Goal: Task Accomplishment & Management: Manage account settings

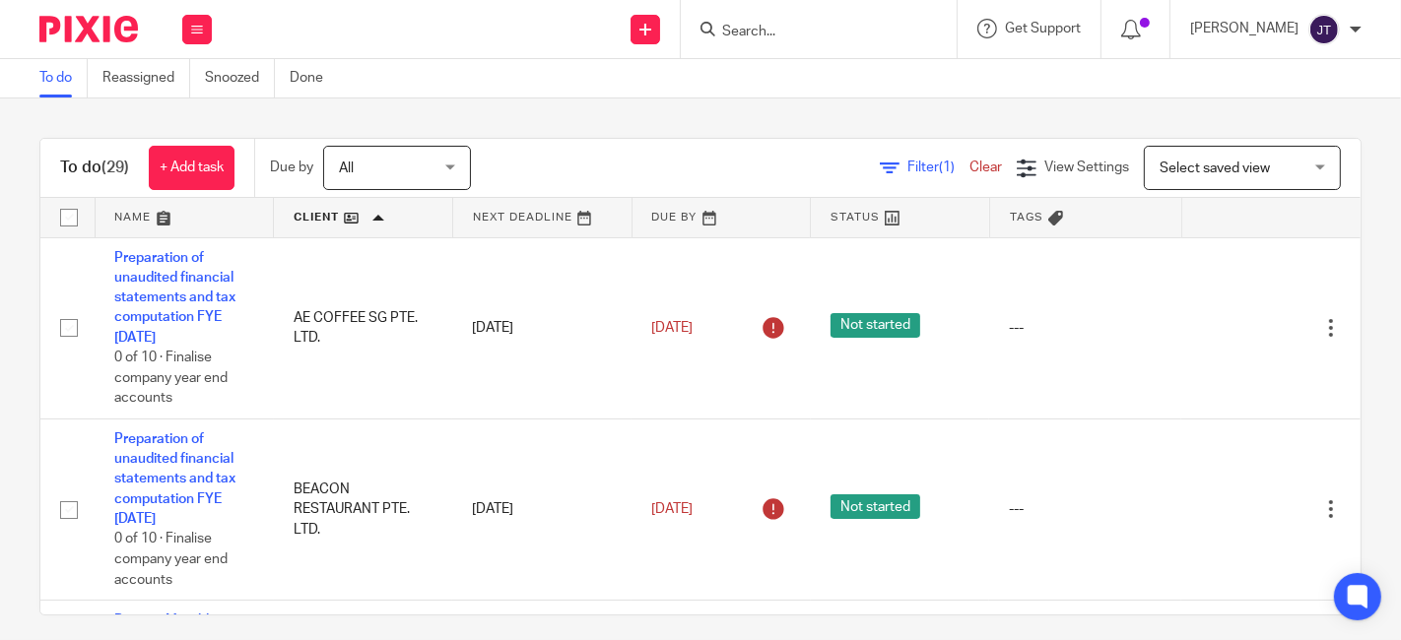
scroll to position [14, 0]
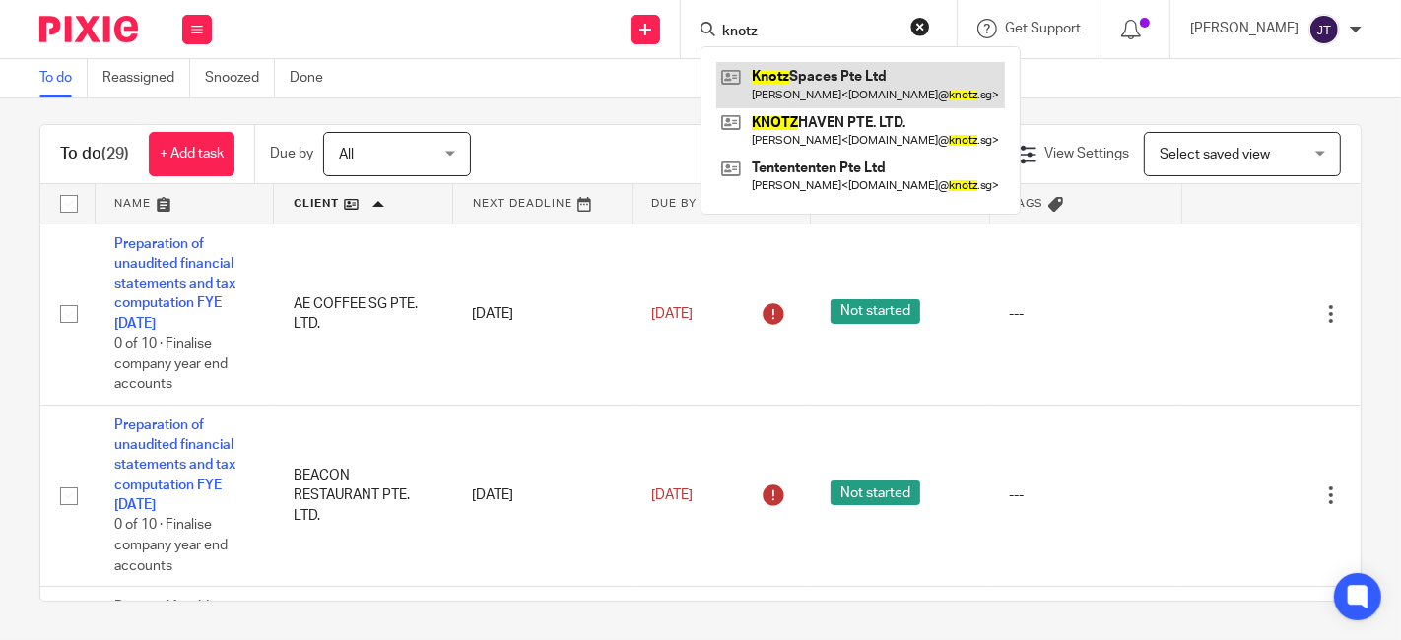
type input "knotz"
click at [836, 80] on link at bounding box center [860, 84] width 289 height 45
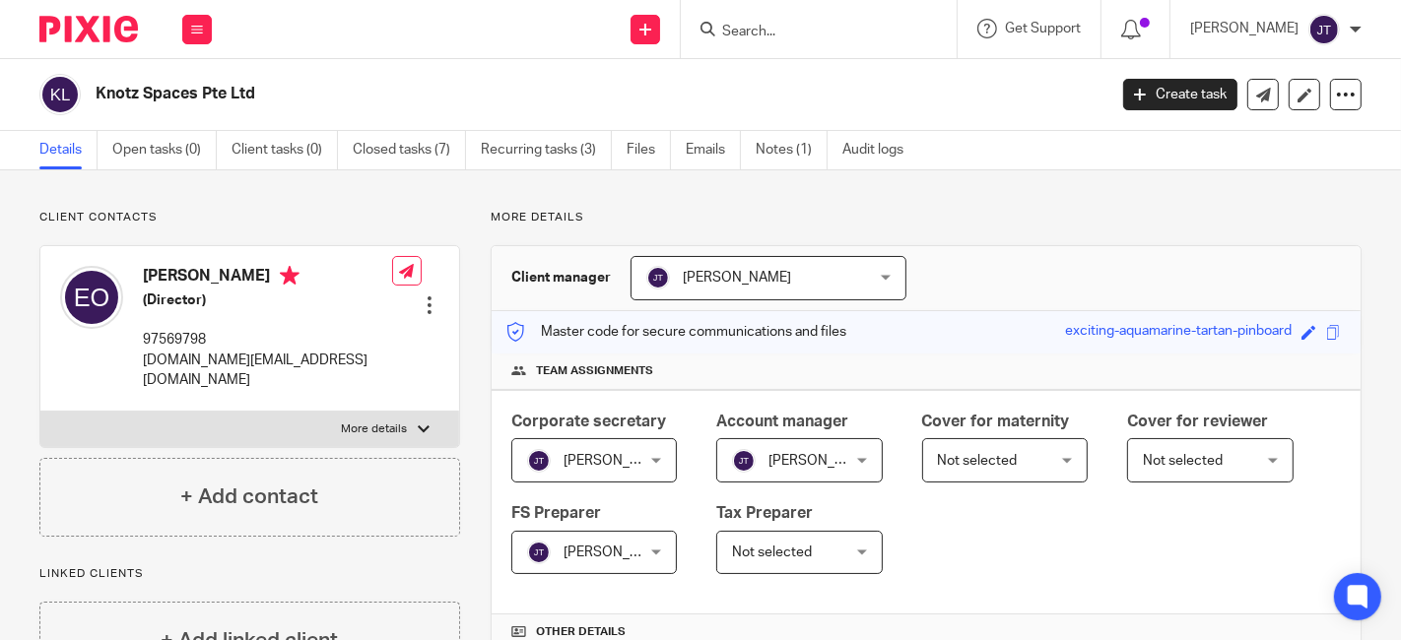
click at [804, 33] on input "Search" at bounding box center [808, 33] width 177 height 18
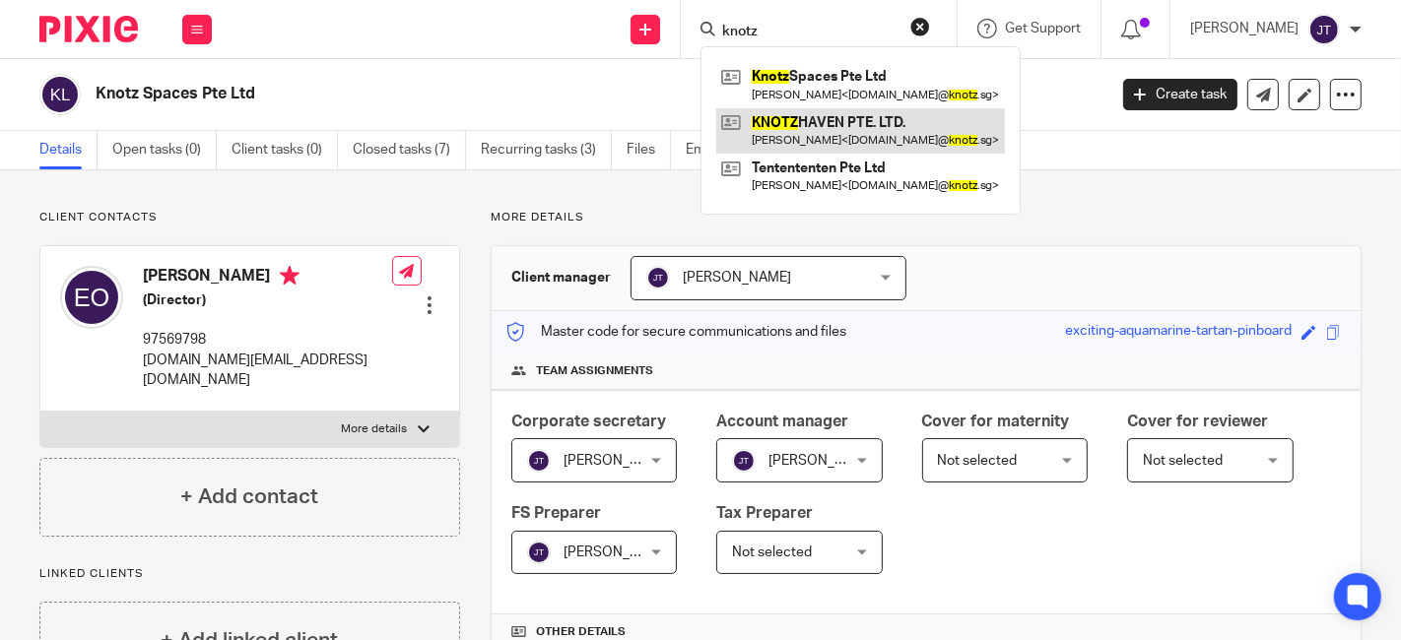
type input "knotz"
click at [883, 115] on link at bounding box center [860, 130] width 289 height 45
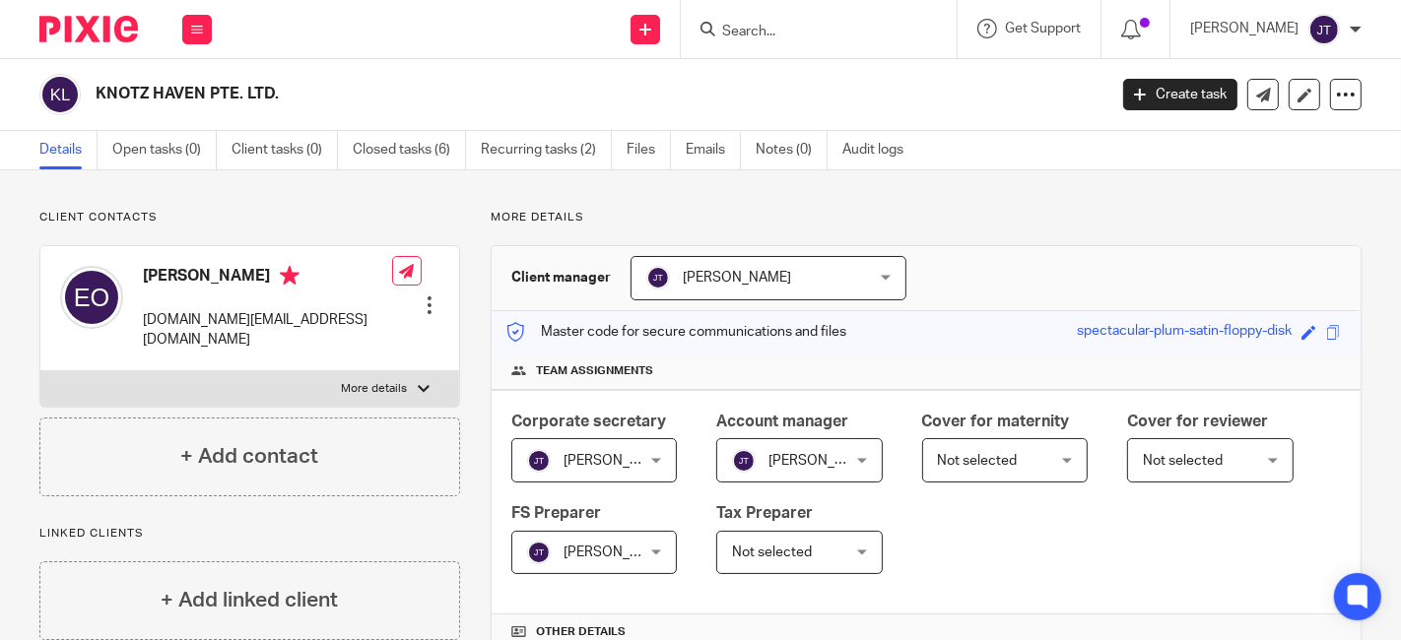
click at [804, 18] on form at bounding box center [825, 29] width 210 height 25
click at [794, 36] on input "Search" at bounding box center [808, 33] width 177 height 18
click at [796, 43] on div at bounding box center [819, 29] width 276 height 58
click at [801, 24] on input "Search" at bounding box center [808, 33] width 177 height 18
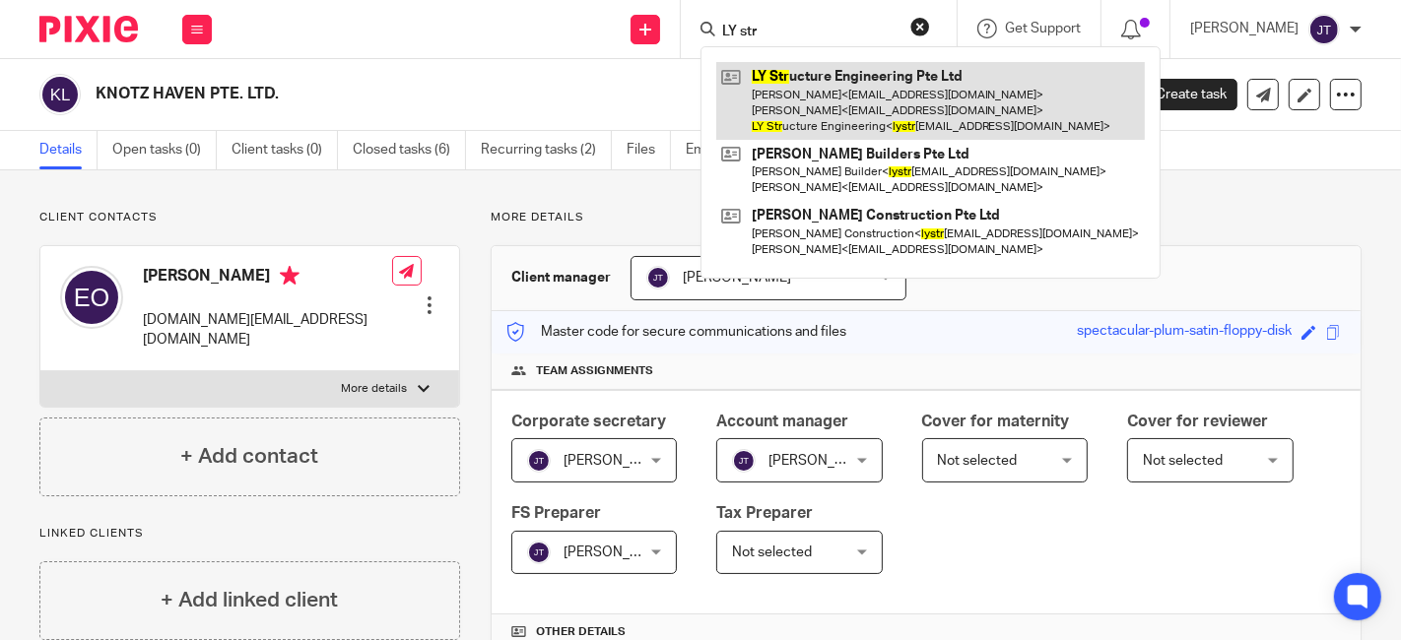
type input "LY str"
click at [832, 102] on link at bounding box center [930, 101] width 429 height 78
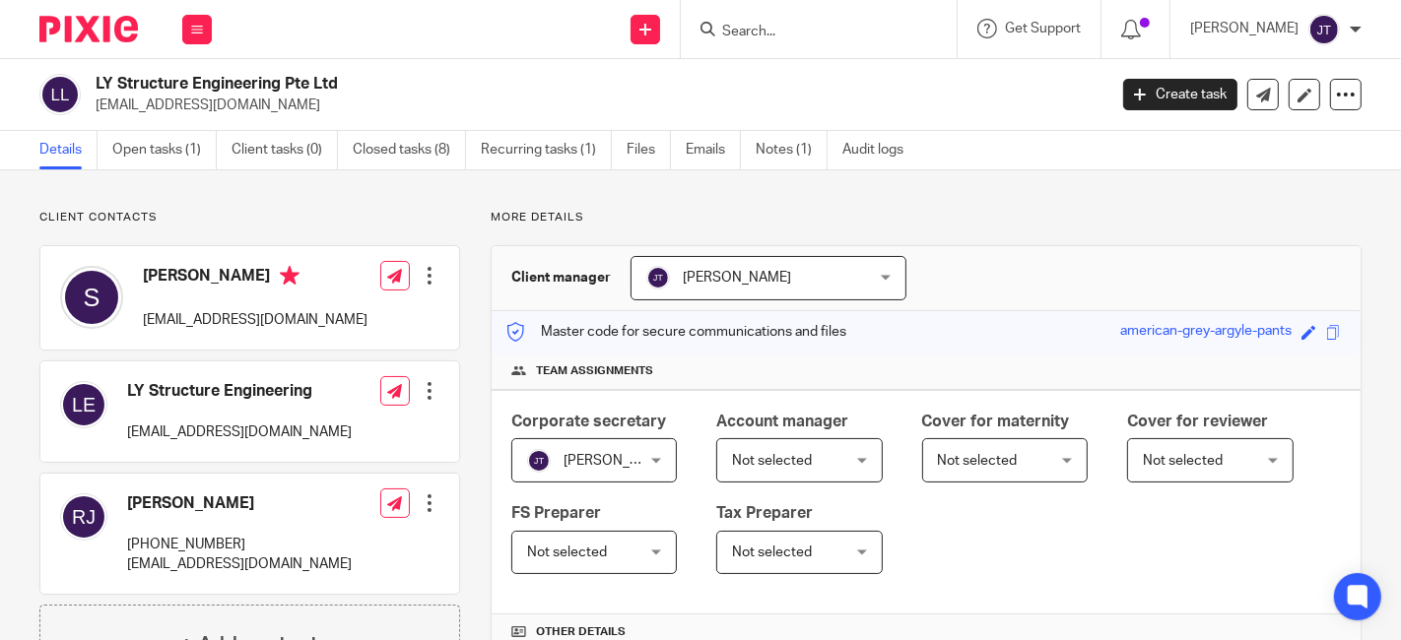
click at [793, 34] on input "Search" at bounding box center [808, 33] width 177 height 18
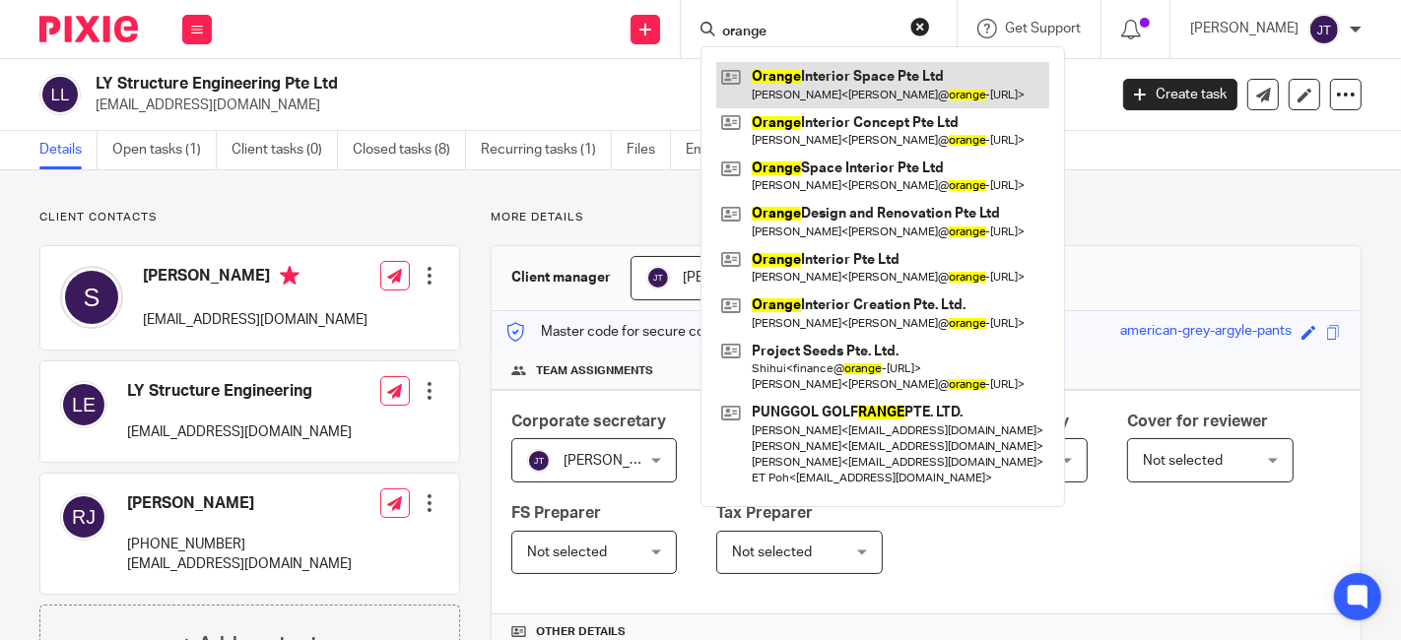
type input "orange"
click at [874, 74] on link at bounding box center [882, 84] width 333 height 45
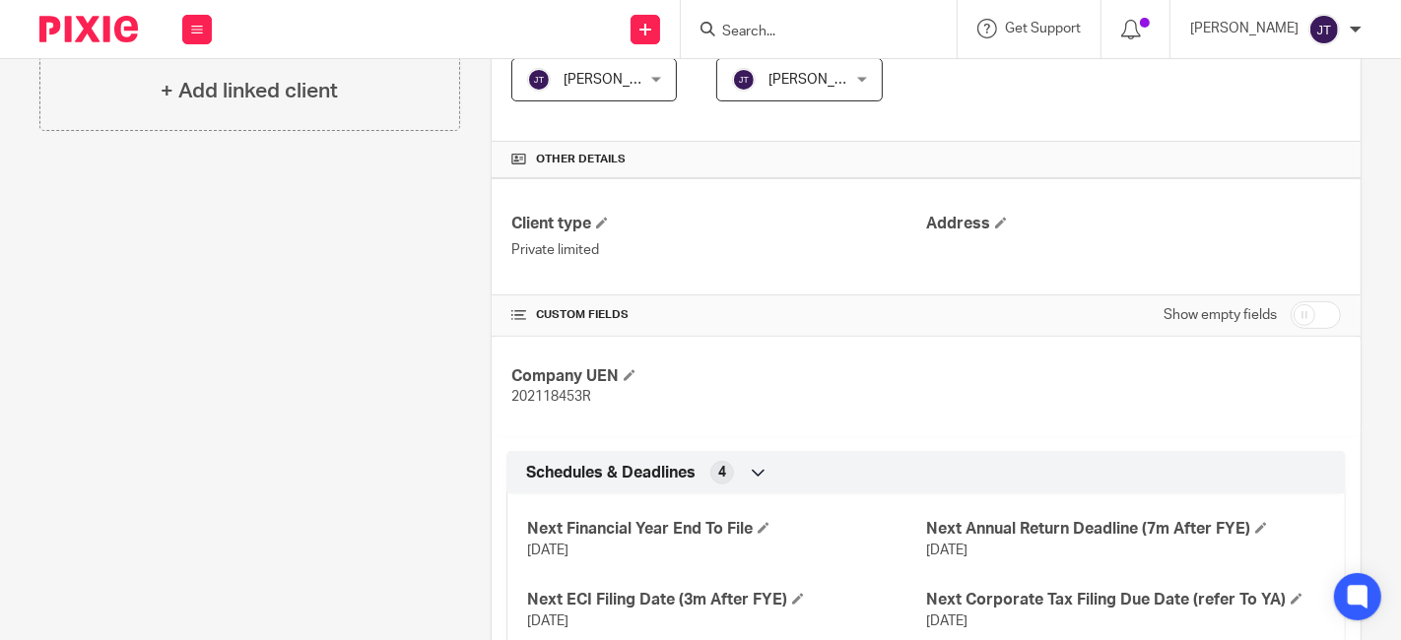
scroll to position [540, 0]
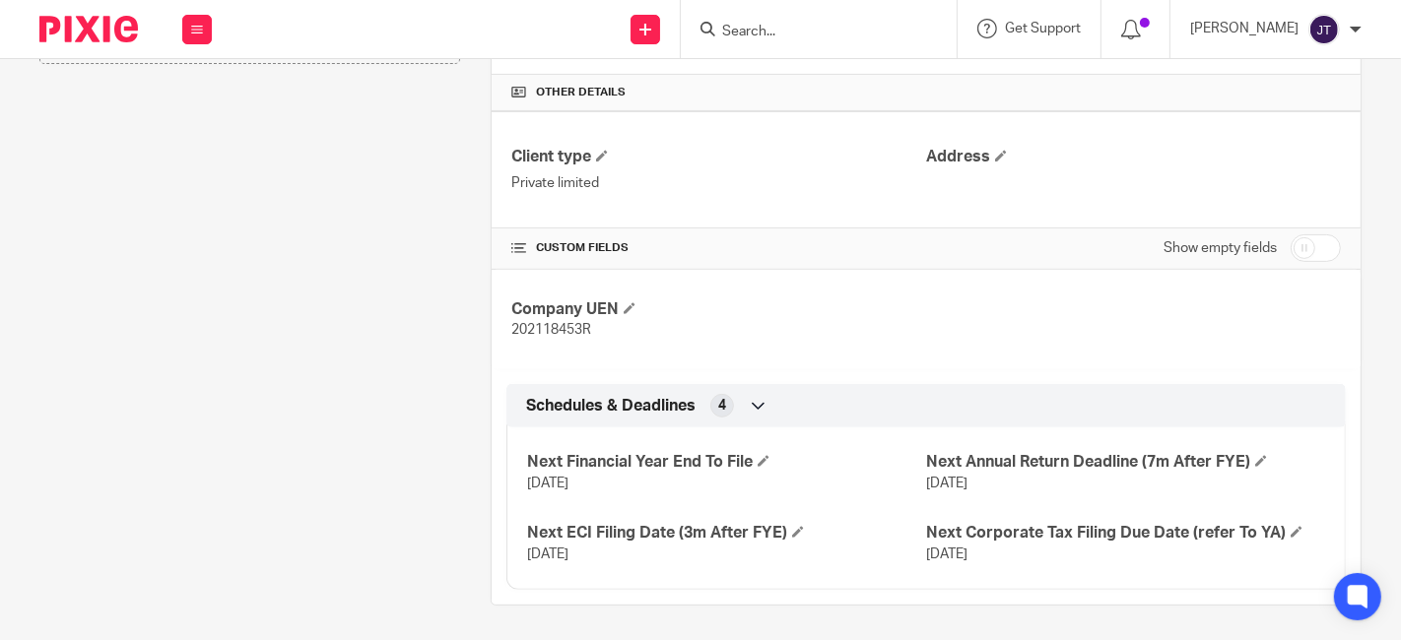
click at [1291, 245] on input "checkbox" at bounding box center [1316, 248] width 50 height 28
checkbox input "true"
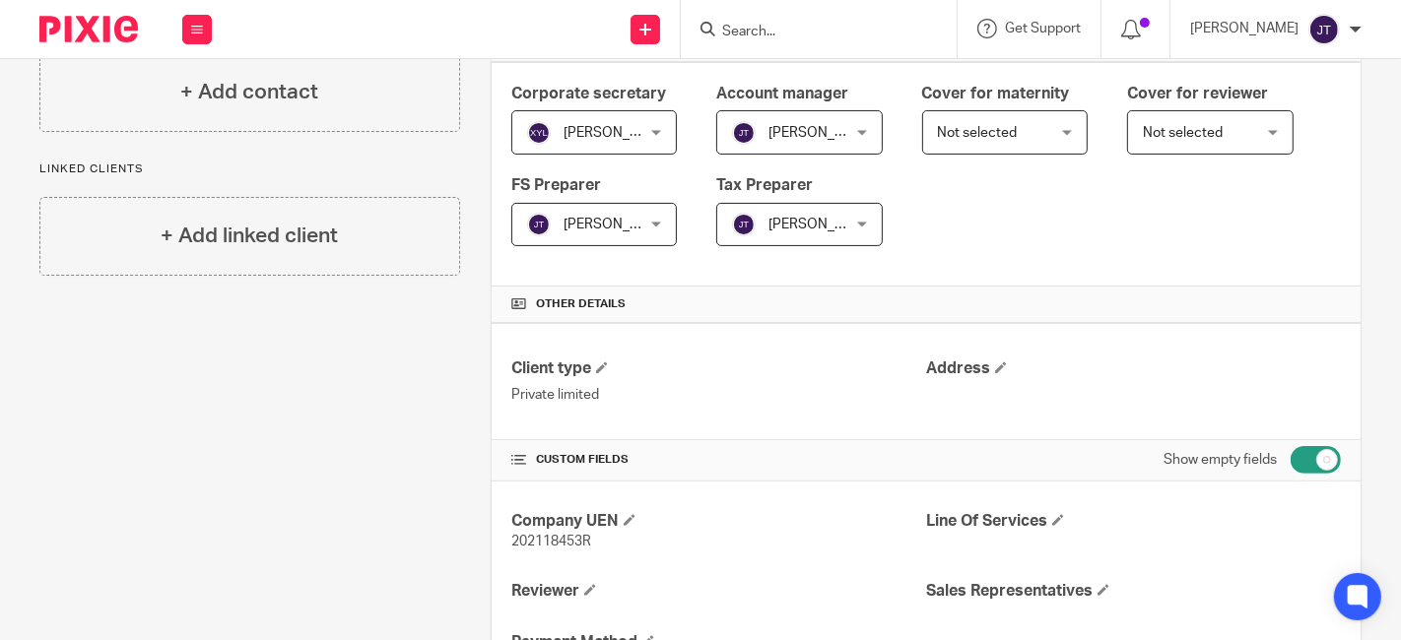
scroll to position [437, 0]
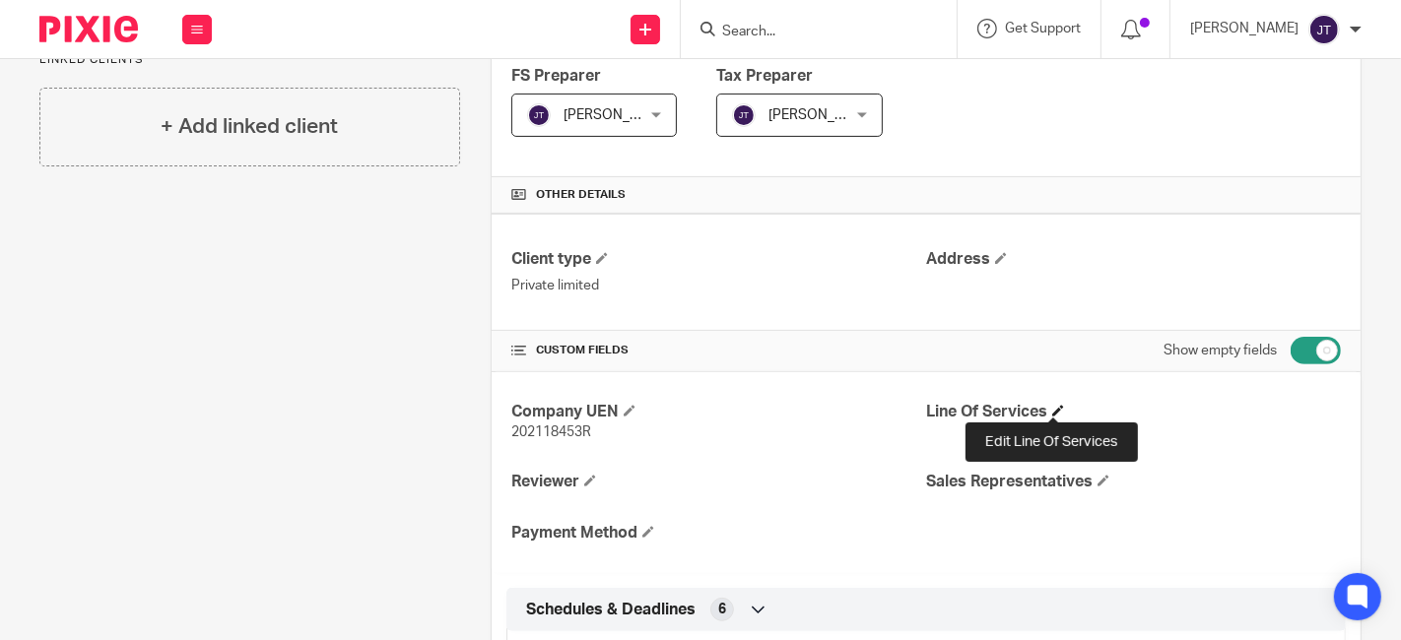
click at [1052, 408] on span at bounding box center [1058, 411] width 12 height 12
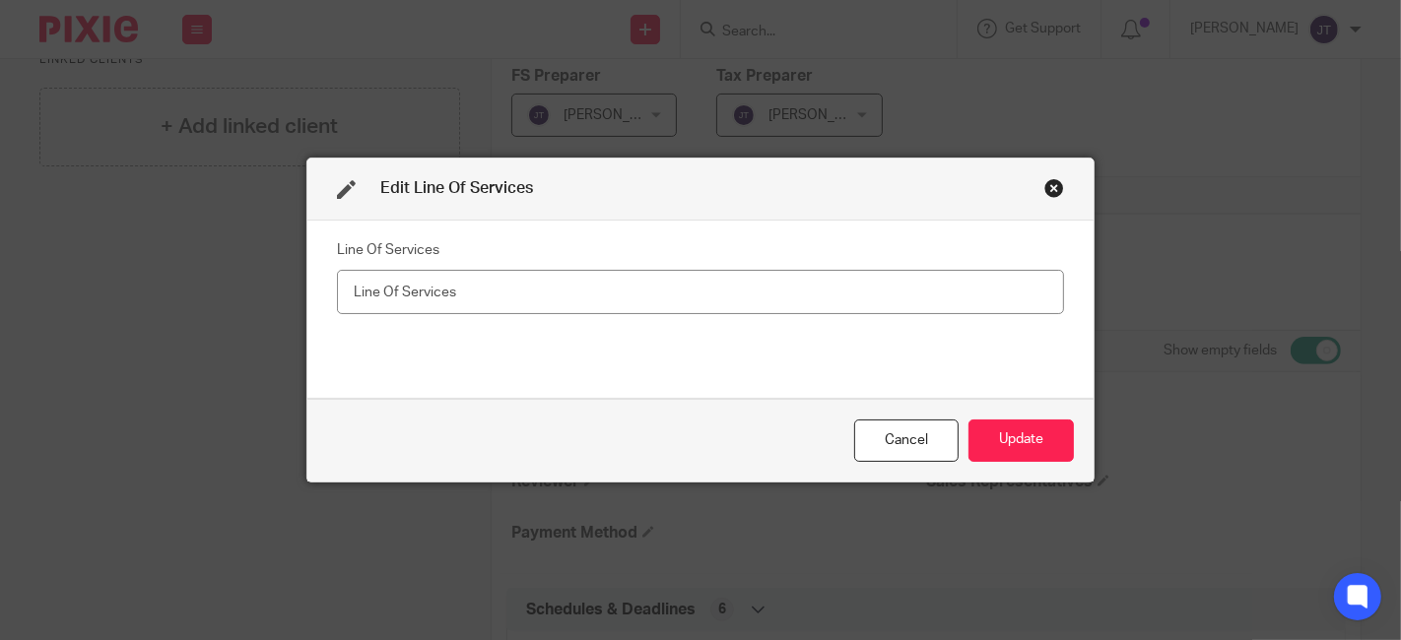
click at [648, 281] on input "text" at bounding box center [700, 292] width 727 height 44
type input "CS/UFS/Tax"
click at [1005, 434] on button "Update" at bounding box center [1021, 441] width 105 height 42
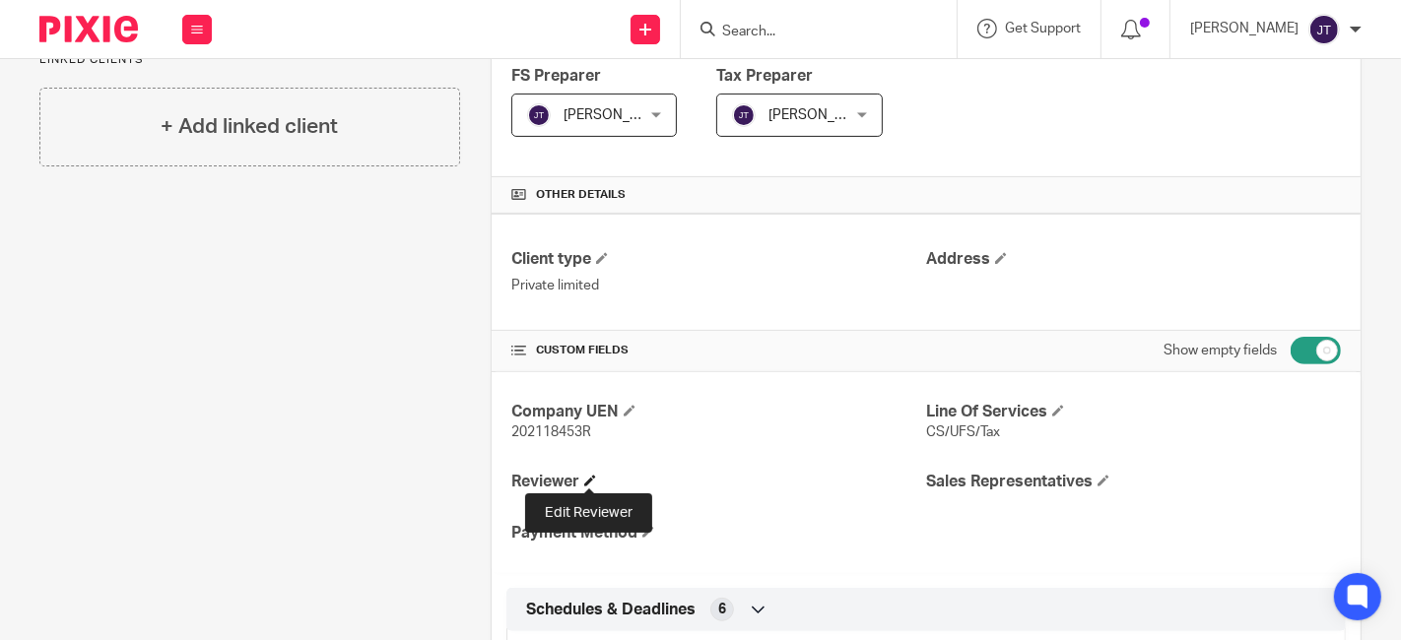
click at [591, 477] on span at bounding box center [590, 481] width 12 height 12
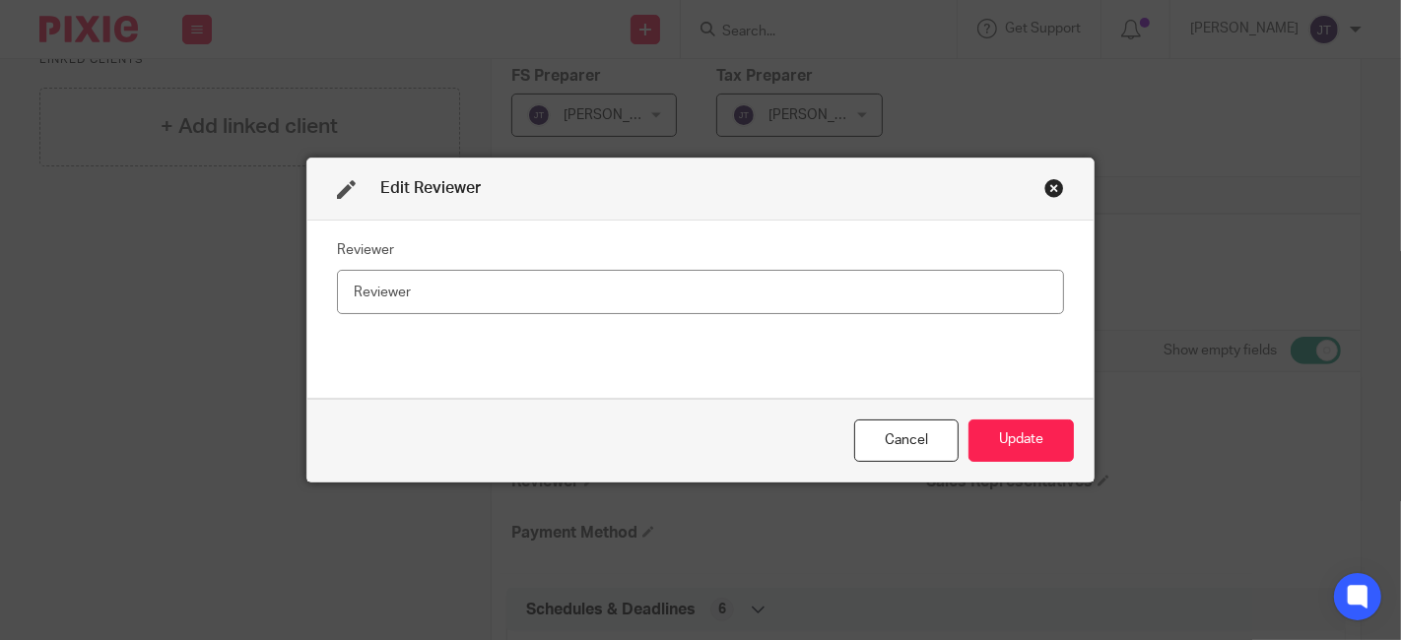
click at [405, 296] on input "text" at bounding box center [700, 292] width 727 height 44
type input "Irene"
click at [1007, 438] on button "Update" at bounding box center [1021, 441] width 105 height 42
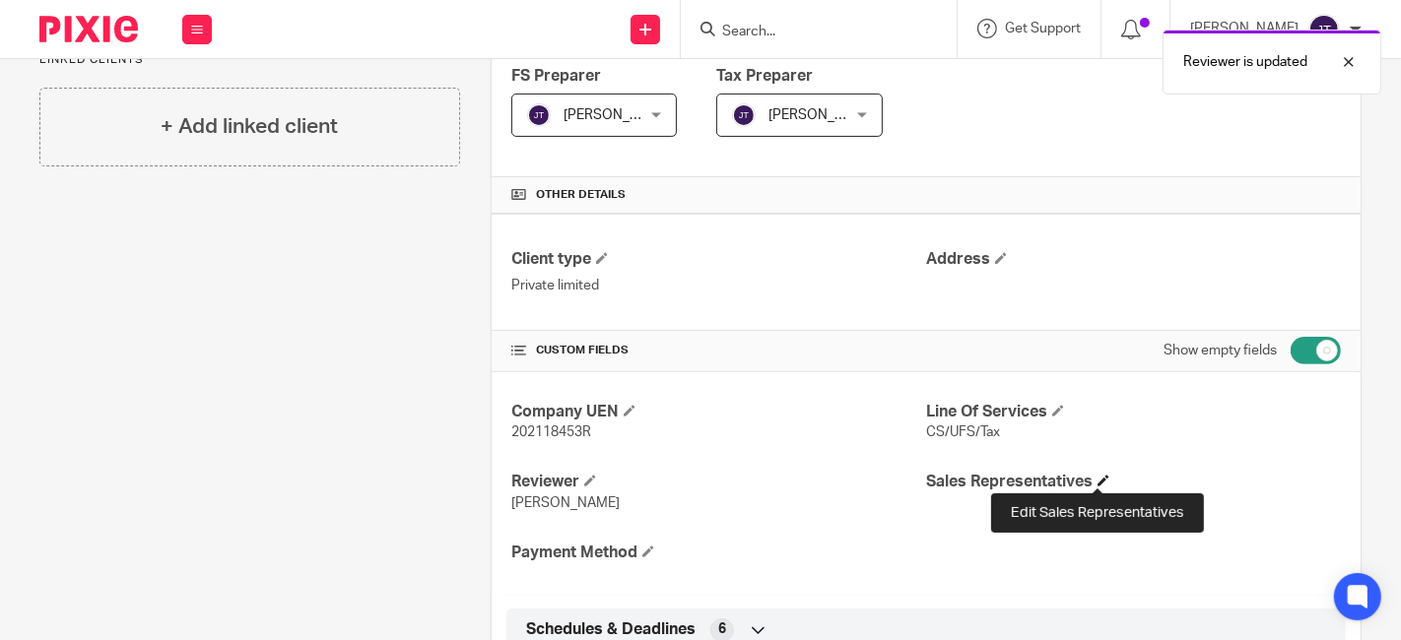
click at [1098, 480] on span at bounding box center [1104, 481] width 12 height 12
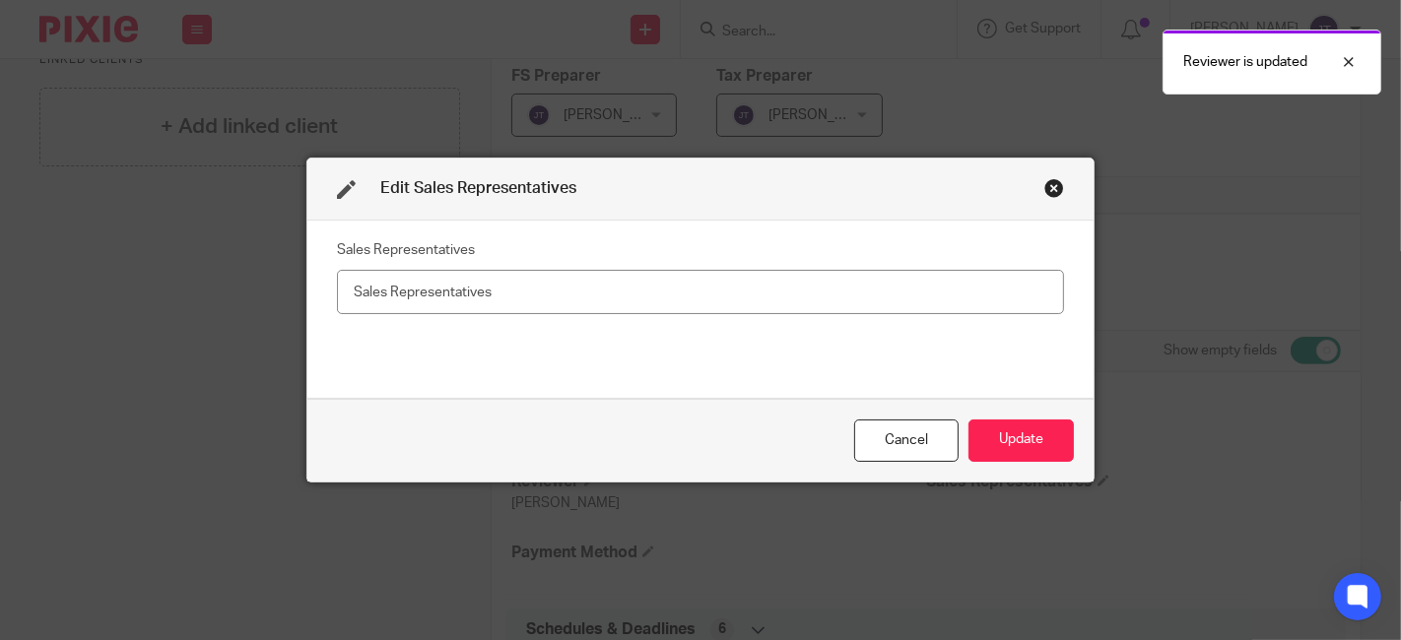
click at [557, 297] on input "text" at bounding box center [700, 292] width 727 height 44
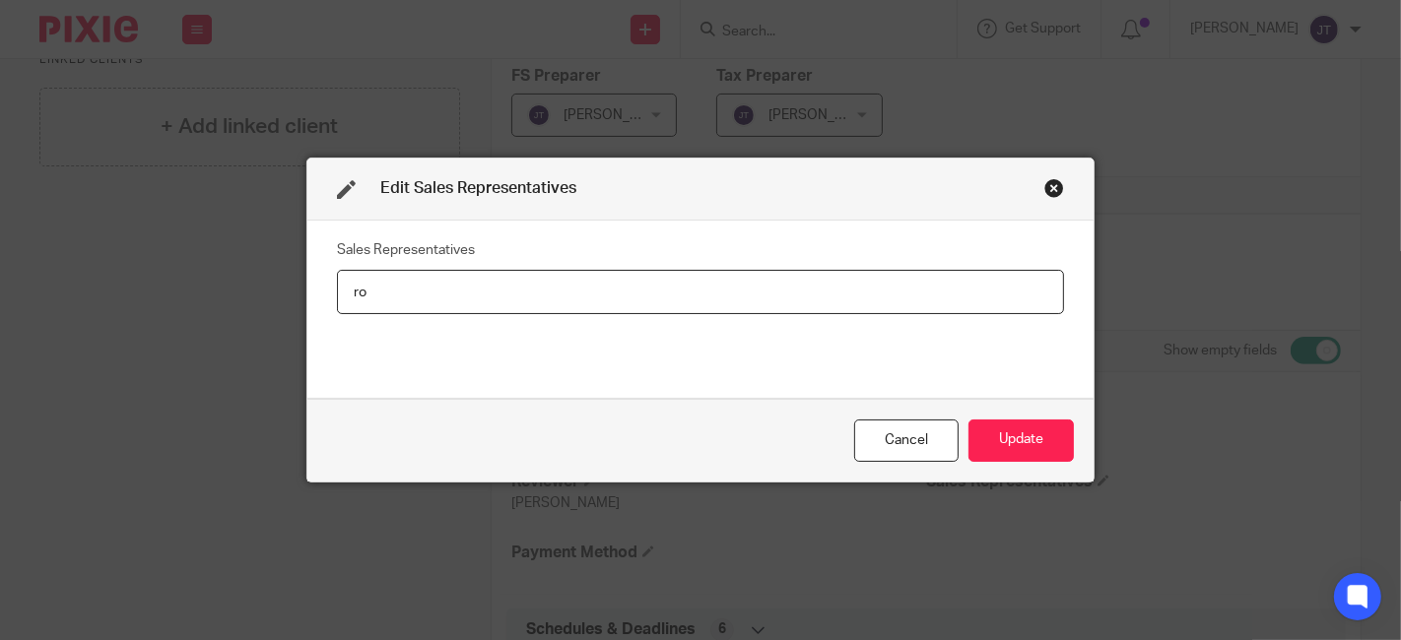
type input "r"
type input "Rosie"
click at [1031, 448] on button "Update" at bounding box center [1021, 441] width 105 height 42
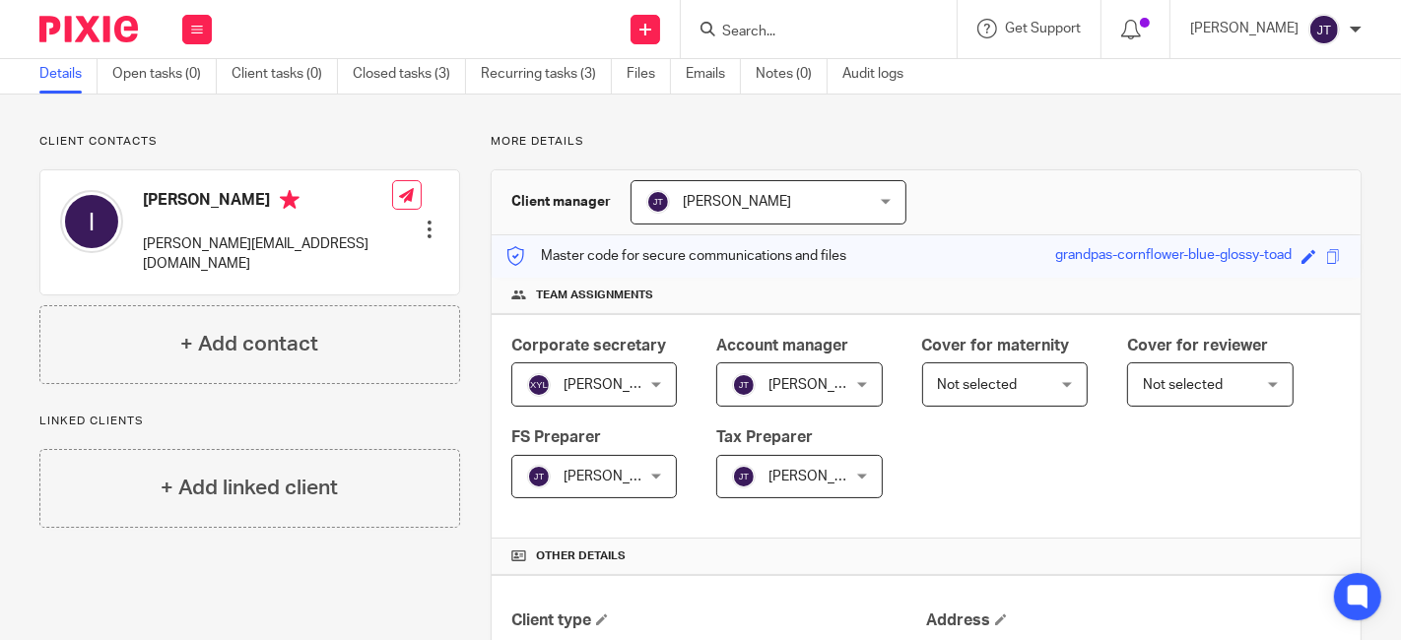
scroll to position [0, 0]
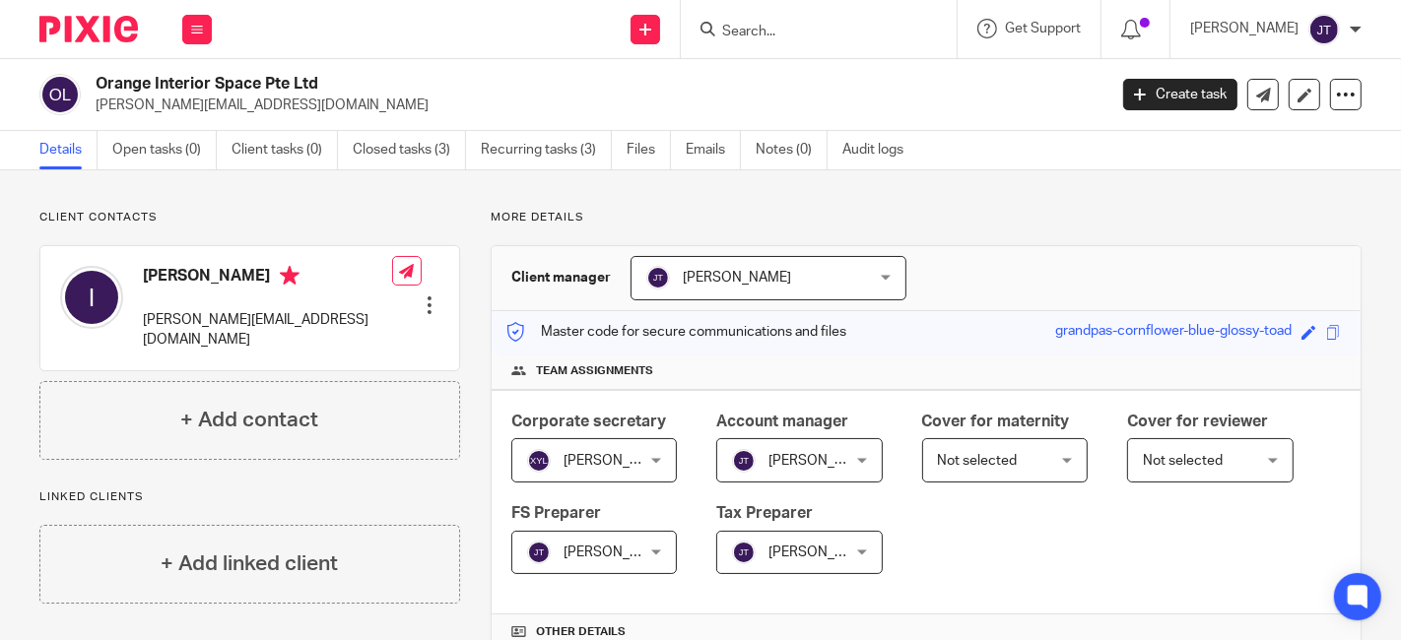
click at [786, 20] on form at bounding box center [825, 29] width 210 height 25
click at [793, 31] on input "Search" at bounding box center [808, 33] width 177 height 18
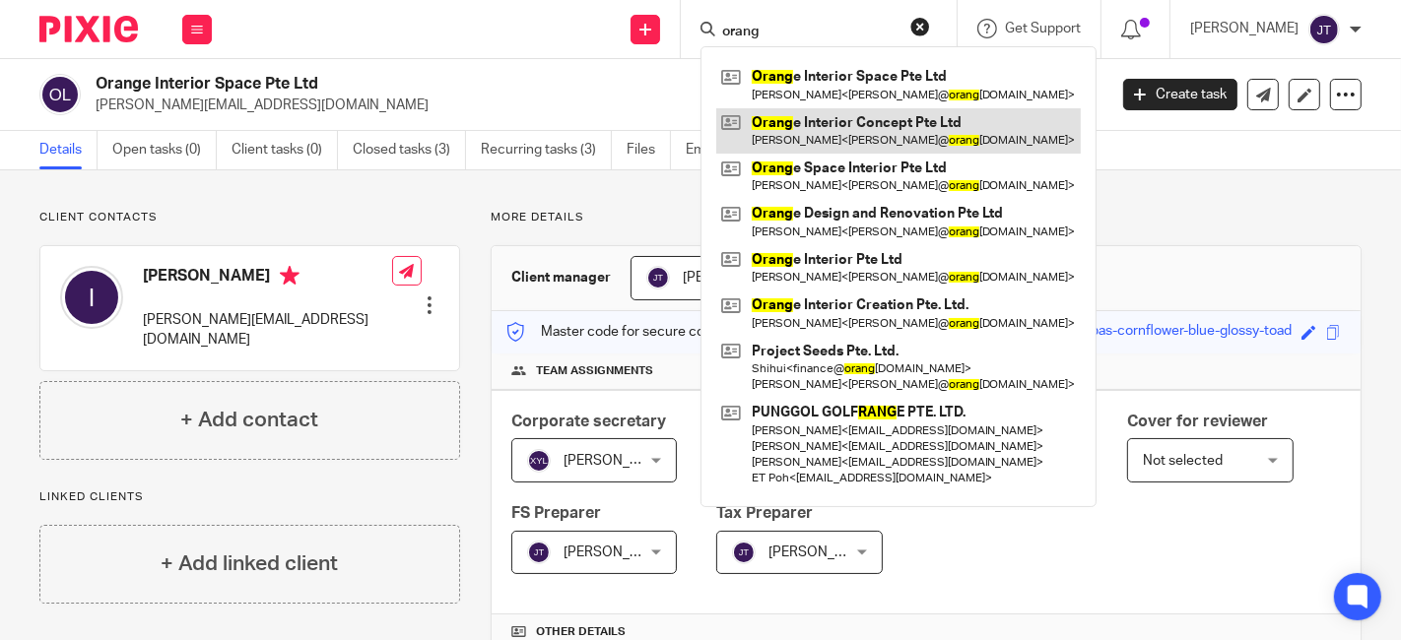
type input "orang"
click at [875, 132] on link at bounding box center [898, 130] width 365 height 45
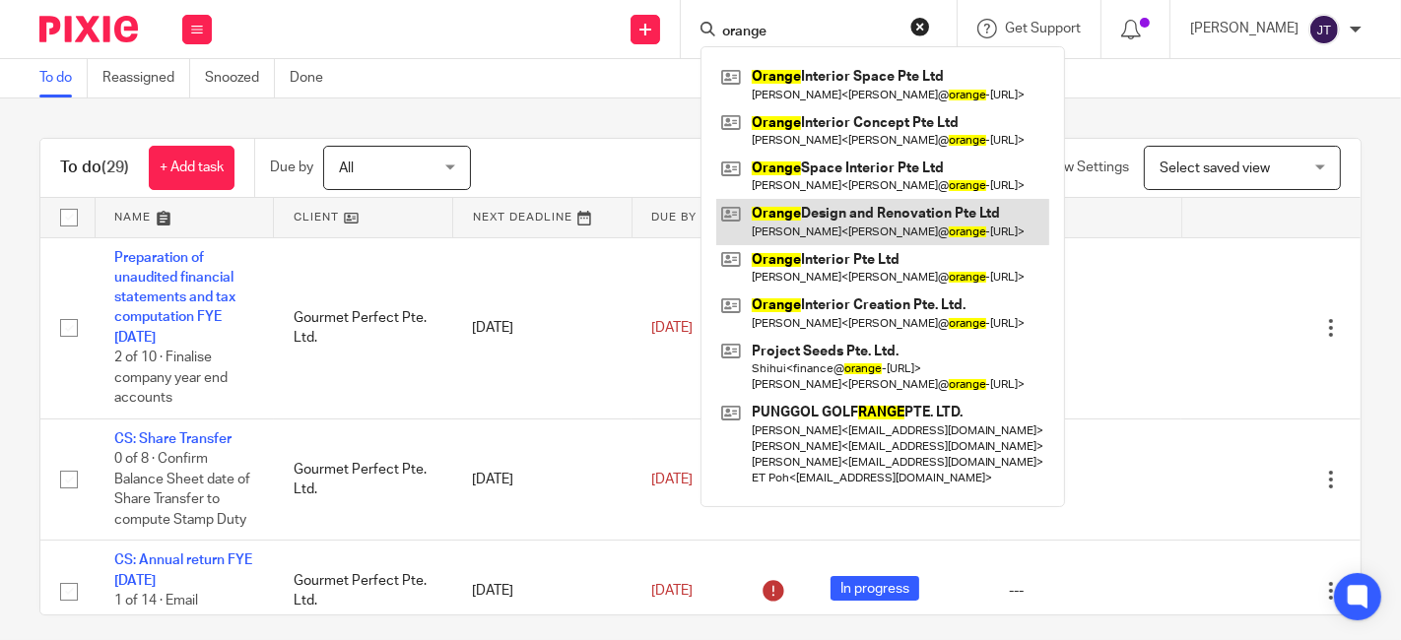
type input "orange"
click at [928, 222] on link at bounding box center [882, 221] width 333 height 45
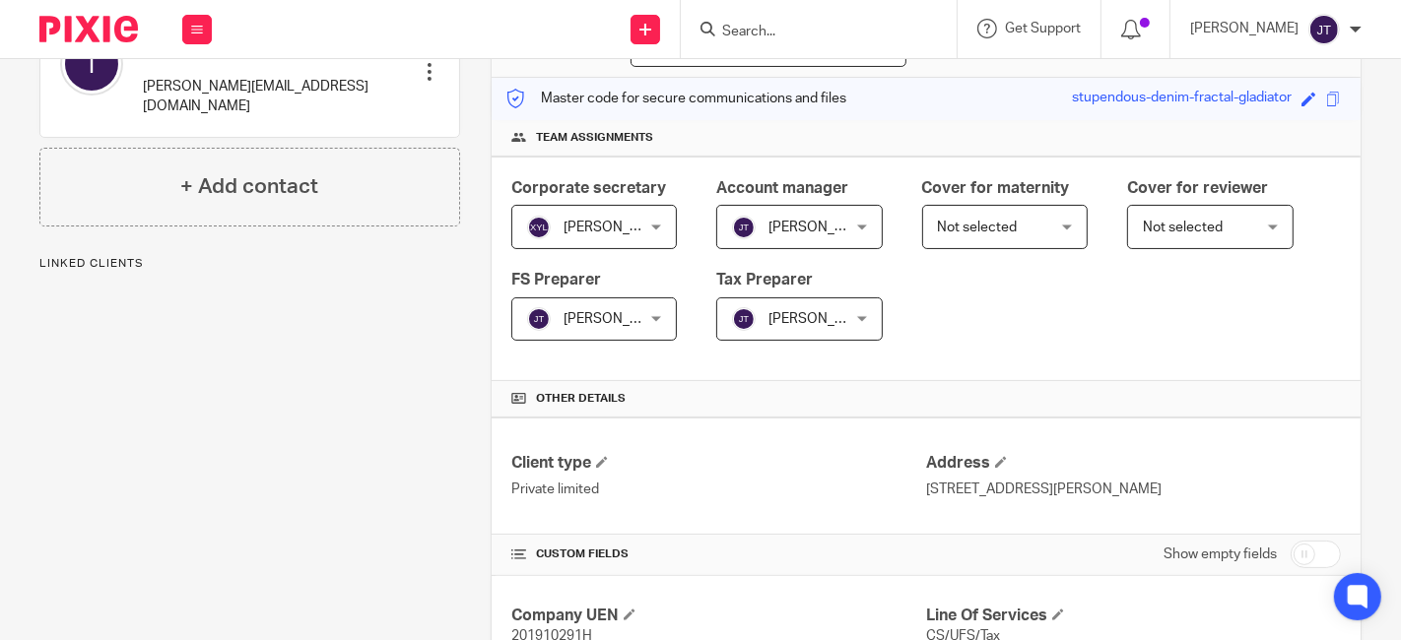
scroll to position [437, 0]
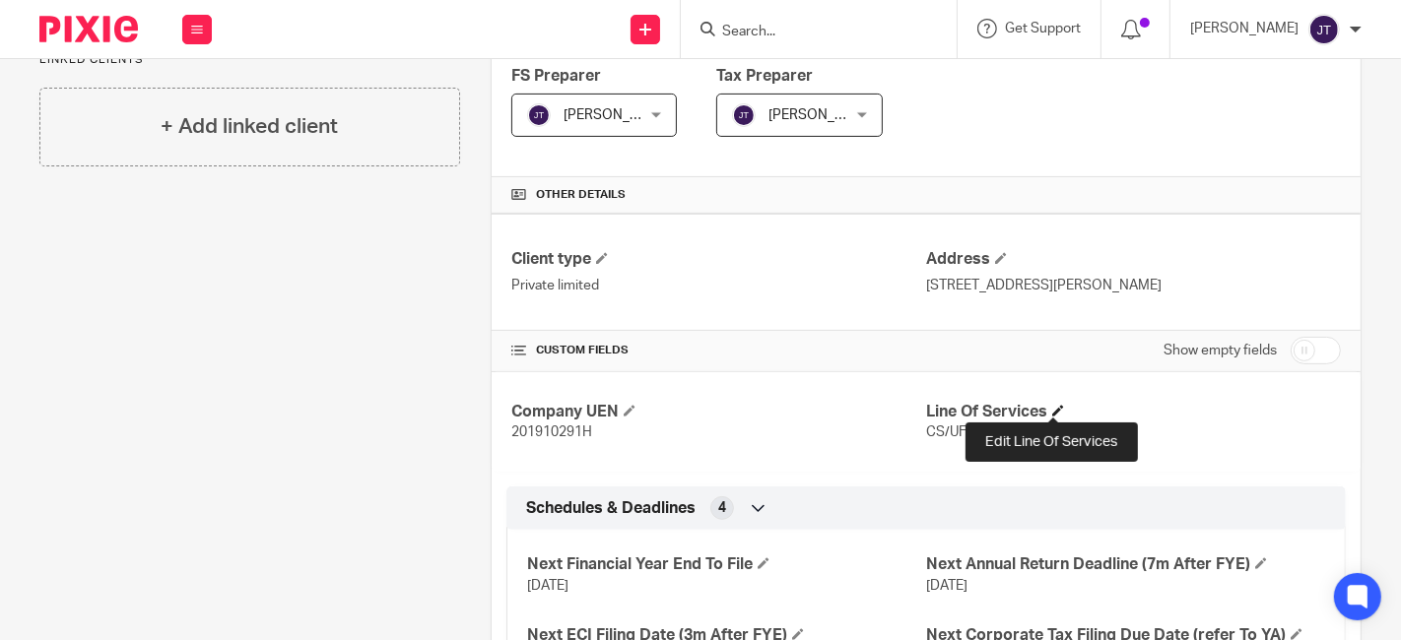
click at [1052, 409] on span at bounding box center [1058, 411] width 12 height 12
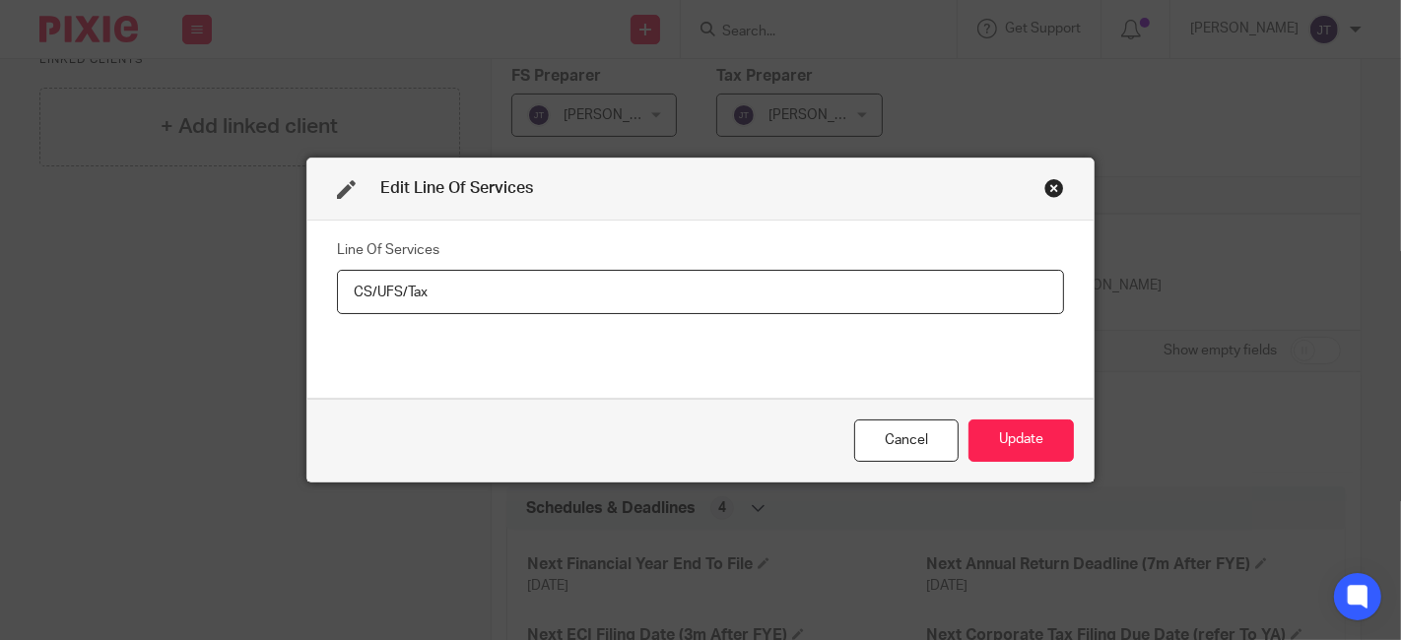
drag, startPoint x: 473, startPoint y: 292, endPoint x: 302, endPoint y: 277, distance: 171.1
click at [307, 277] on div "Line Of Services CS/UFS/Tax" at bounding box center [700, 310] width 786 height 178
click at [903, 438] on div "Cancel" at bounding box center [906, 441] width 104 height 42
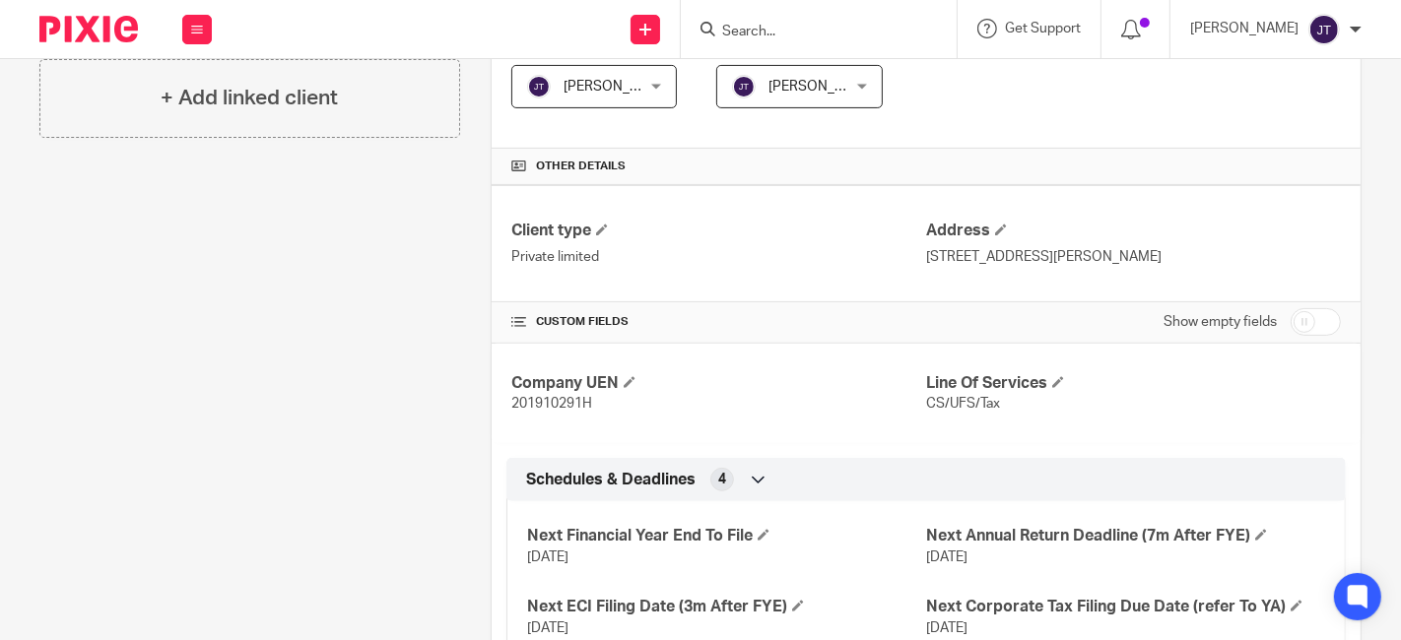
scroll to position [431, 0]
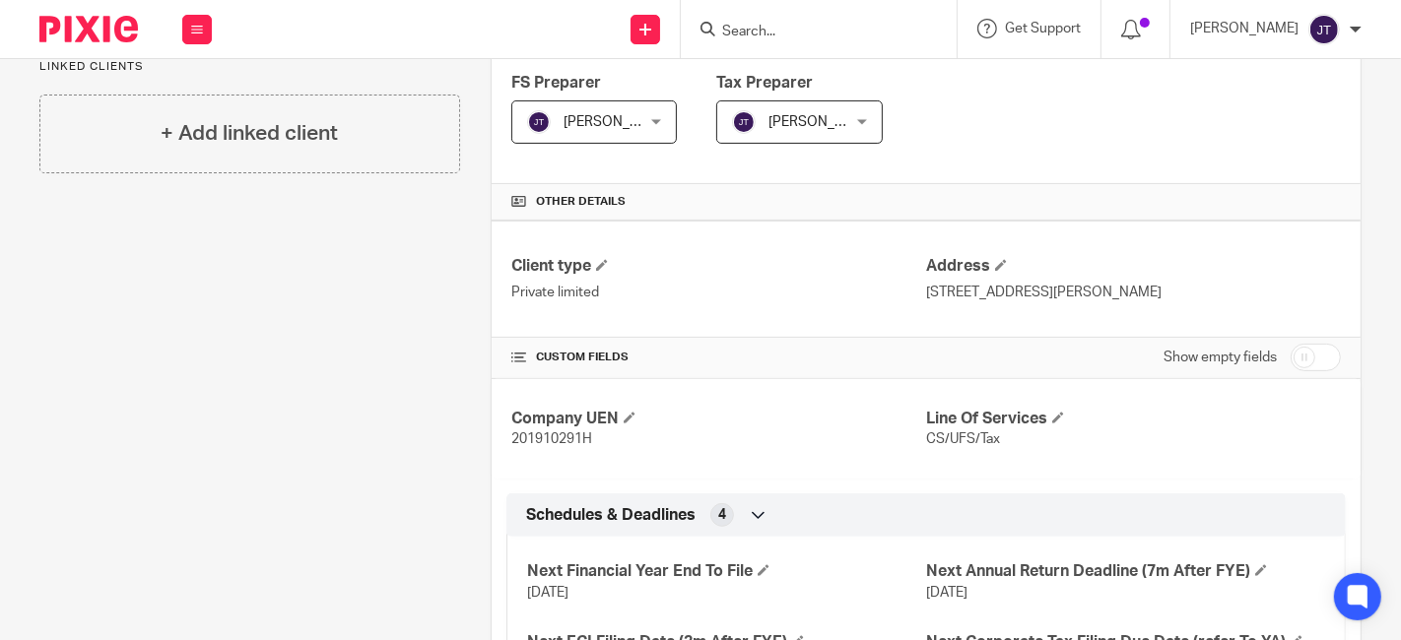
click at [1291, 357] on input "checkbox" at bounding box center [1316, 358] width 50 height 28
checkbox input "true"
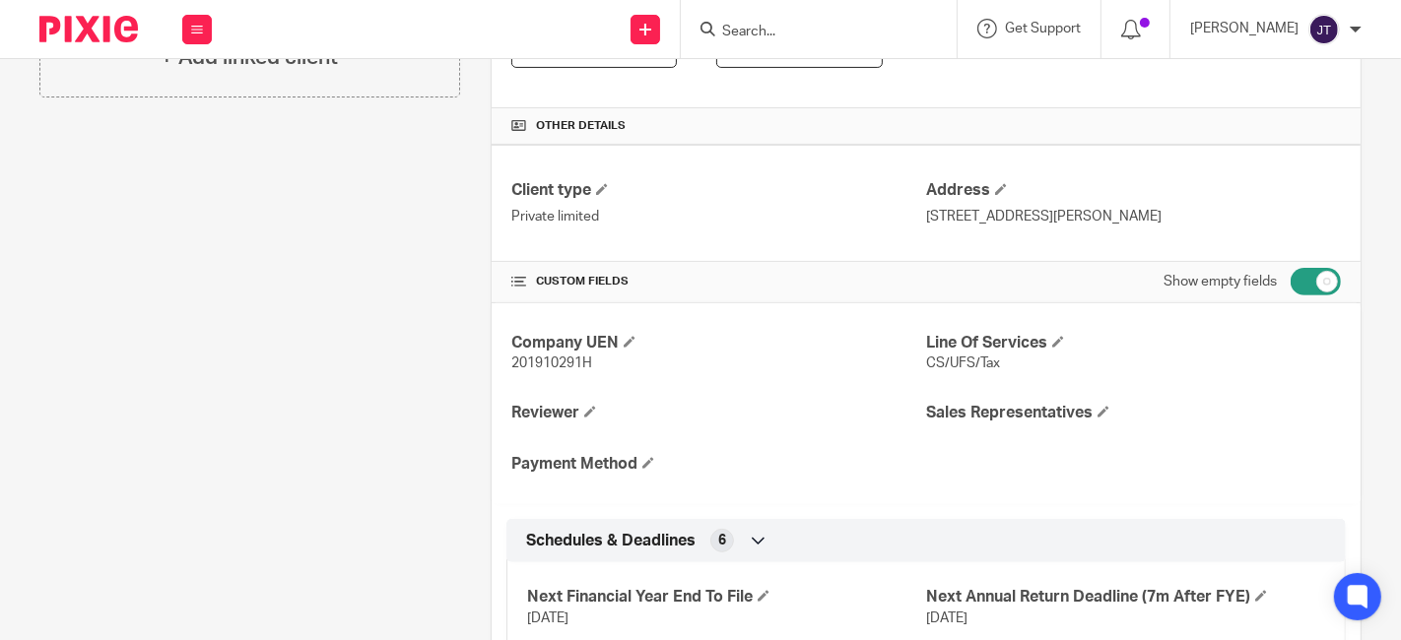
scroll to position [540, 0]
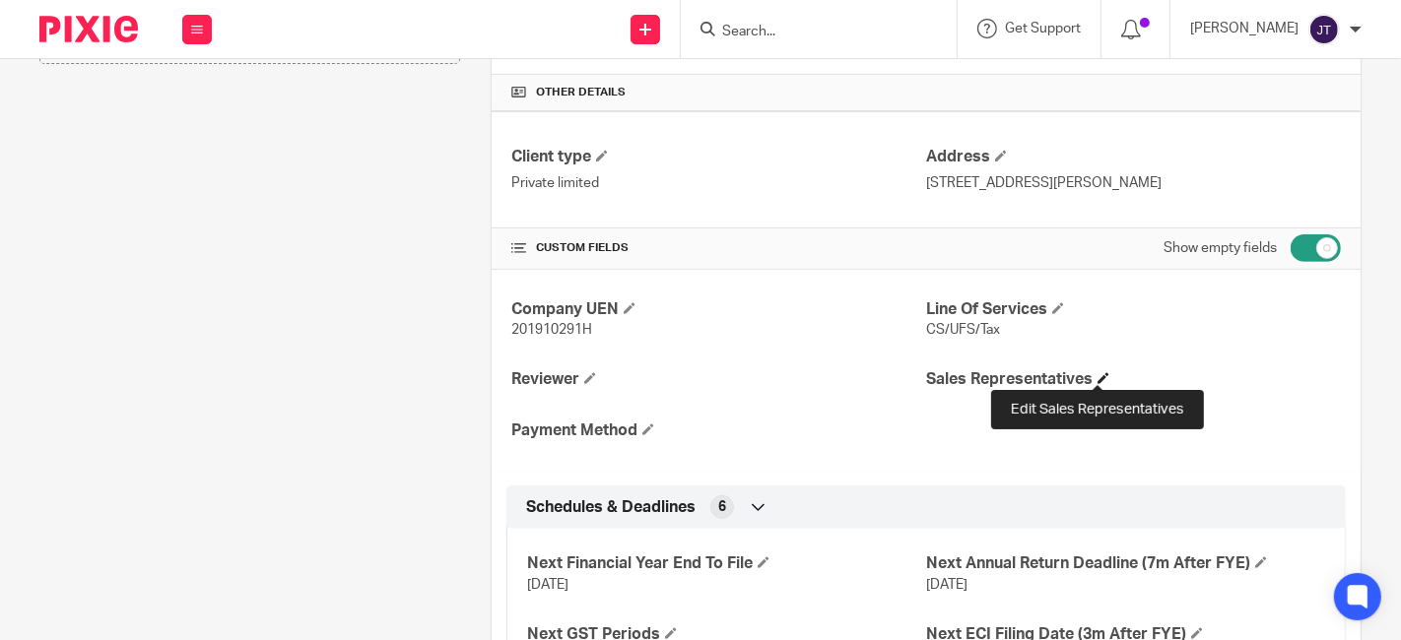
click at [1100, 372] on span at bounding box center [1104, 378] width 12 height 12
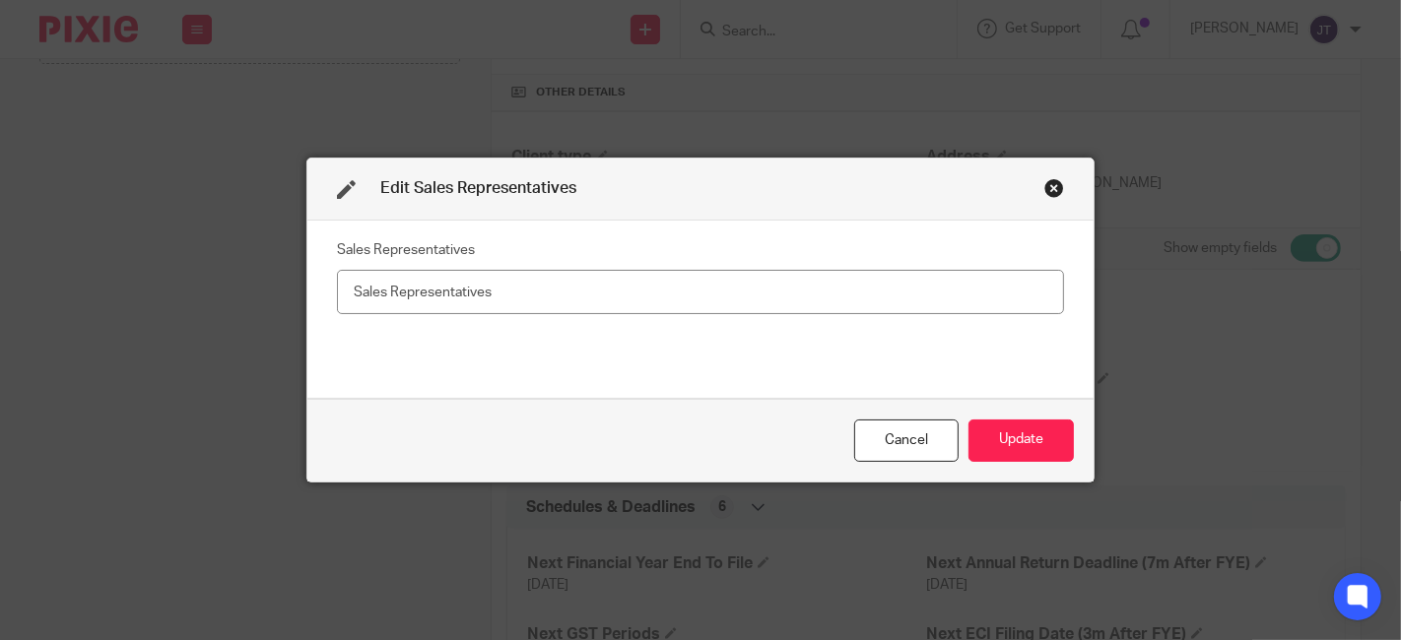
click at [597, 290] on input "text" at bounding box center [700, 292] width 727 height 44
type input "[PERSON_NAME]"
click at [1029, 443] on button "Update" at bounding box center [1021, 441] width 105 height 42
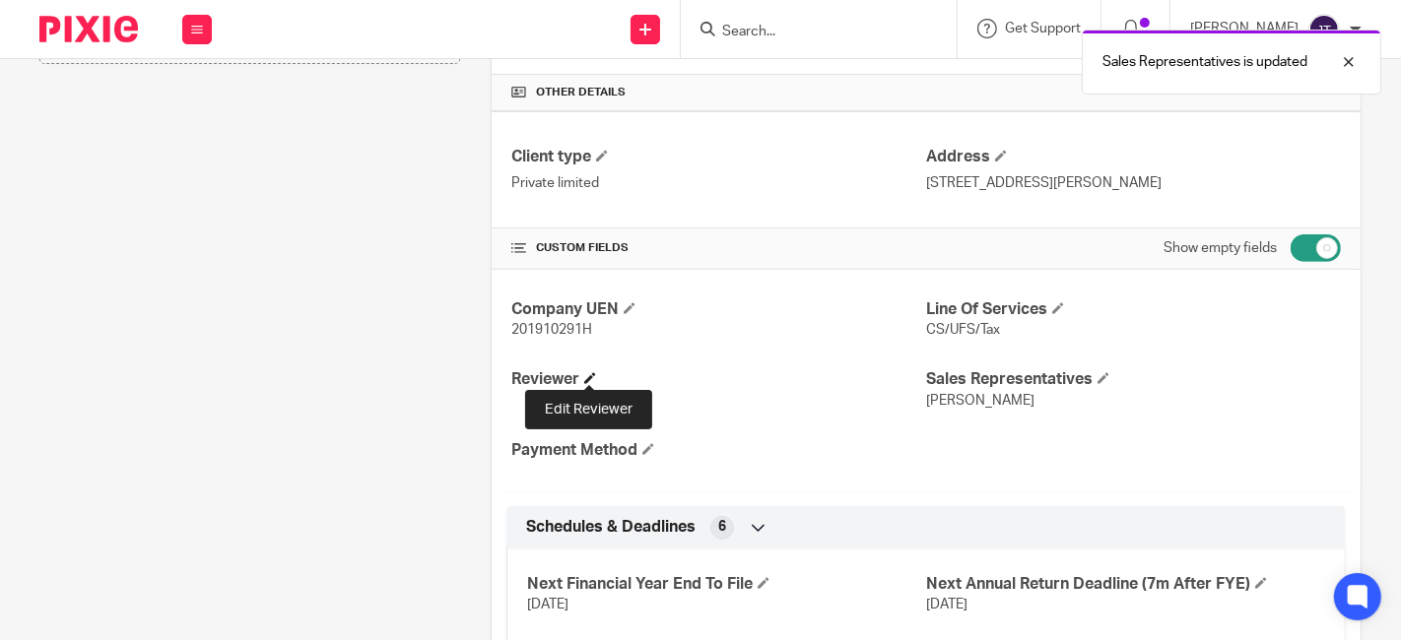
click at [584, 372] on span at bounding box center [590, 378] width 12 height 12
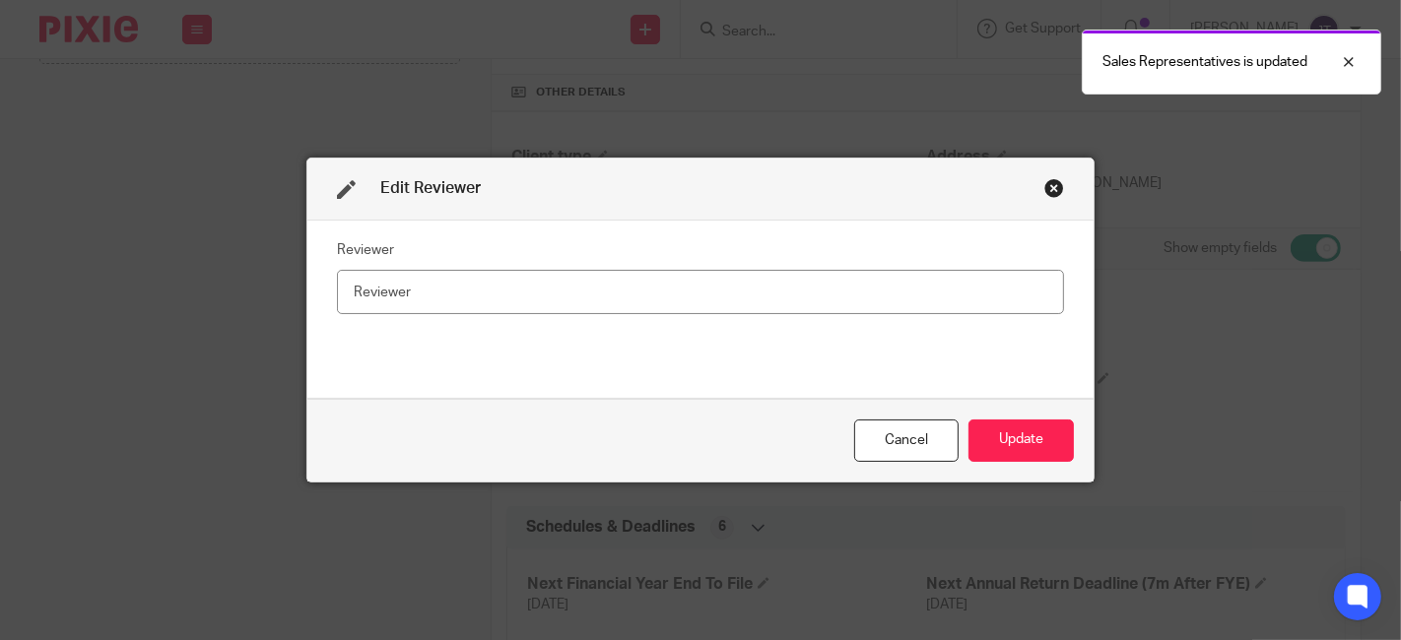
click at [491, 283] on input "text" at bounding box center [700, 292] width 727 height 44
type input "Irene"
click at [1010, 440] on button "Update" at bounding box center [1021, 441] width 105 height 42
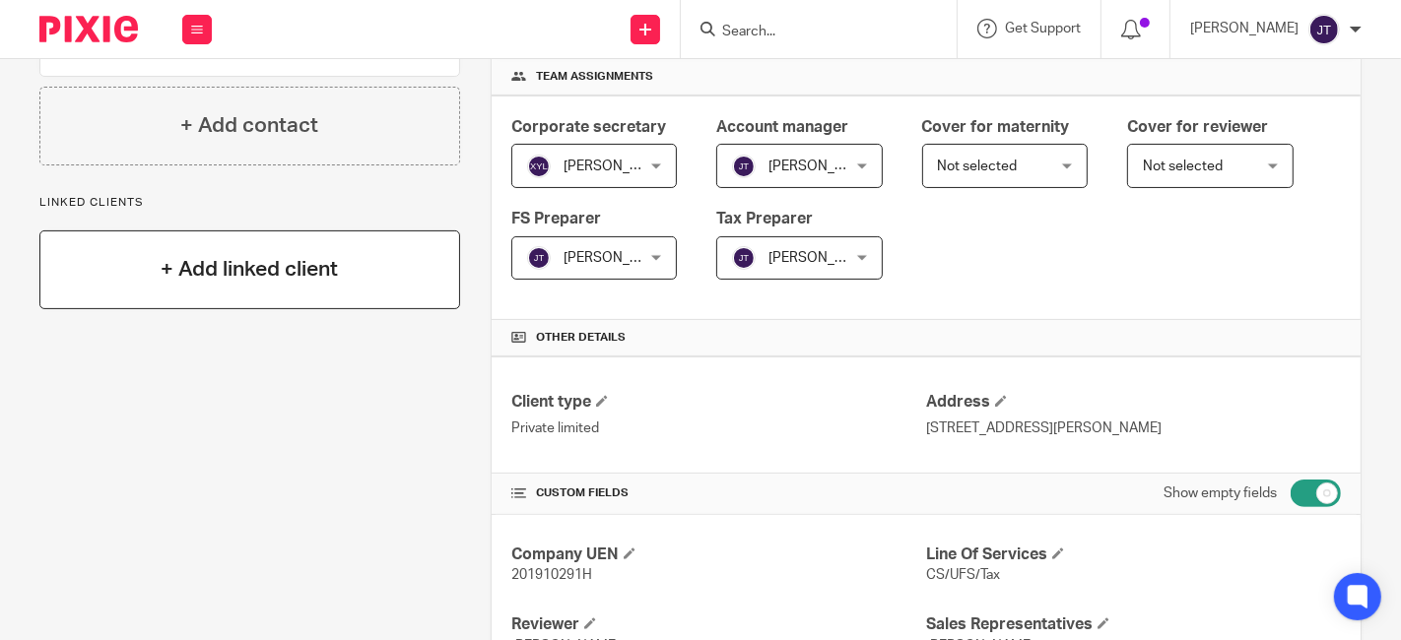
scroll to position [0, 0]
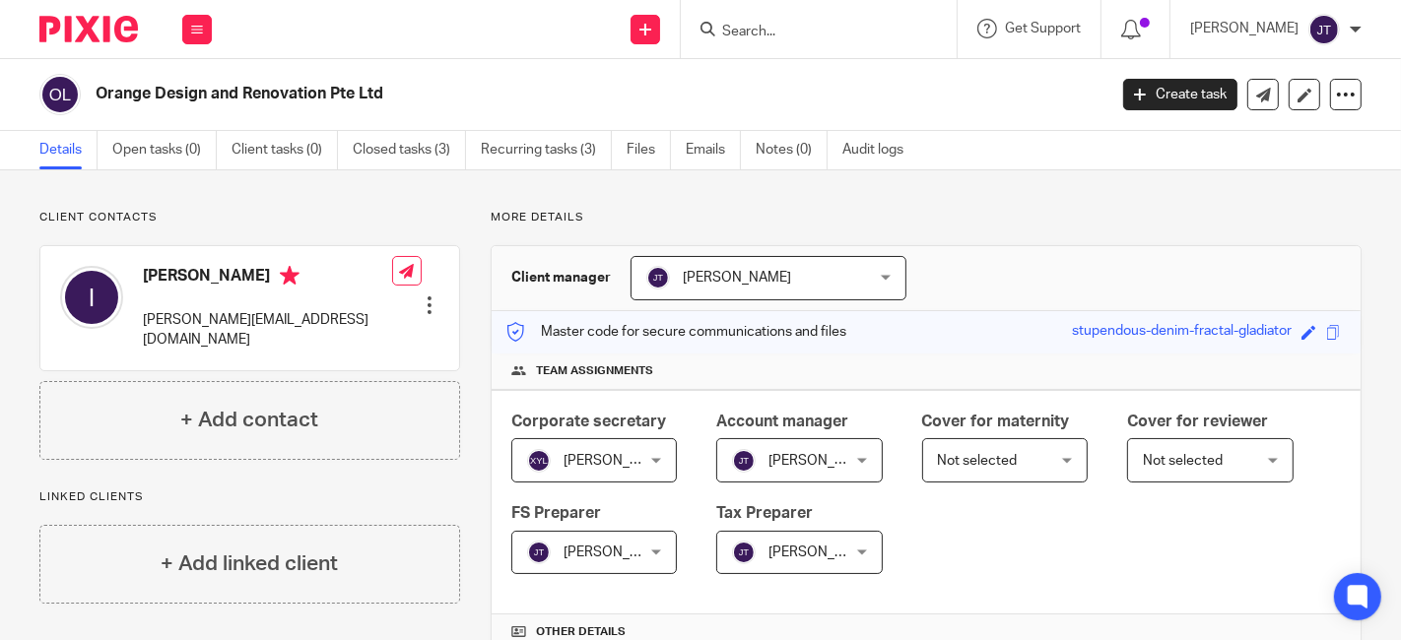
click at [859, 32] on input "Search" at bounding box center [808, 33] width 177 height 18
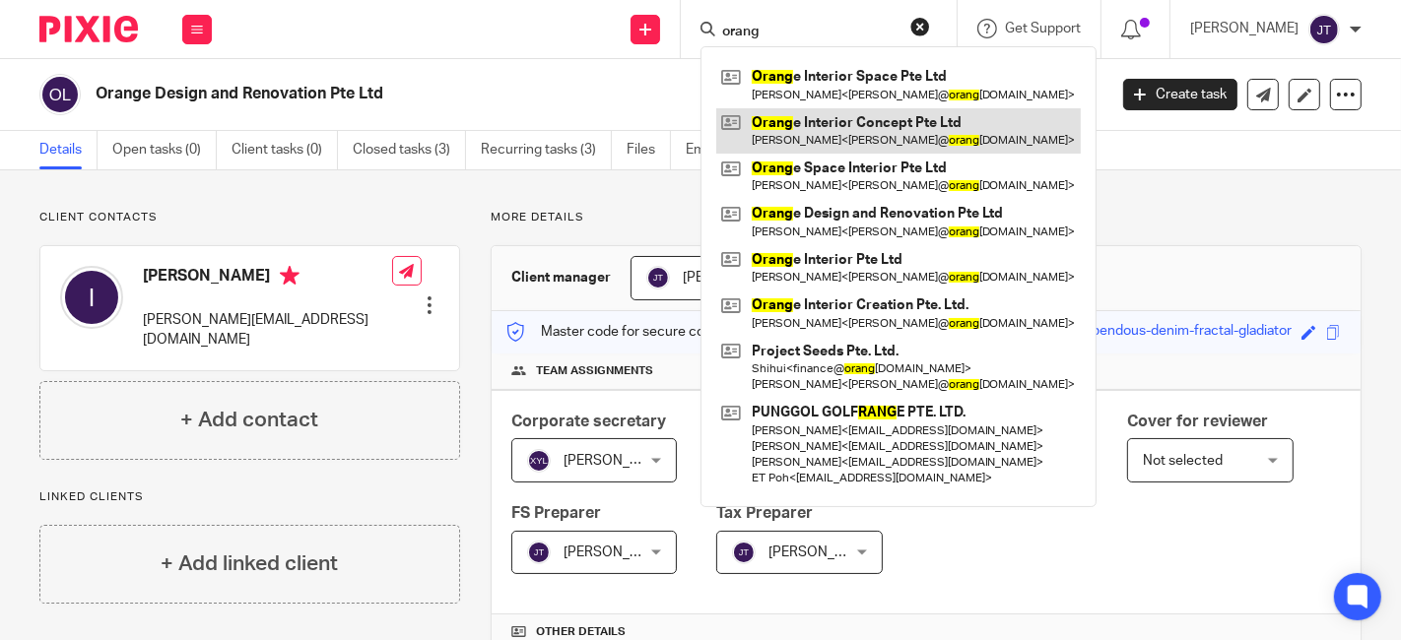
type input "orang"
click at [897, 123] on link at bounding box center [898, 130] width 365 height 45
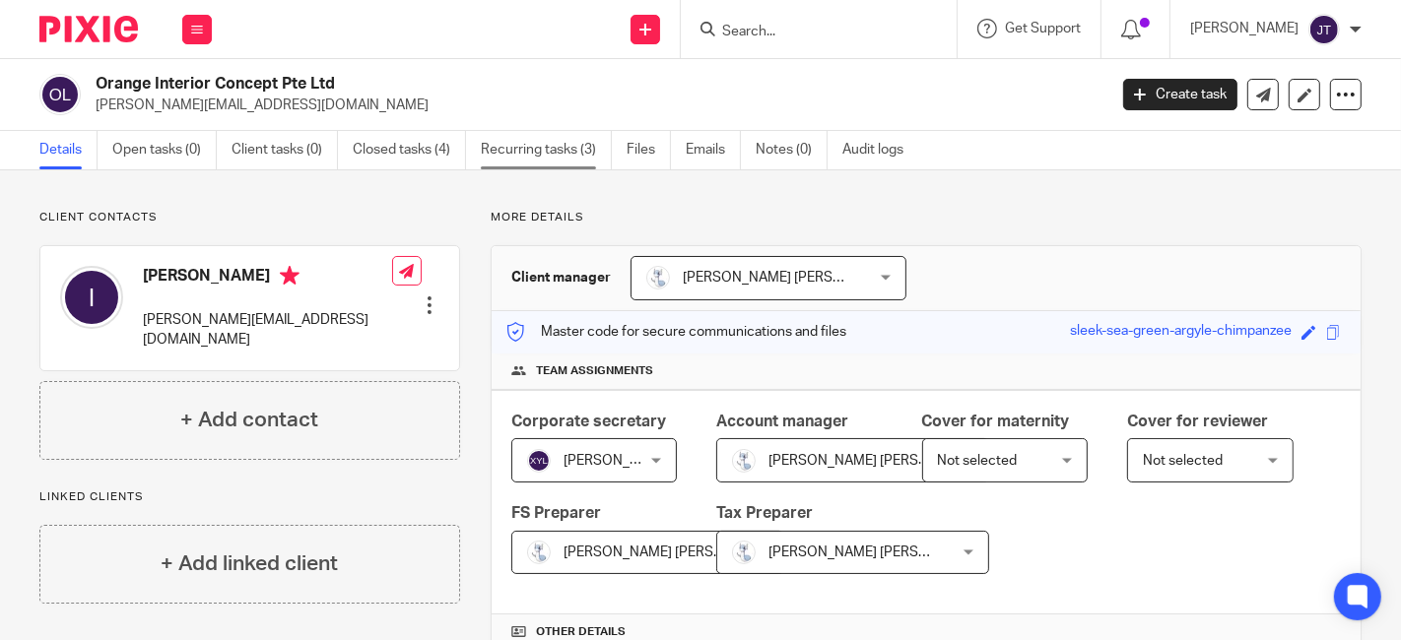
click at [543, 144] on link "Recurring tasks (3)" at bounding box center [546, 150] width 131 height 38
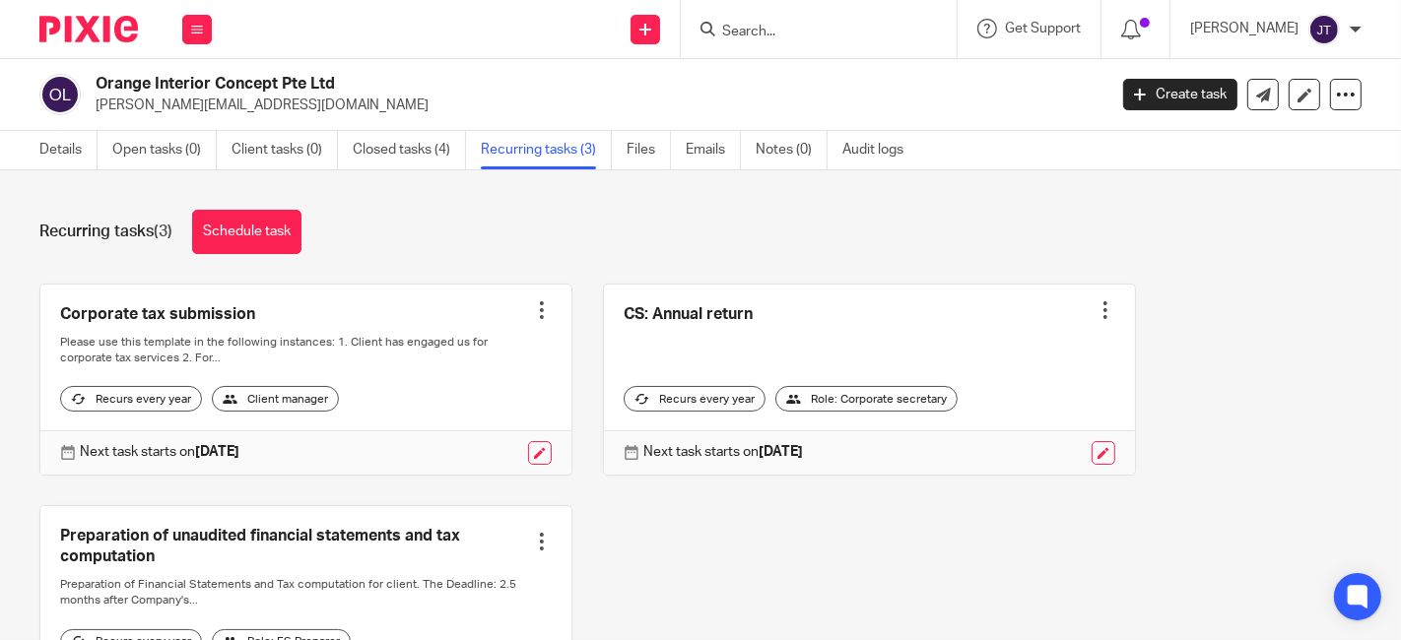
click at [825, 512] on div "Corporate tax submission Create task Clone template Recalculate schedule Cancel…" at bounding box center [685, 516] width 1353 height 464
click at [120, 34] on img at bounding box center [88, 29] width 99 height 27
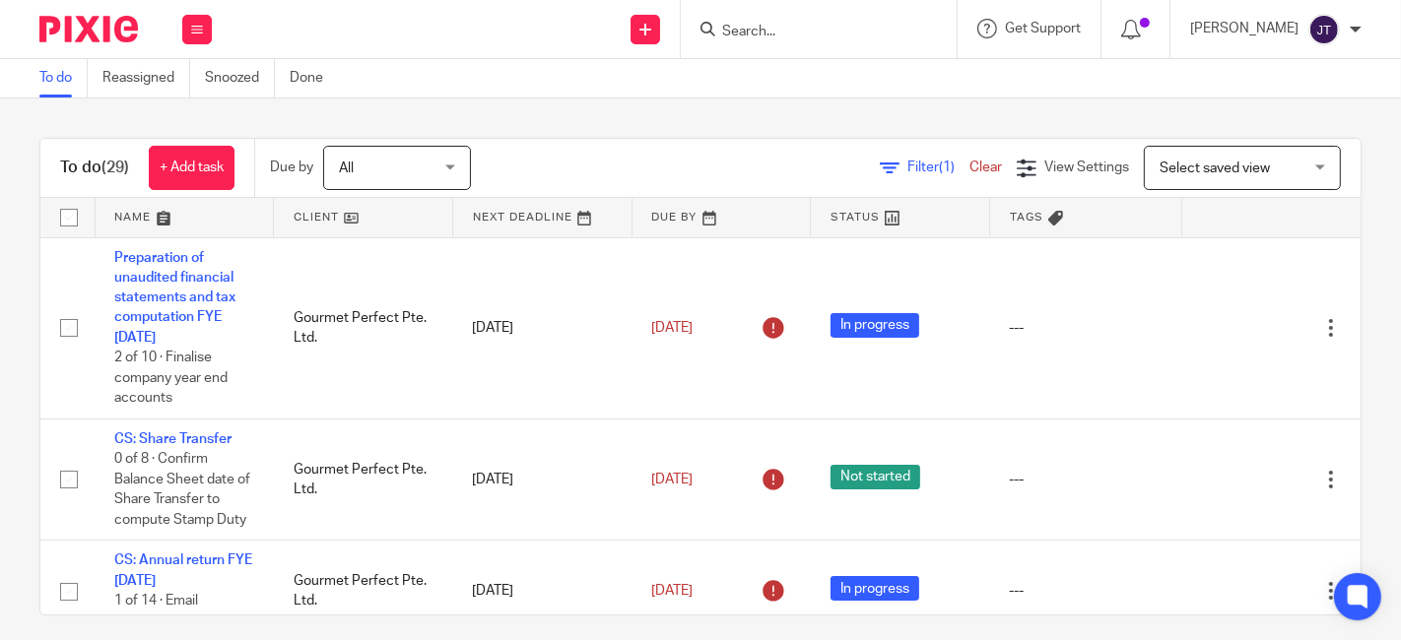
click at [851, 40] on form at bounding box center [825, 29] width 210 height 25
click at [847, 26] on input "Search" at bounding box center [808, 33] width 177 height 18
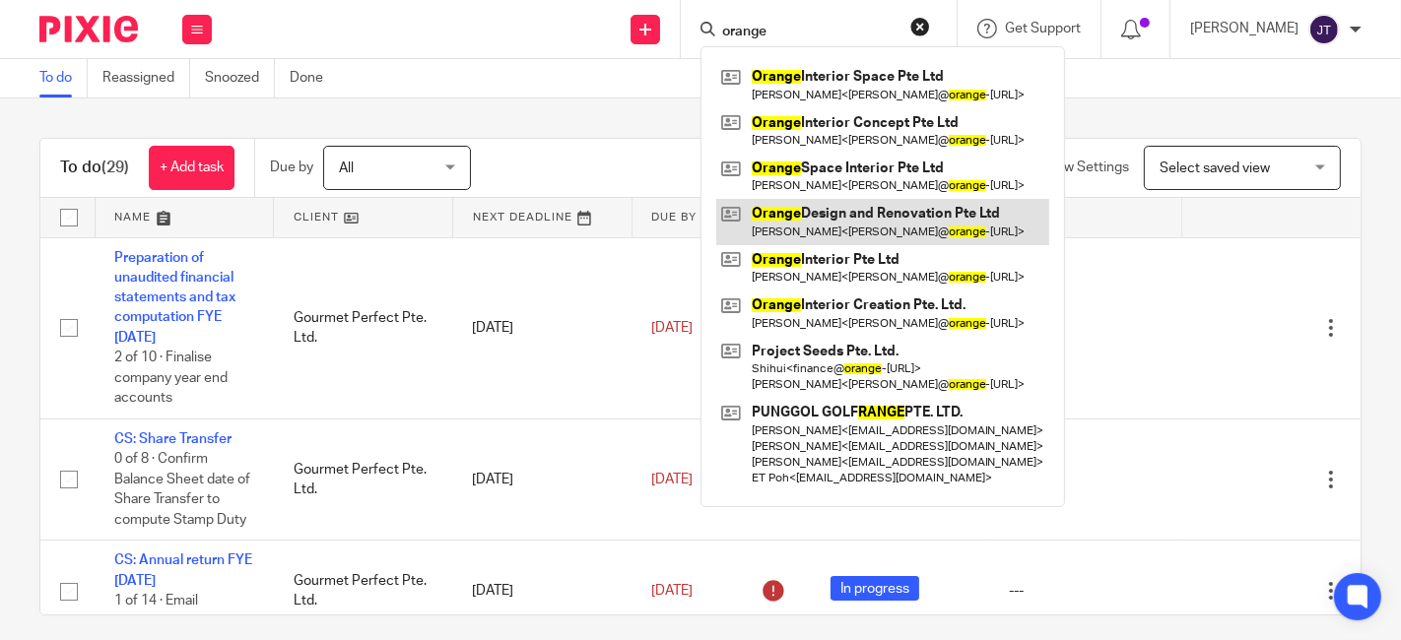
type input "orange"
click at [889, 218] on link at bounding box center [882, 221] width 333 height 45
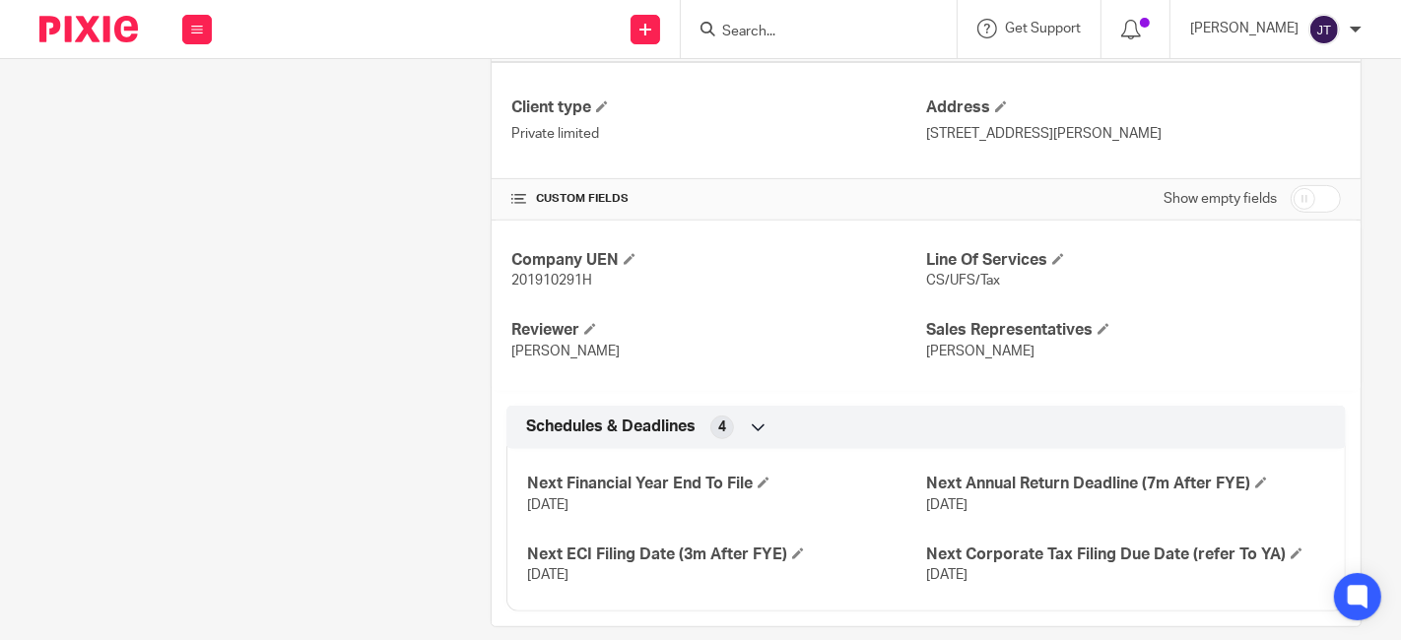
scroll to position [611, 0]
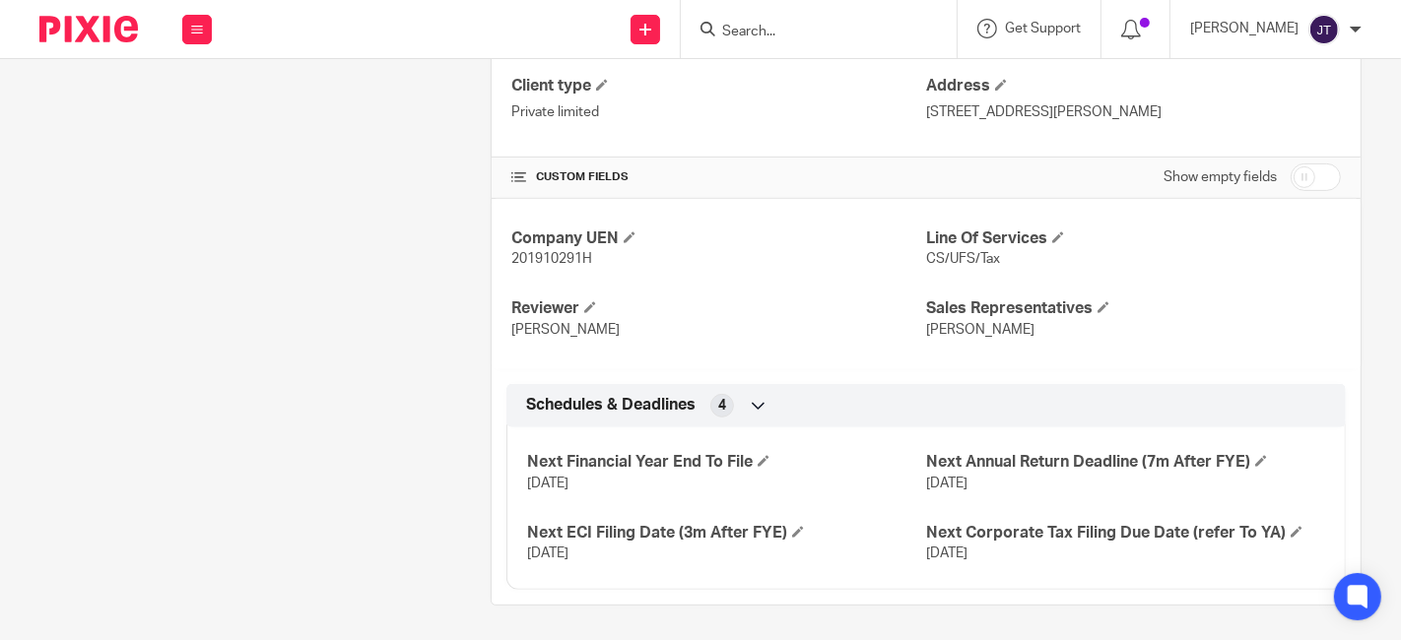
click at [1222, 365] on div "Company UEN 201910291H Line Of Services CS/UFS/Tax Reviewer Irene Sales Represe…" at bounding box center [926, 284] width 869 height 171
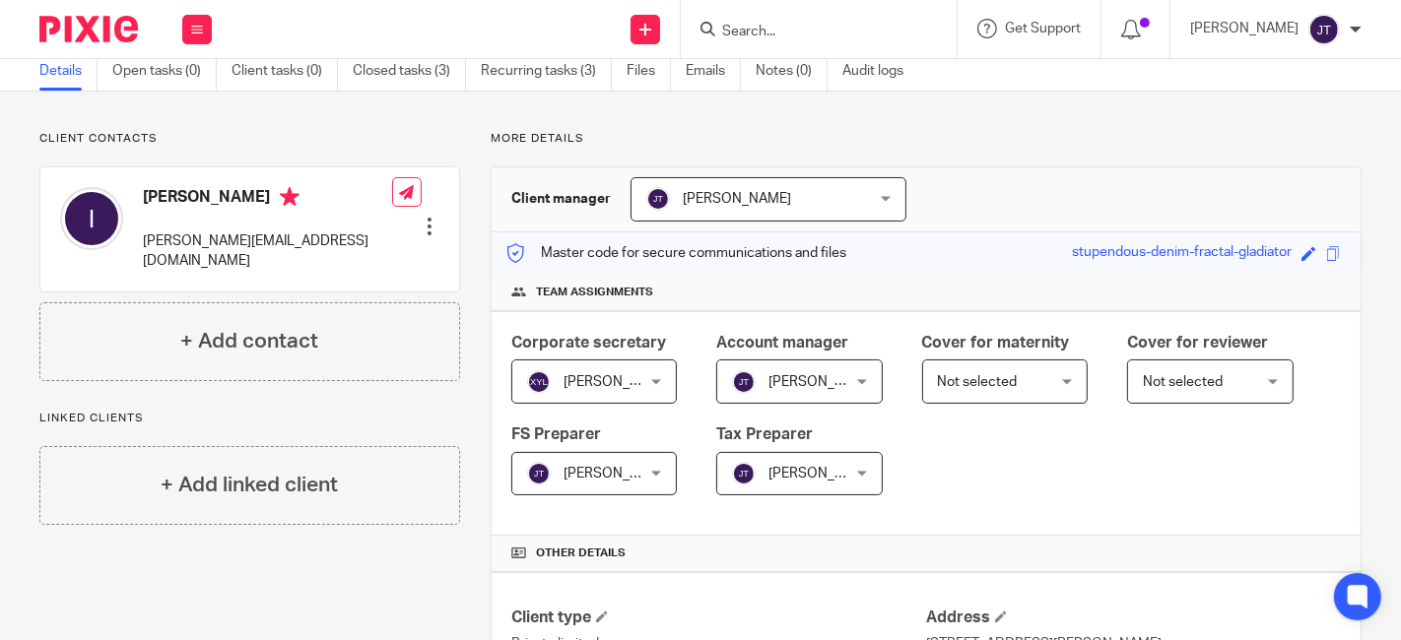
scroll to position [0, 0]
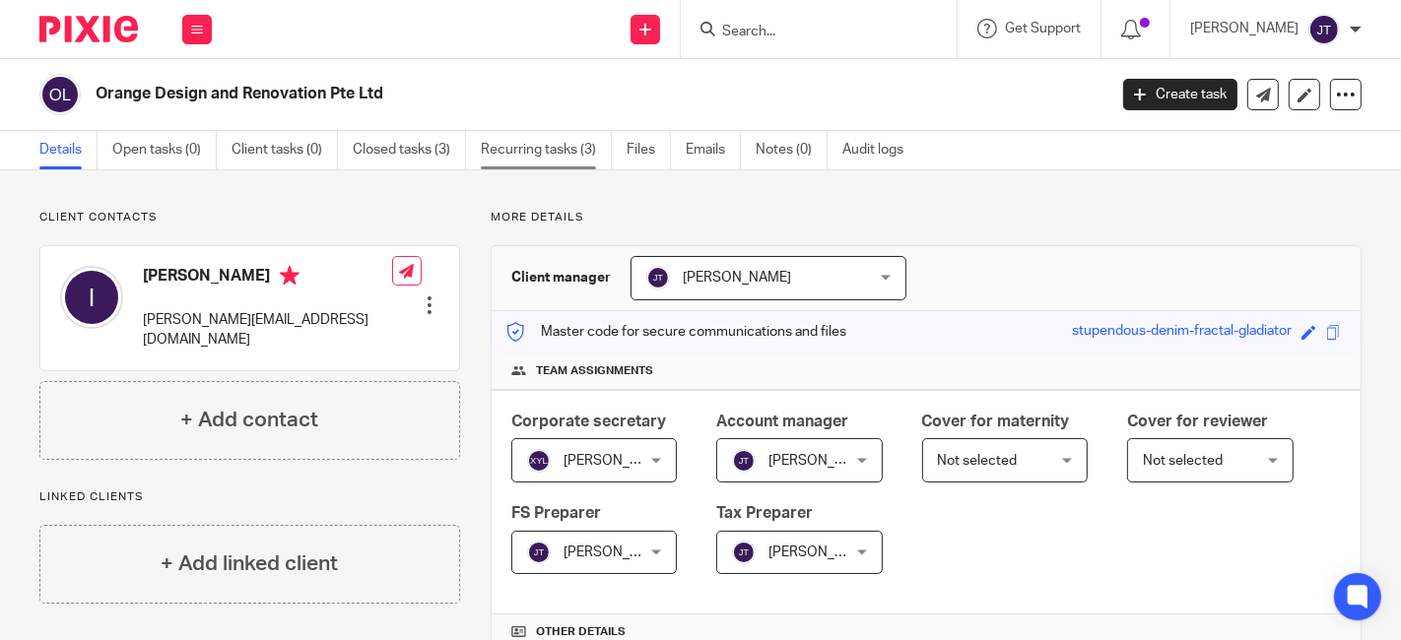
click at [561, 148] on link "Recurring tasks (3)" at bounding box center [546, 150] width 131 height 38
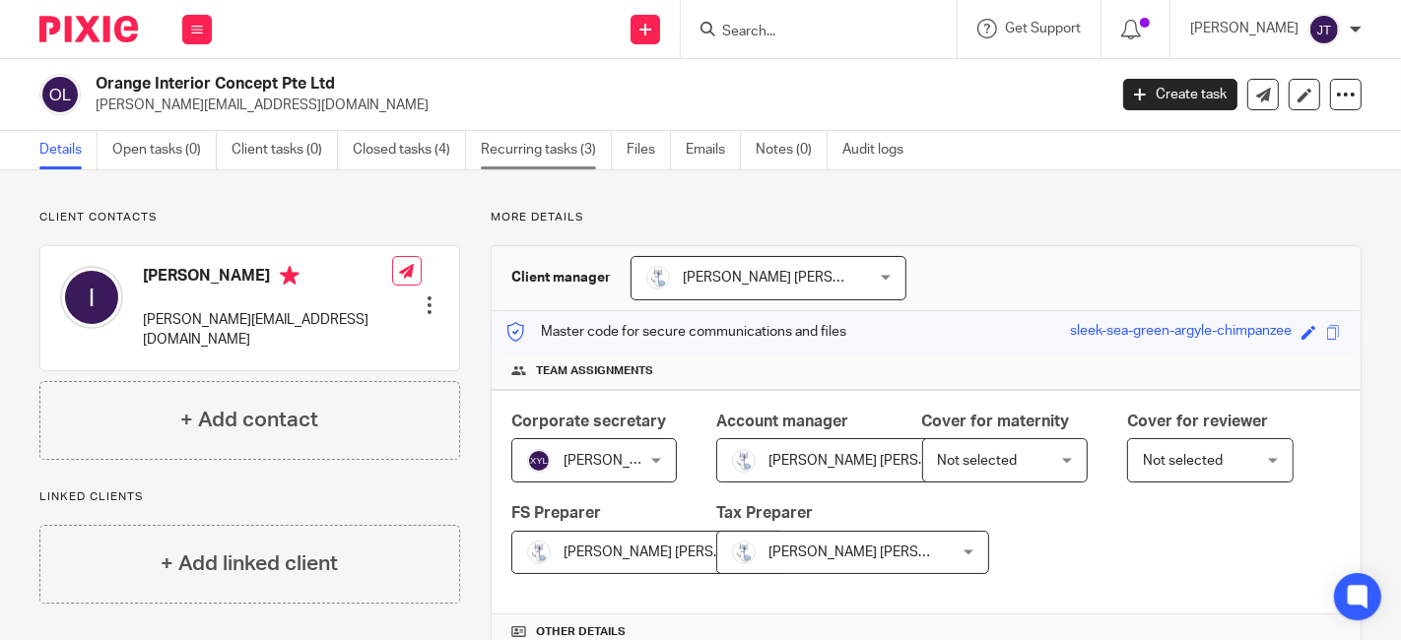
click at [528, 157] on link "Recurring tasks (3)" at bounding box center [546, 150] width 131 height 38
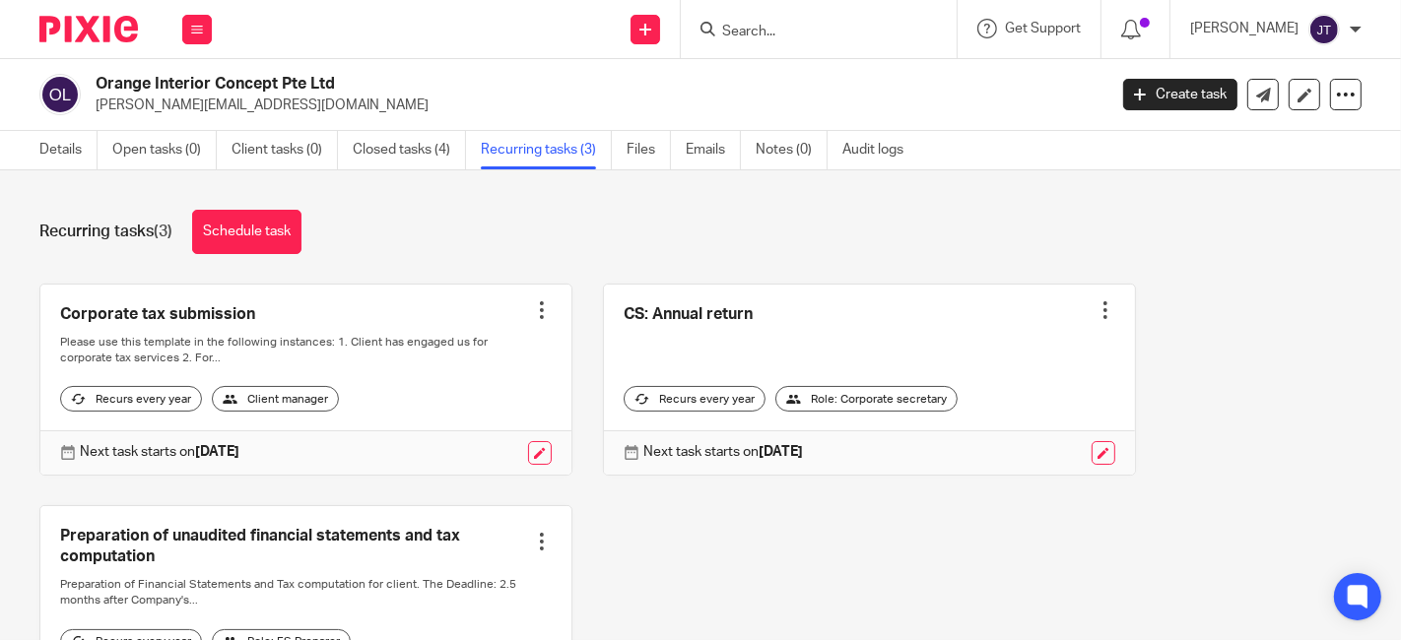
click at [792, 32] on input "Search" at bounding box center [808, 33] width 177 height 18
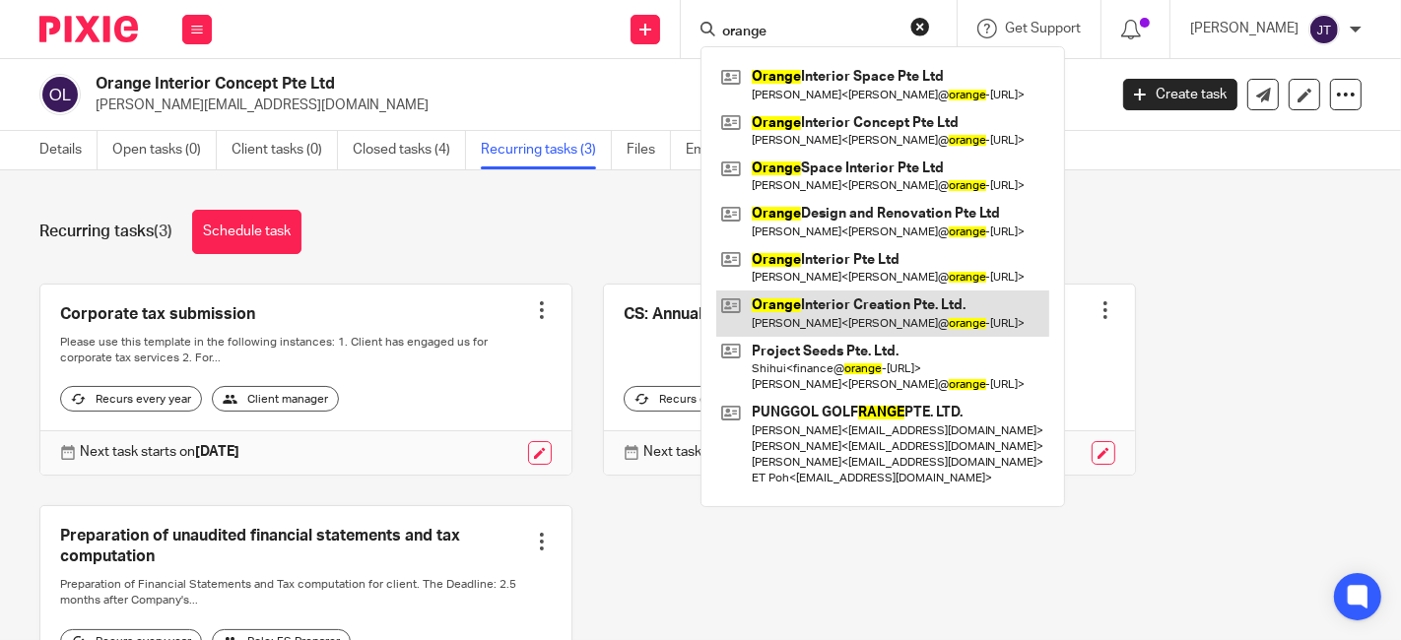
type input "orange"
click at [889, 309] on link at bounding box center [882, 313] width 333 height 45
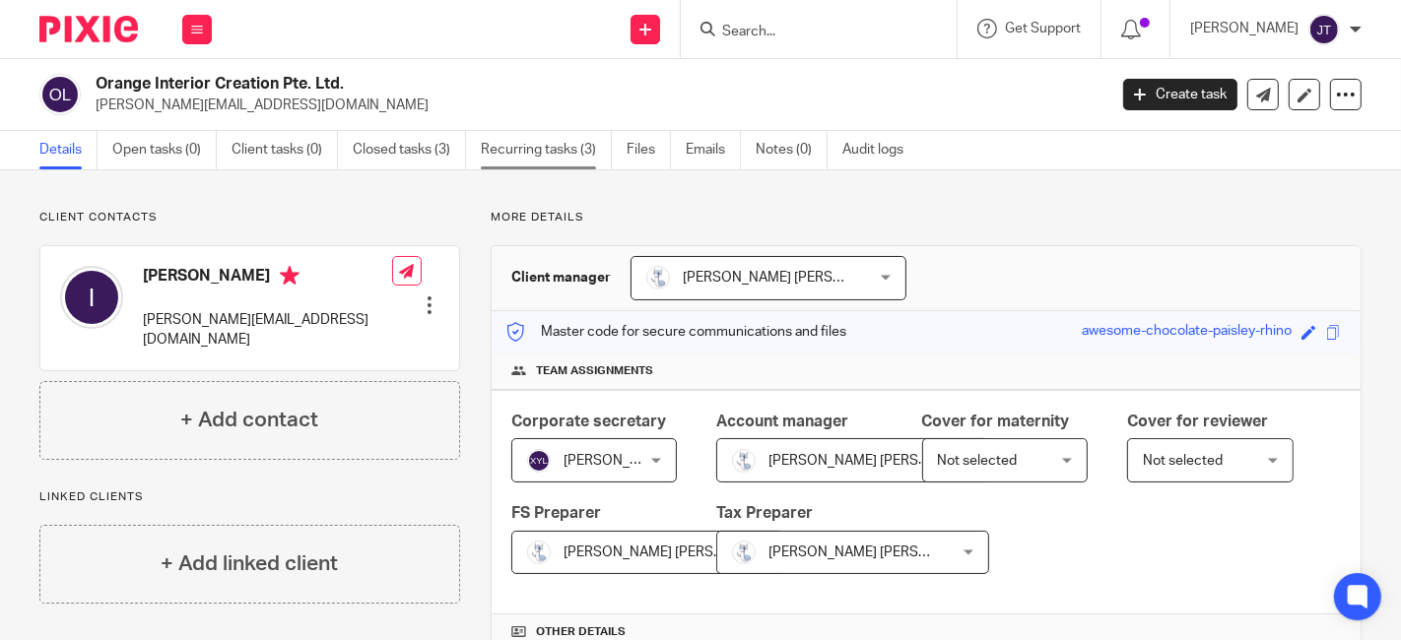
click at [551, 159] on link "Recurring tasks (3)" at bounding box center [546, 150] width 131 height 38
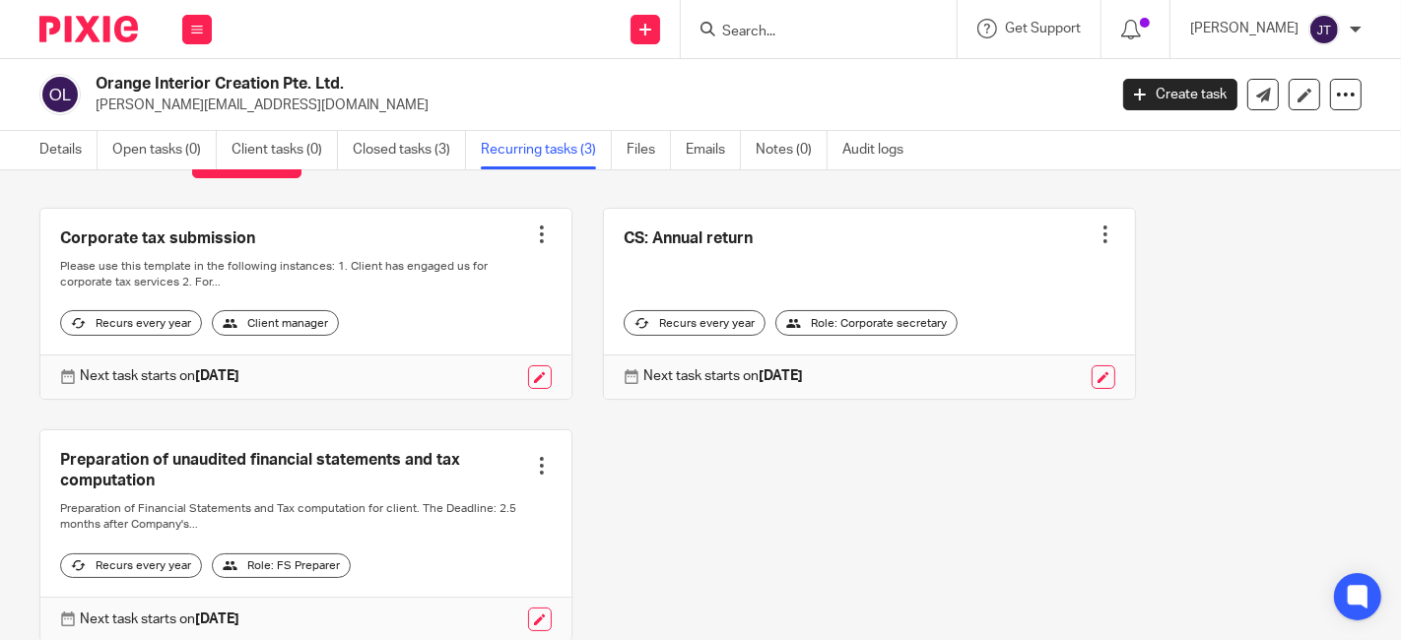
scroll to position [109, 0]
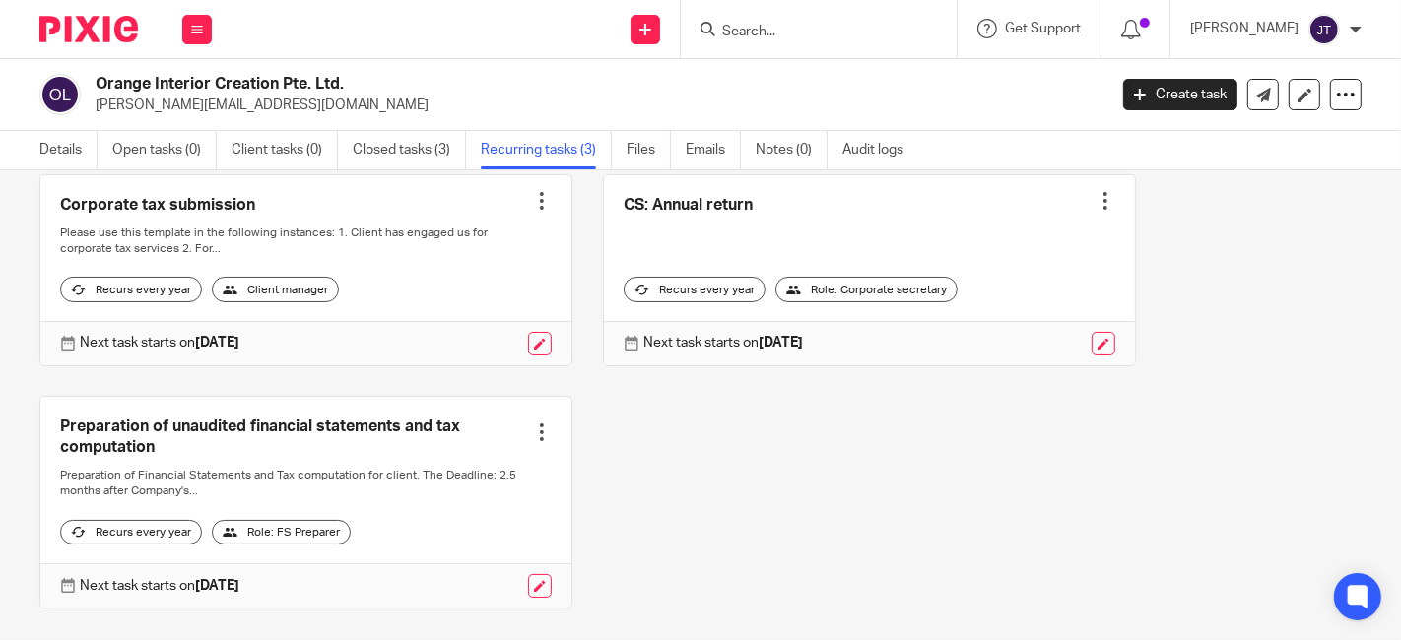
click at [763, 491] on div "Corporate tax submission Create task Clone template Recalculate schedule Cancel…" at bounding box center [685, 406] width 1353 height 464
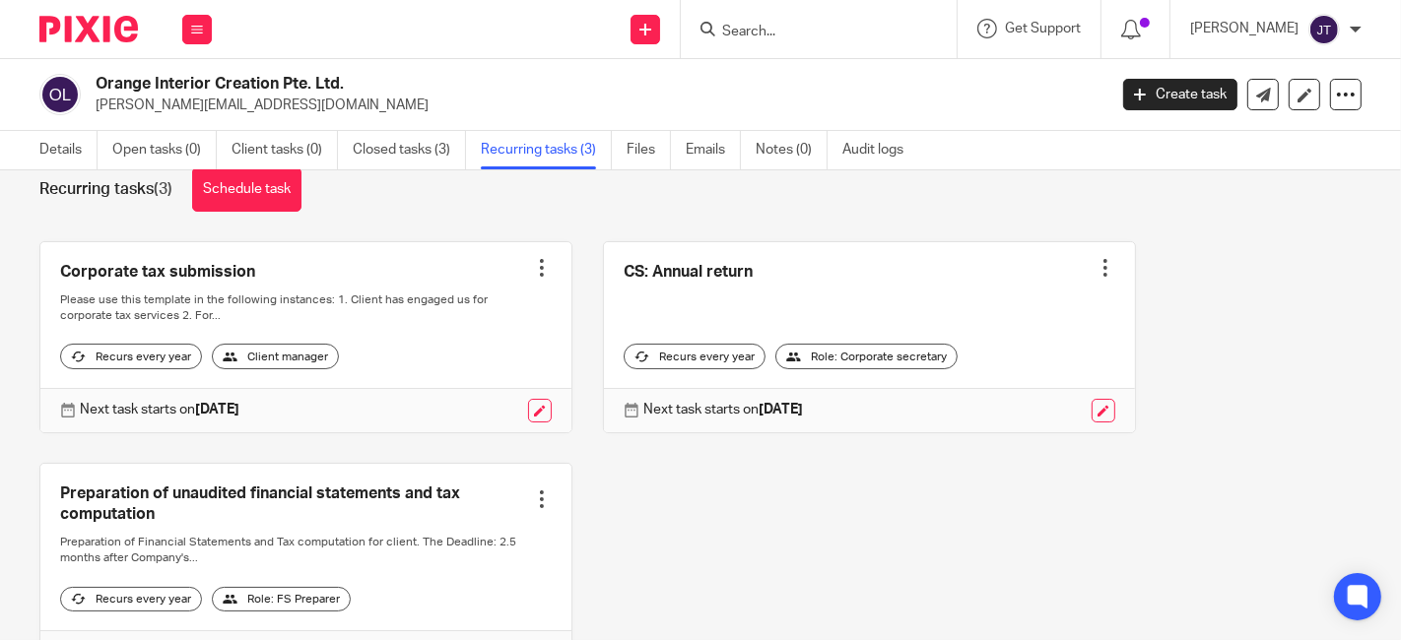
scroll to position [0, 0]
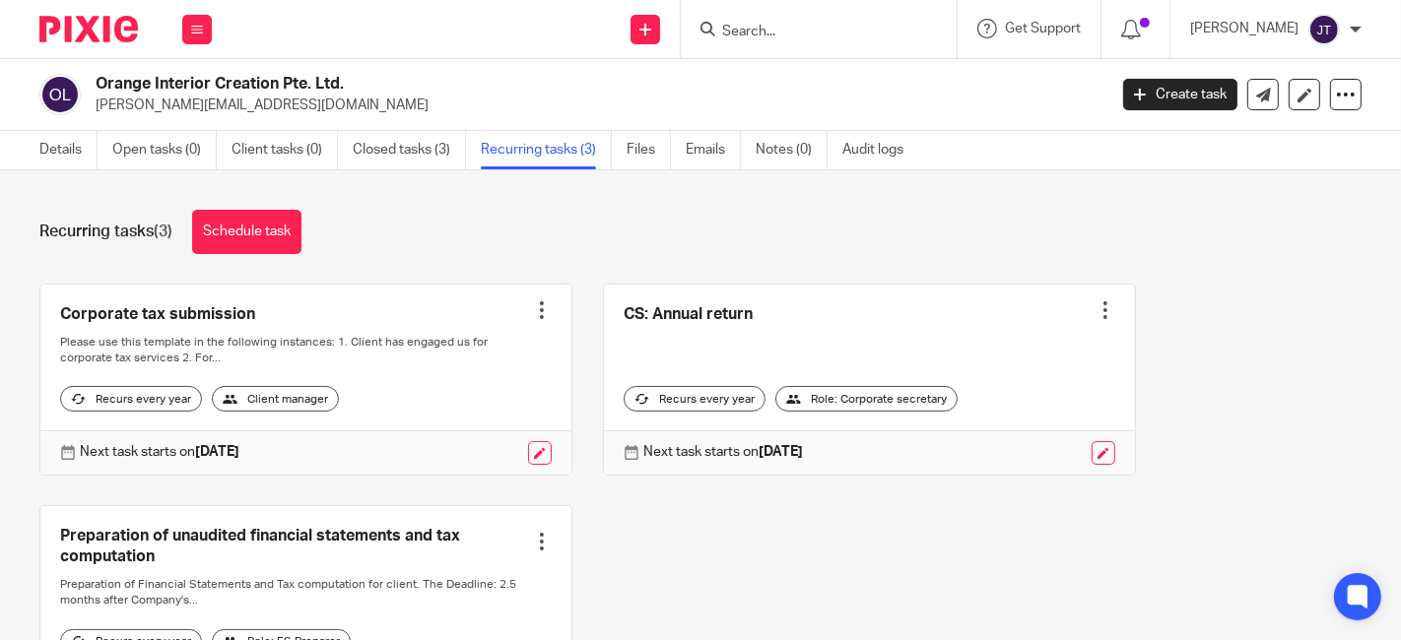
click at [113, 28] on img at bounding box center [88, 29] width 99 height 27
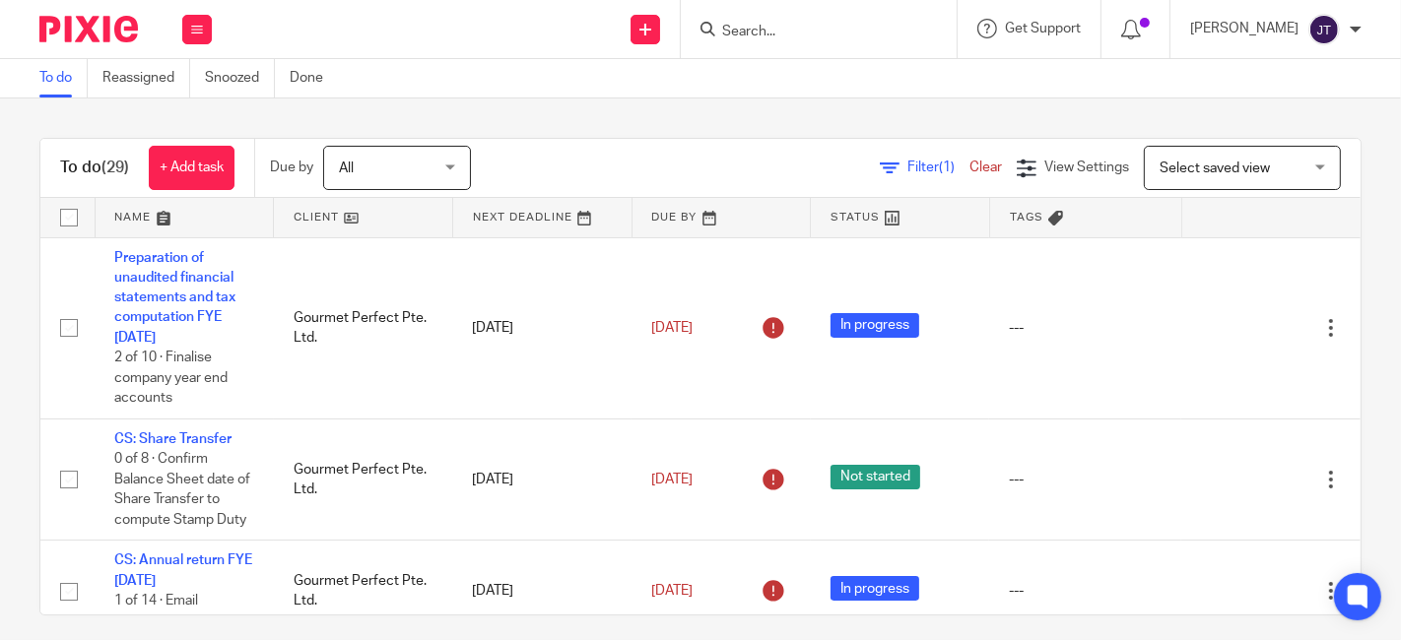
click at [309, 212] on link at bounding box center [363, 217] width 178 height 39
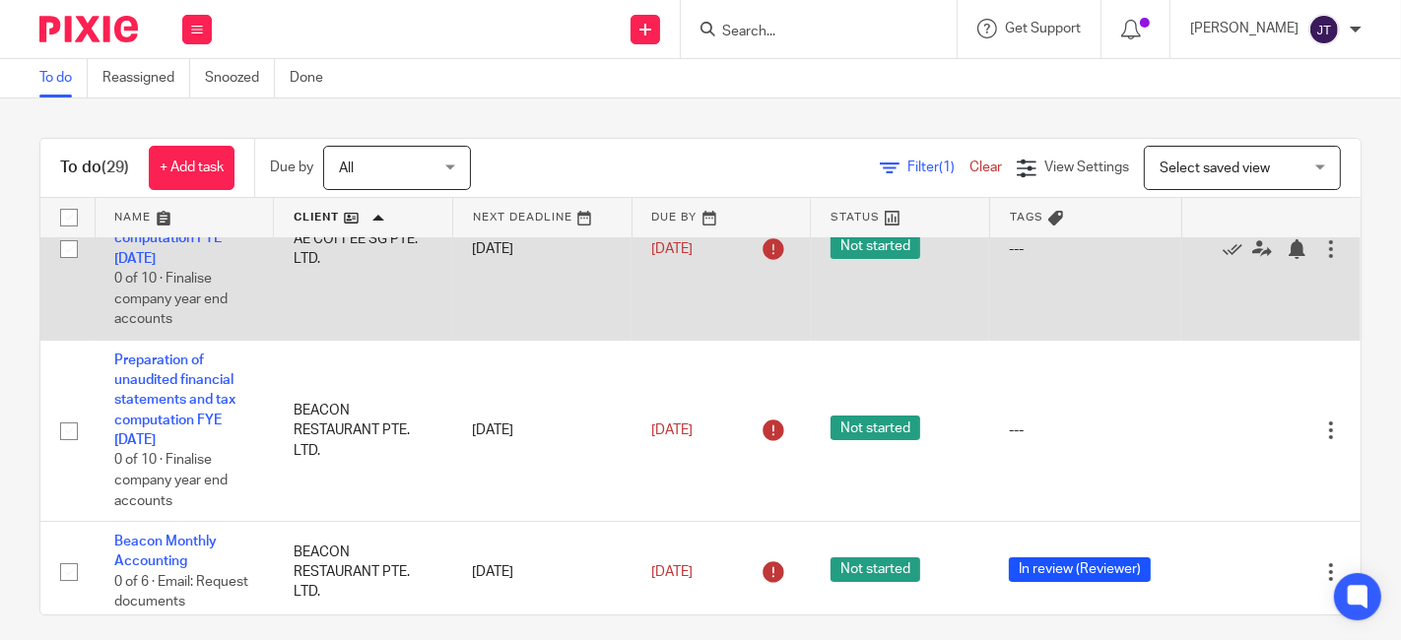
scroll to position [109, 0]
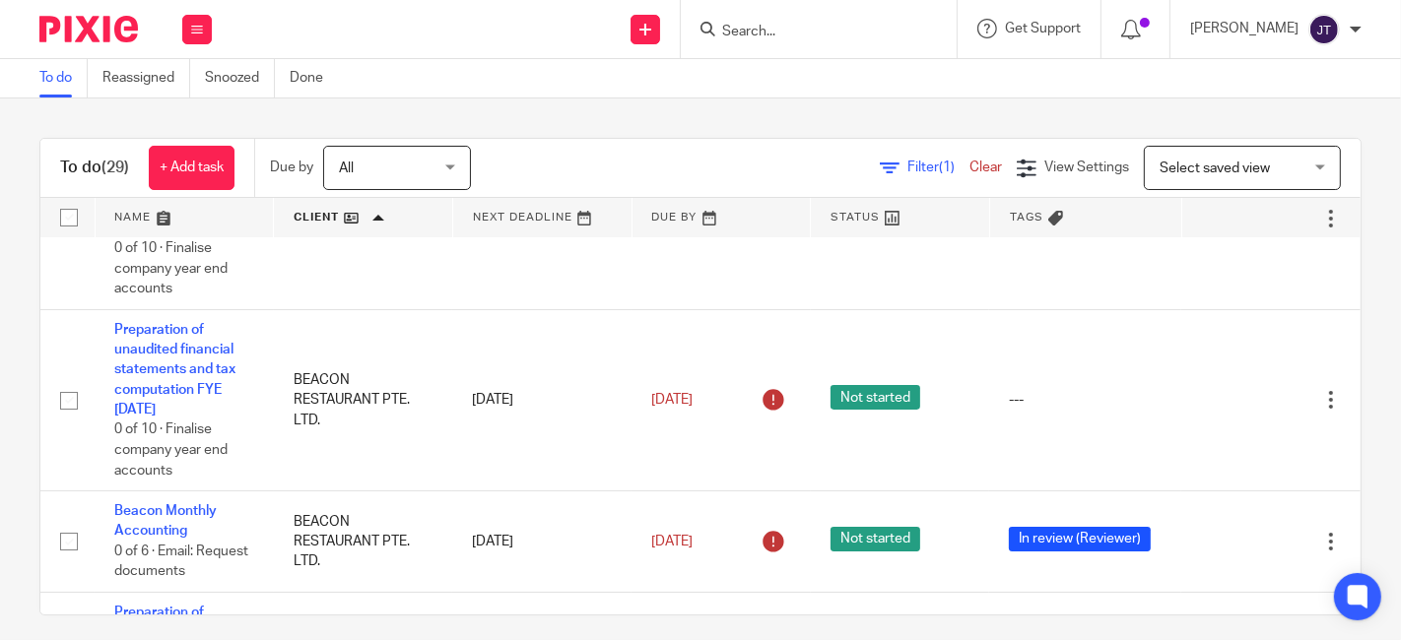
click at [782, 37] on input "Search" at bounding box center [808, 33] width 177 height 18
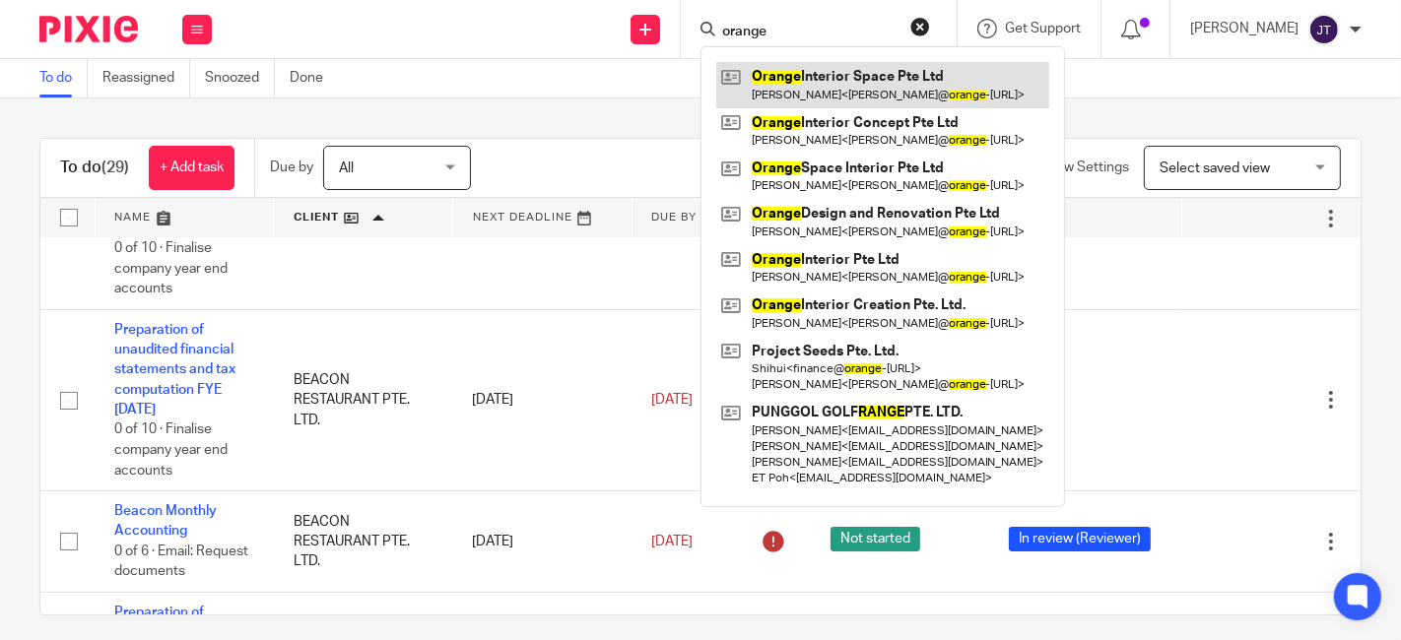
type input "orange"
click at [859, 89] on link at bounding box center [882, 84] width 333 height 45
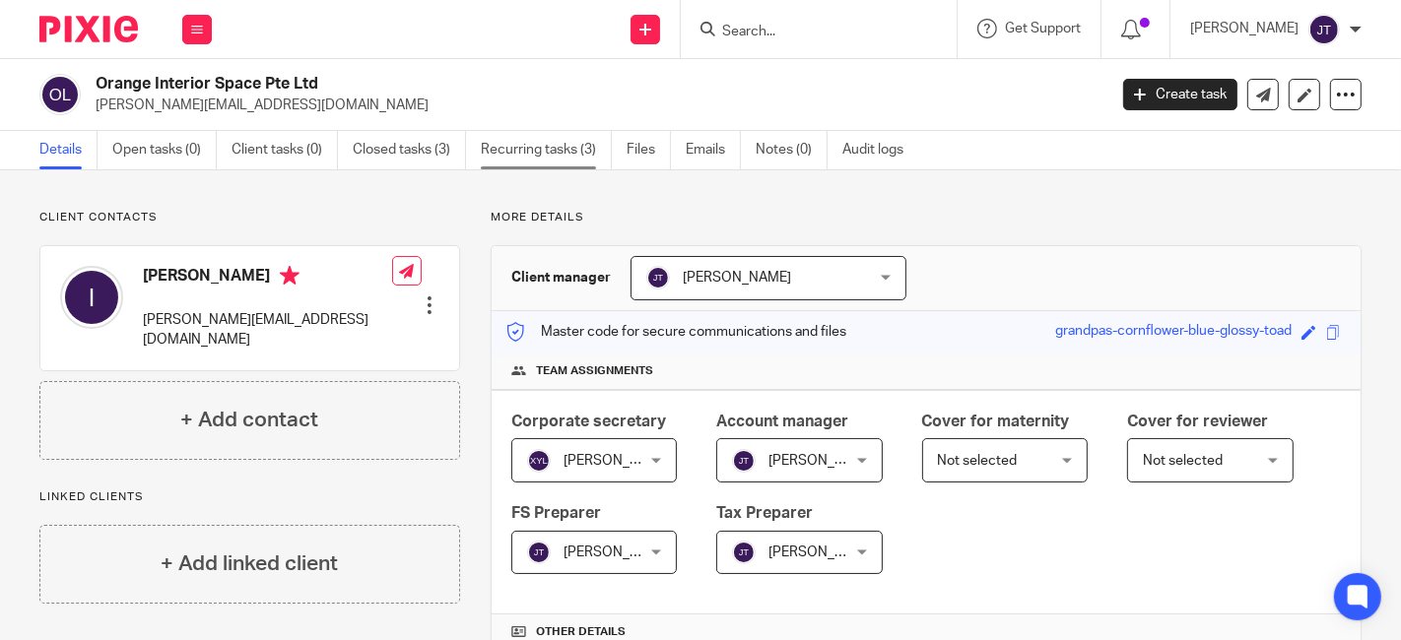
click at [537, 153] on link "Recurring tasks (3)" at bounding box center [546, 150] width 131 height 38
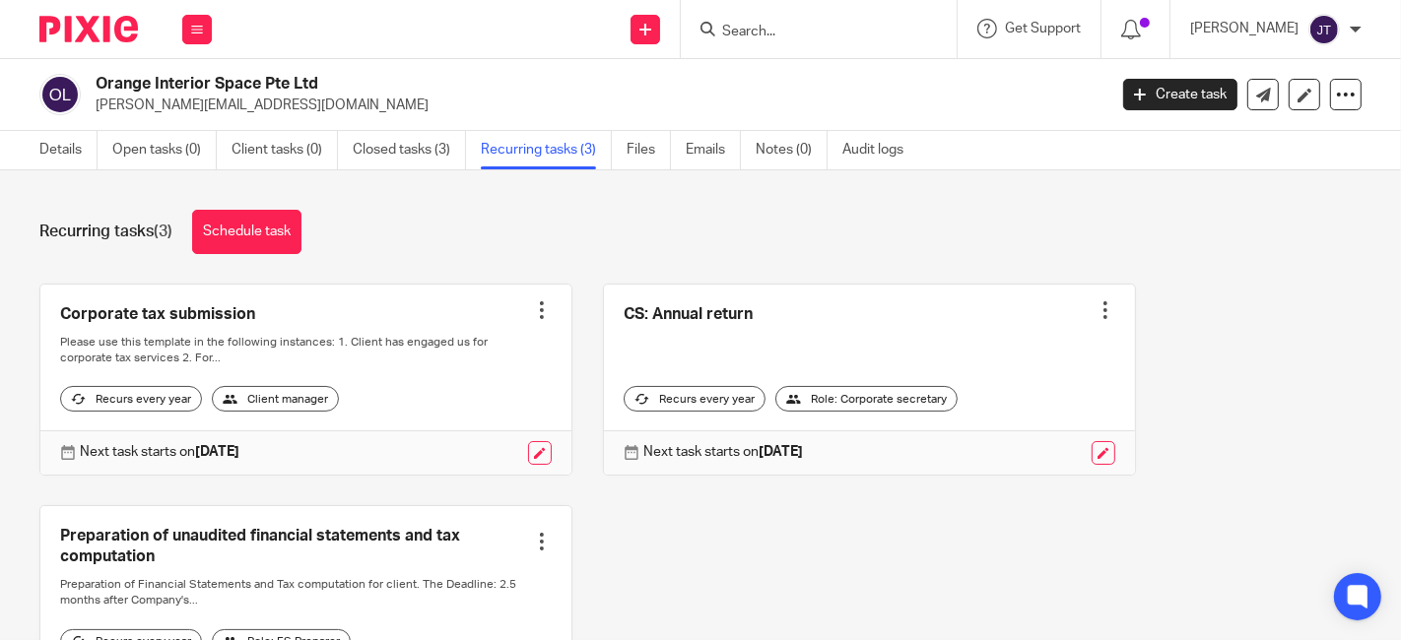
click at [126, 30] on img at bounding box center [88, 29] width 99 height 27
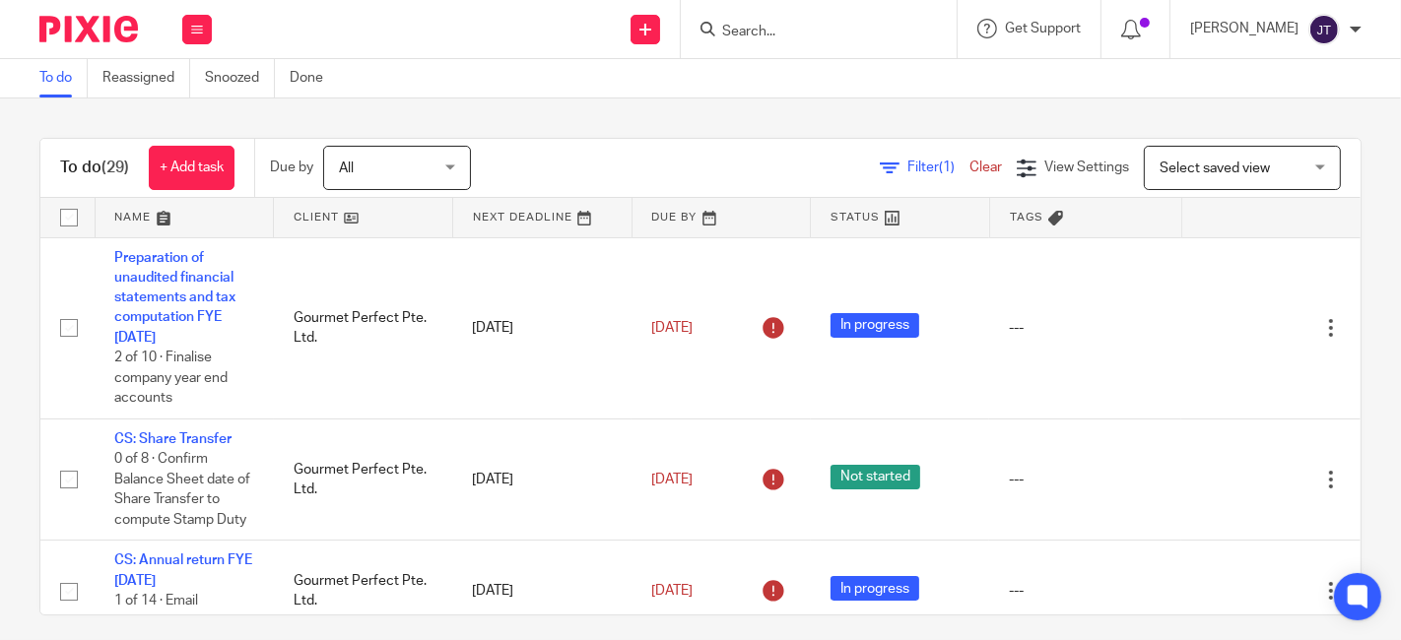
click at [795, 24] on input "Search" at bounding box center [808, 33] width 177 height 18
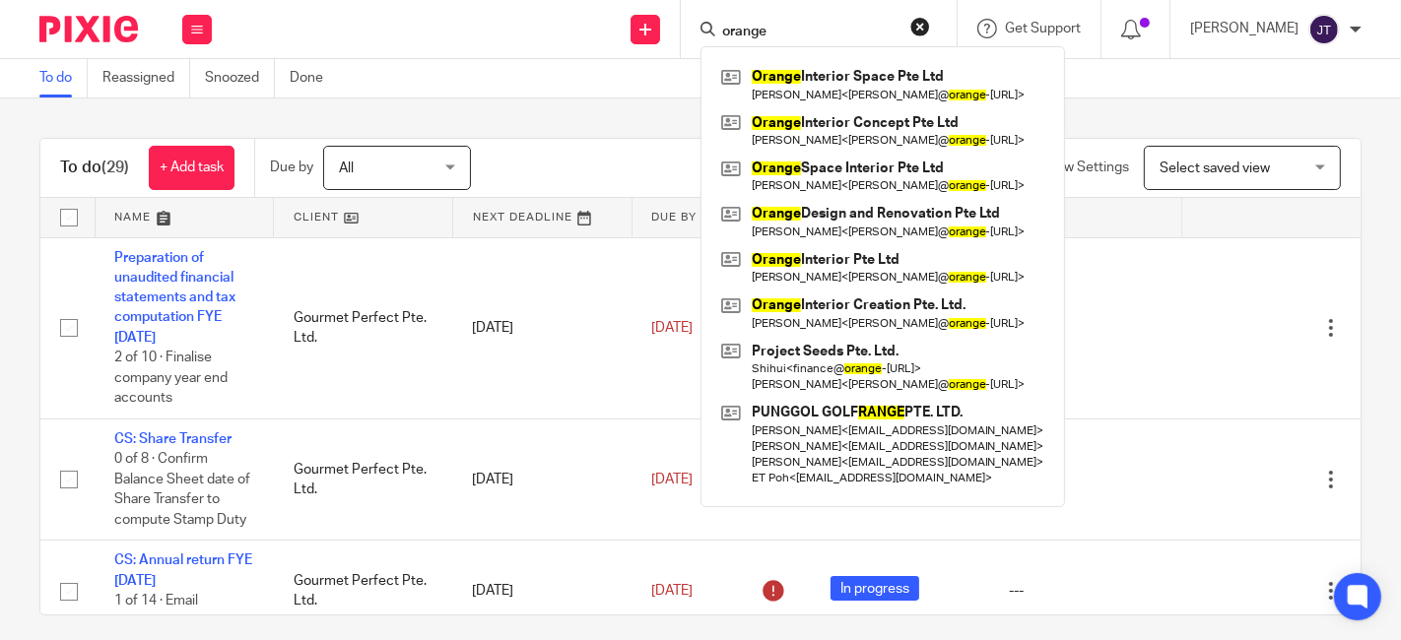
type input "orange"
click button "submit" at bounding box center [0, 0] width 0 height 0
click at [821, 60] on div "Orange Interior Space Pte Ltd Ivan < ivan@ orange -interior.com > Orange Interi…" at bounding box center [883, 276] width 365 height 461
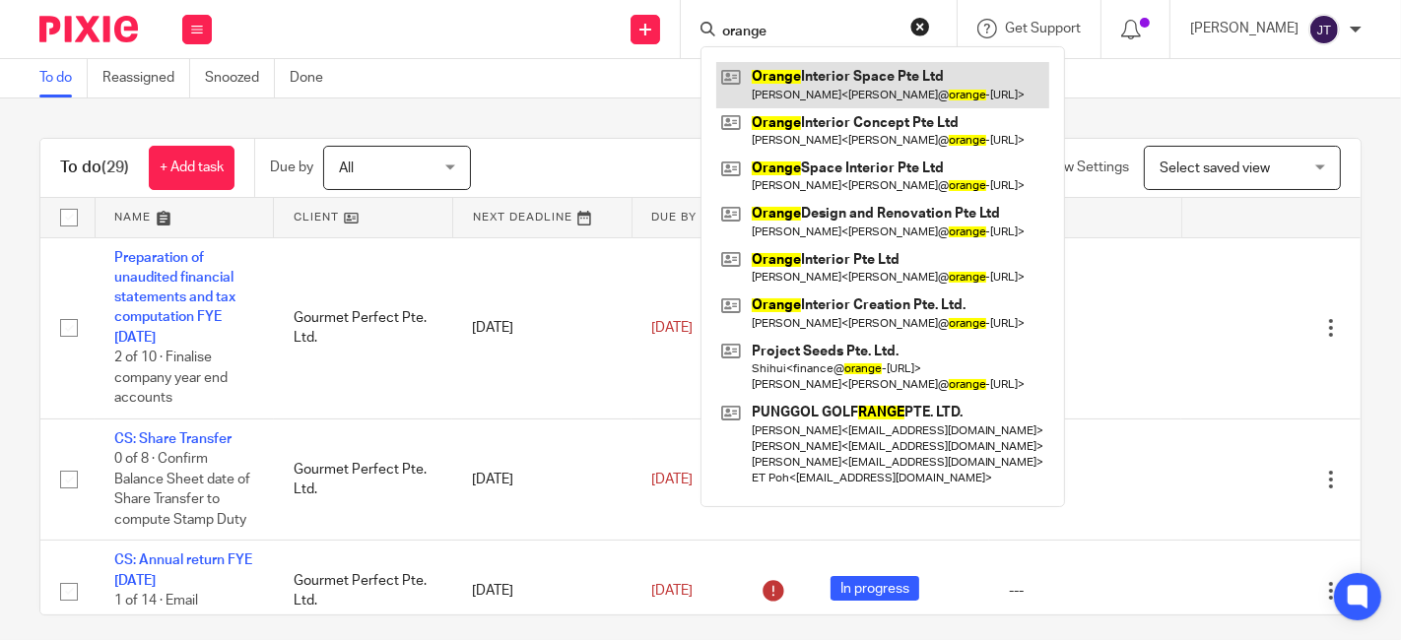
click at [838, 88] on link at bounding box center [882, 84] width 333 height 45
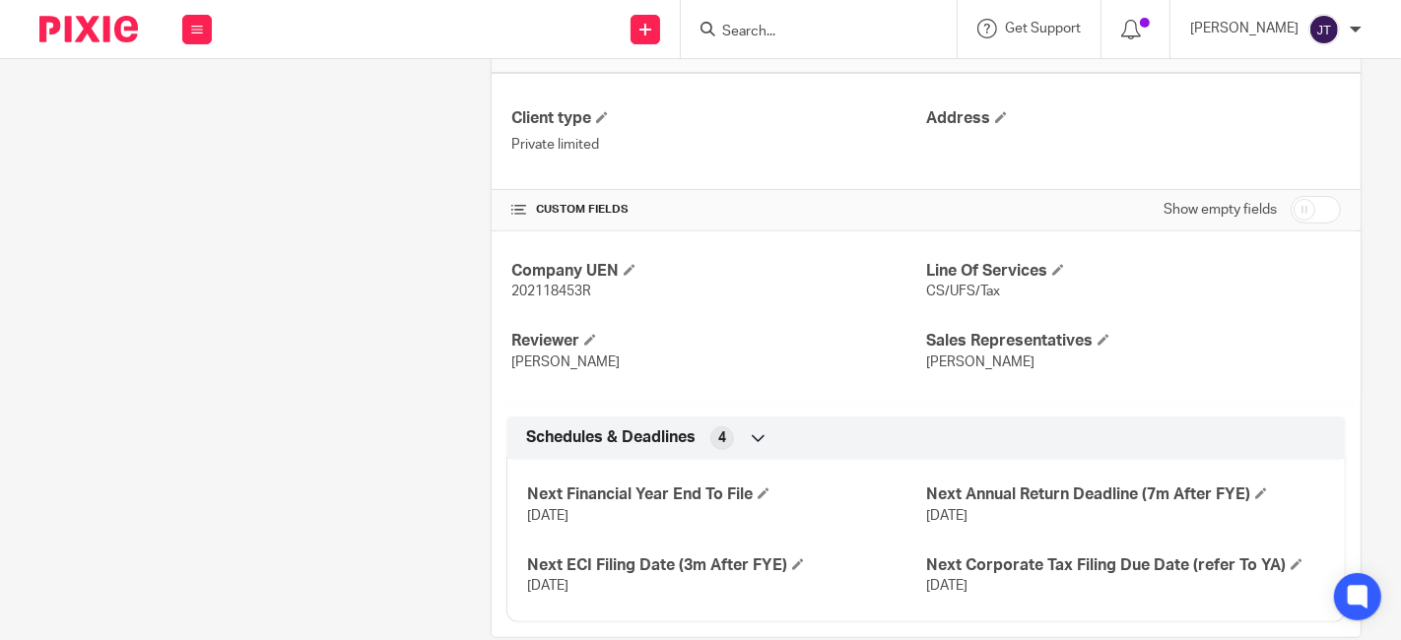
scroll to position [611, 0]
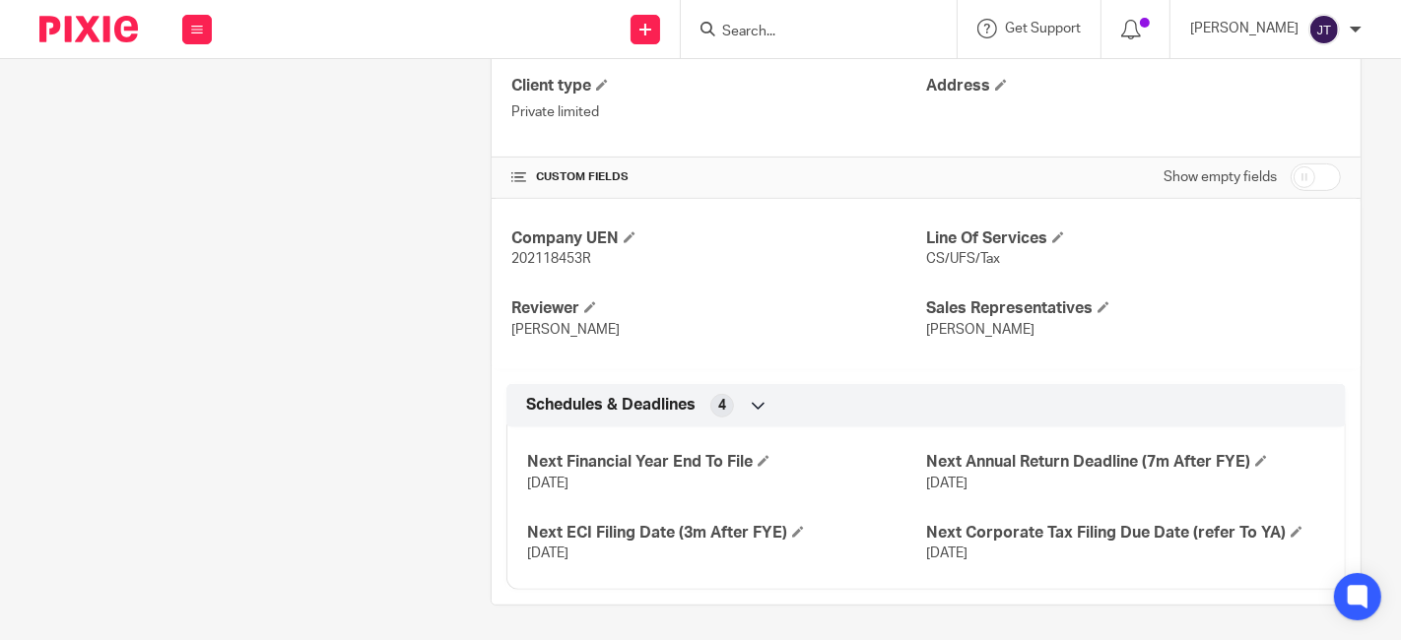
click at [904, 151] on div "Client type Private limited Address" at bounding box center [926, 98] width 869 height 117
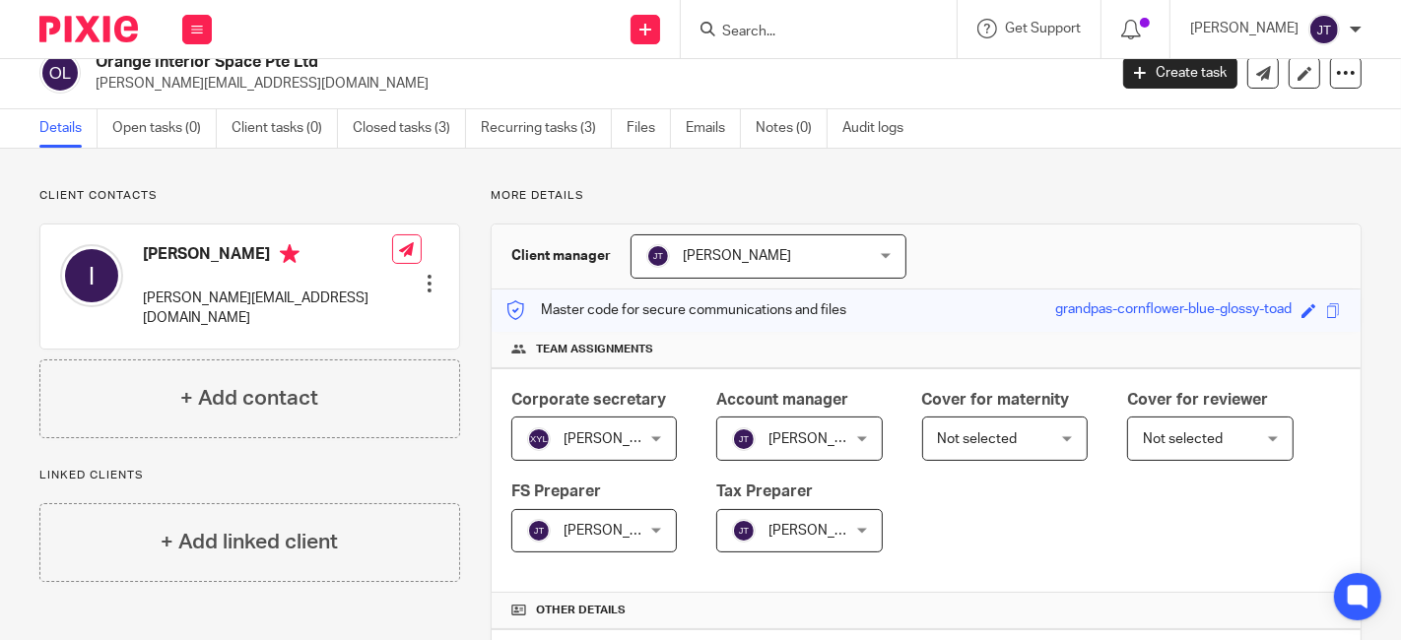
scroll to position [0, 0]
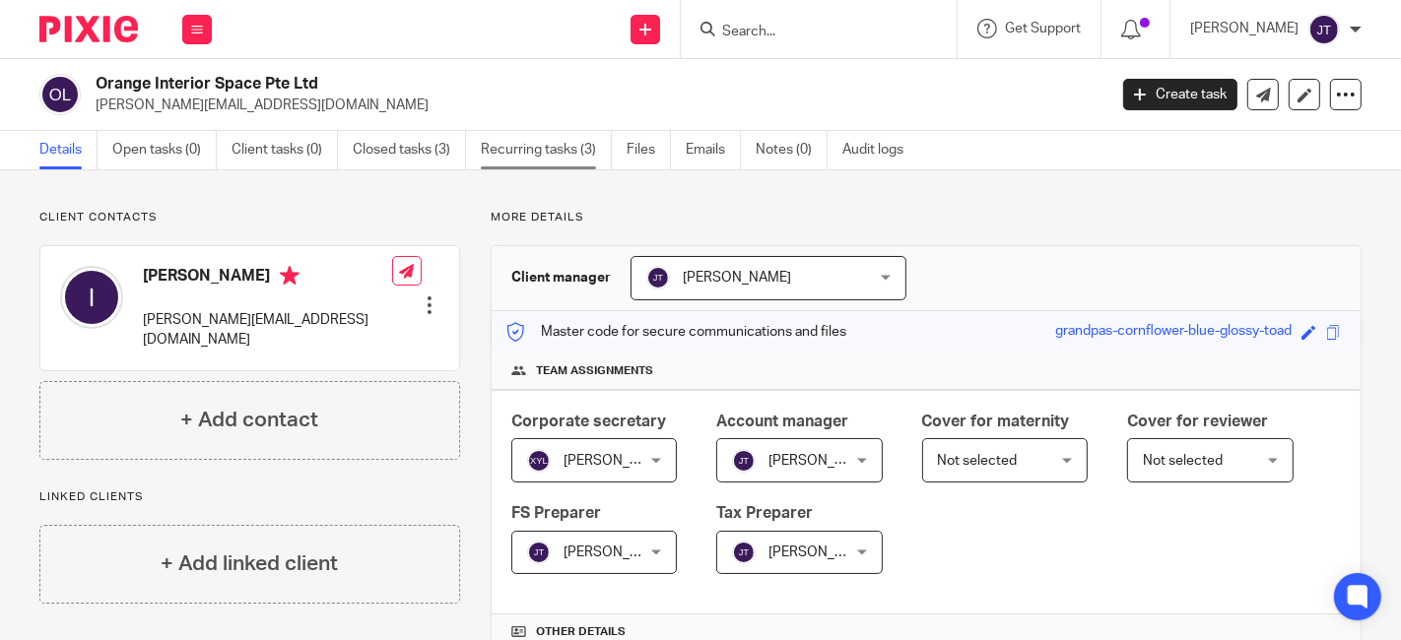
click at [526, 154] on link "Recurring tasks (3)" at bounding box center [546, 150] width 131 height 38
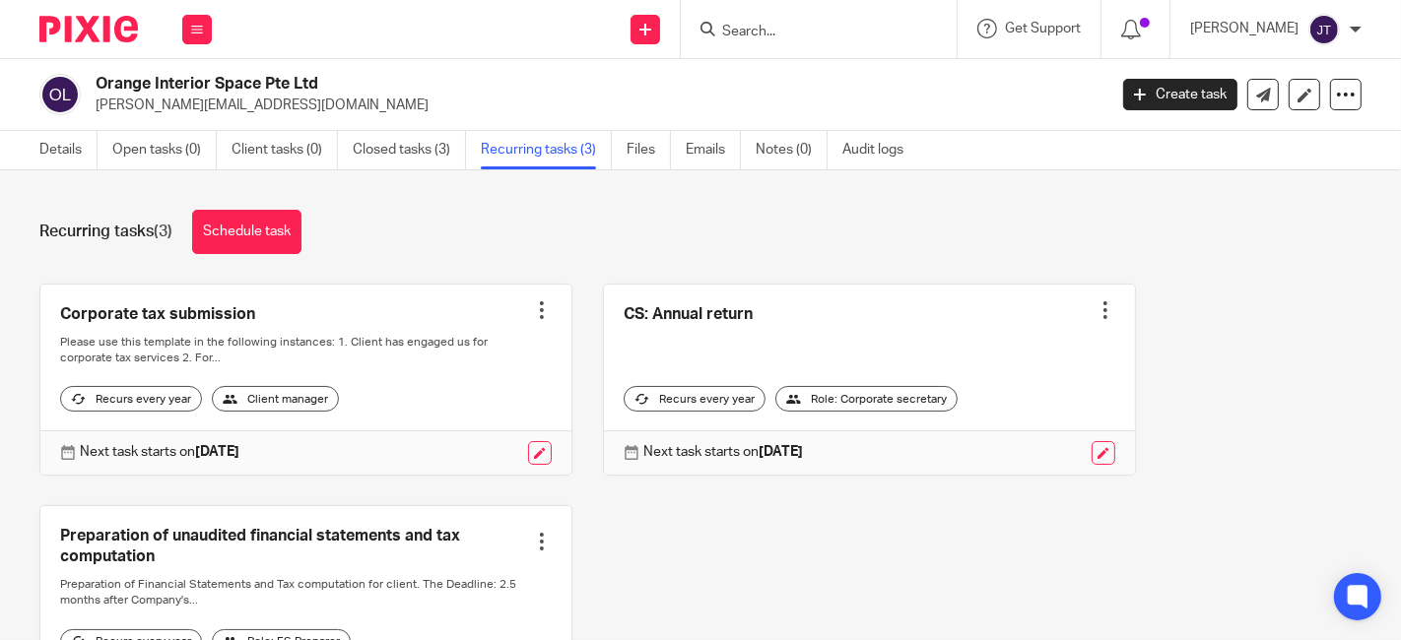
scroll to position [109, 0]
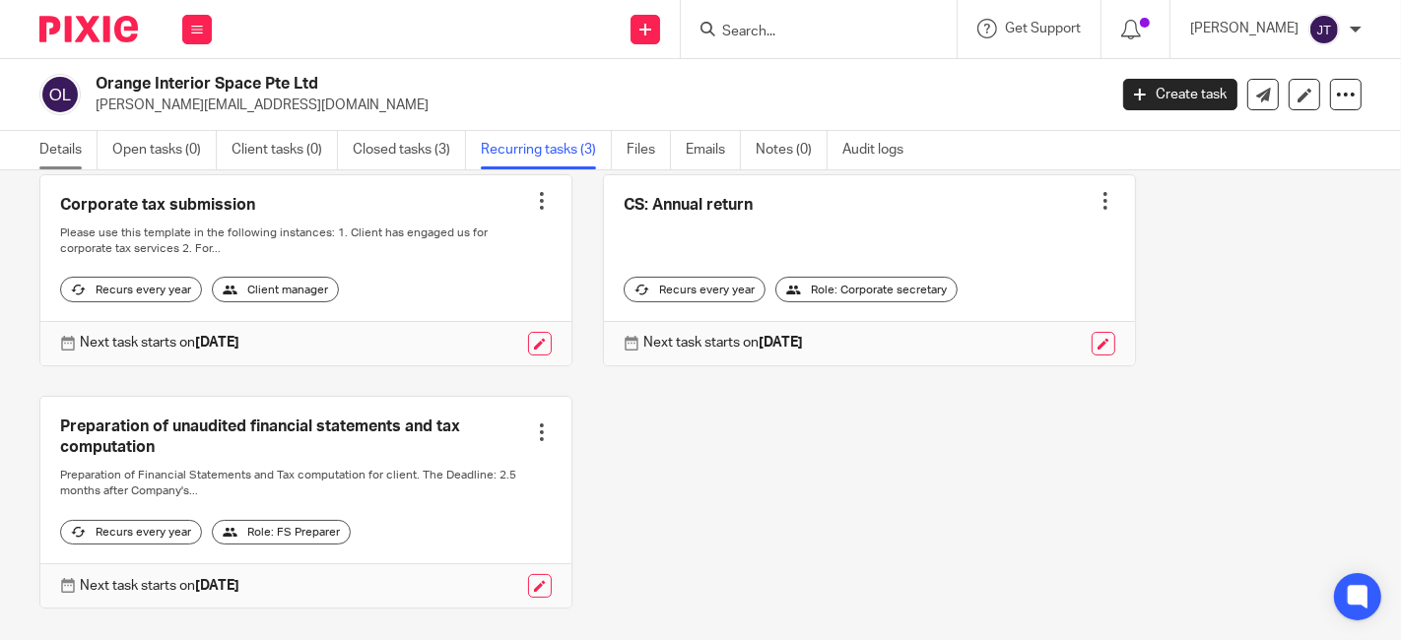
click at [72, 157] on link "Details" at bounding box center [68, 150] width 58 height 38
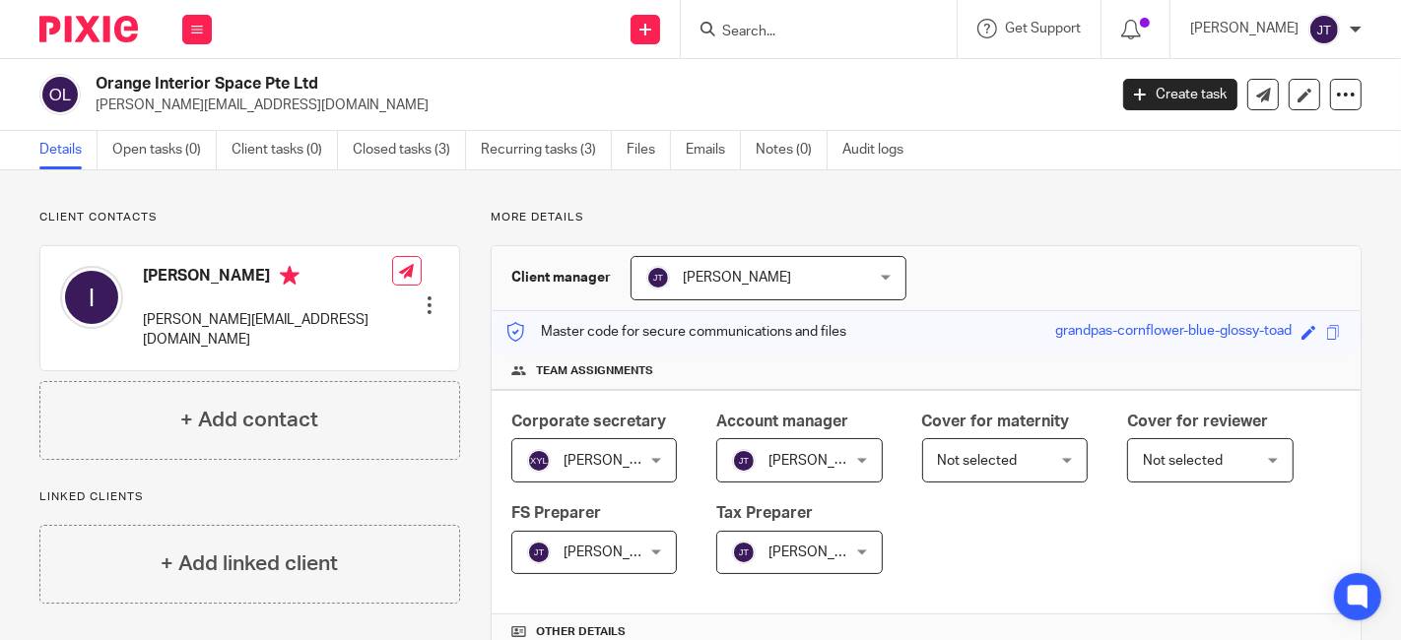
click at [796, 34] on input "Search" at bounding box center [808, 33] width 177 height 18
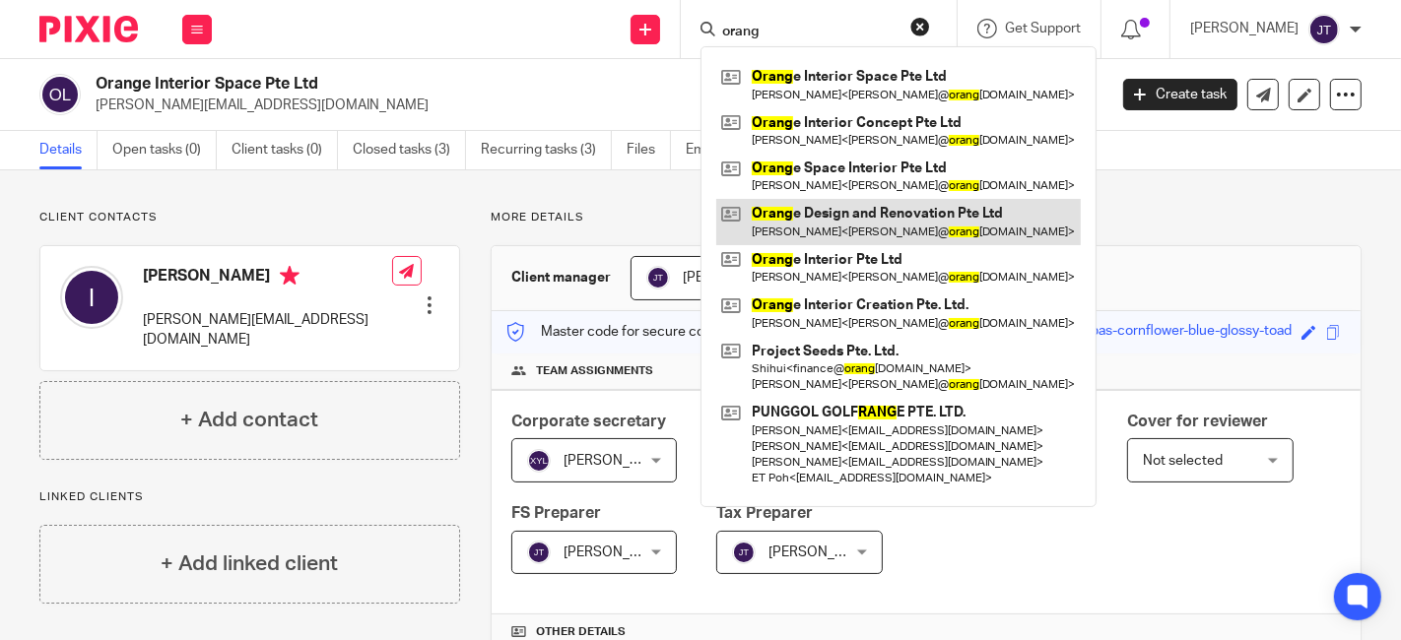
type input "orang"
click at [886, 220] on link at bounding box center [898, 221] width 365 height 45
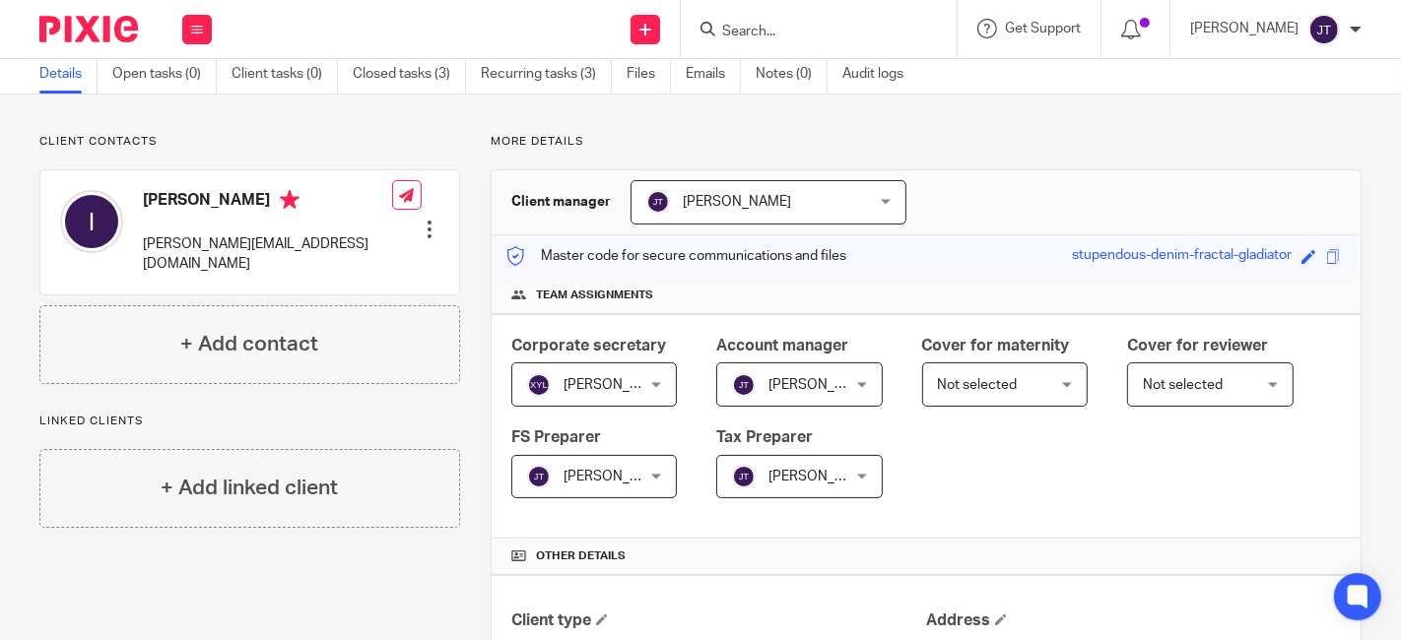
scroll to position [64, 0]
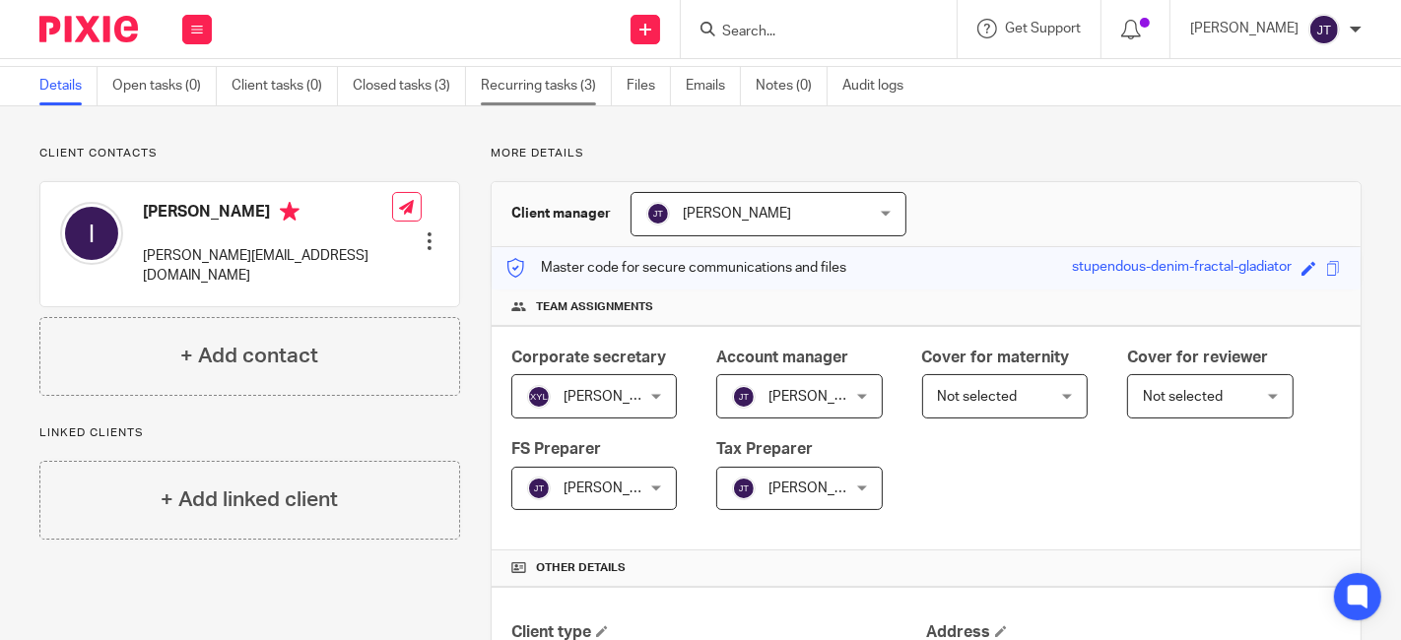
click at [557, 94] on link "Recurring tasks (3)" at bounding box center [546, 86] width 131 height 38
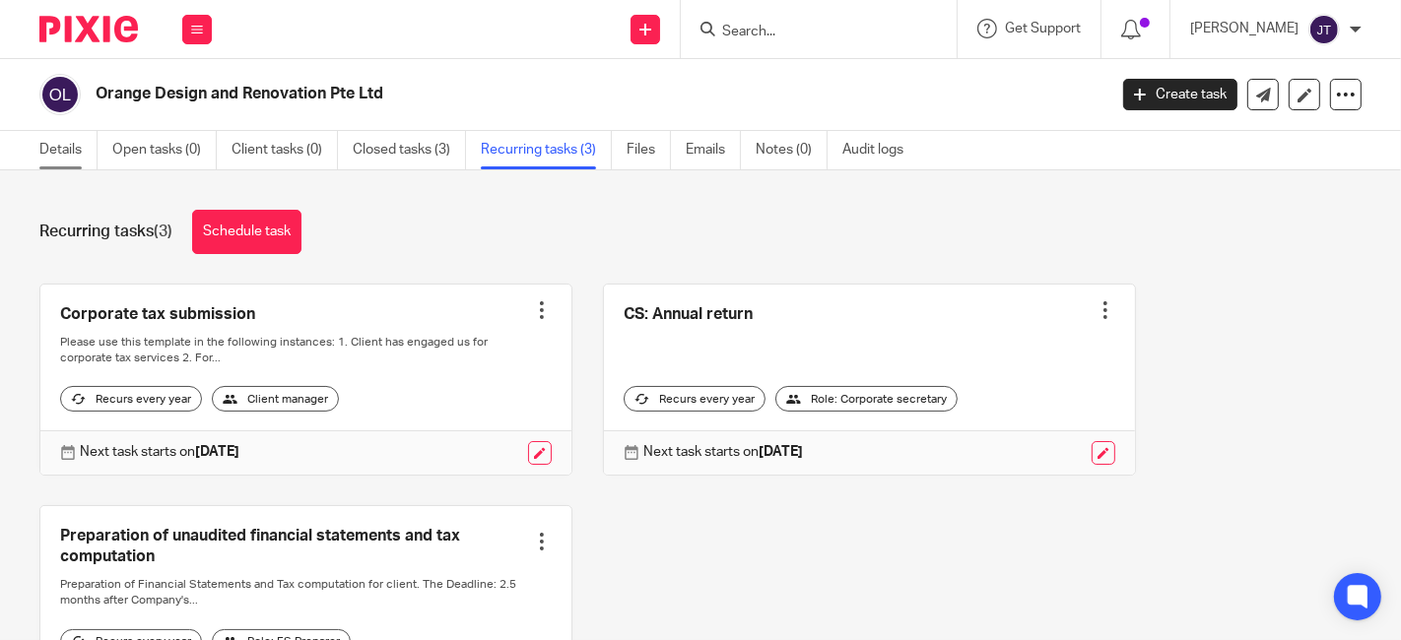
click at [81, 150] on link "Details" at bounding box center [68, 150] width 58 height 38
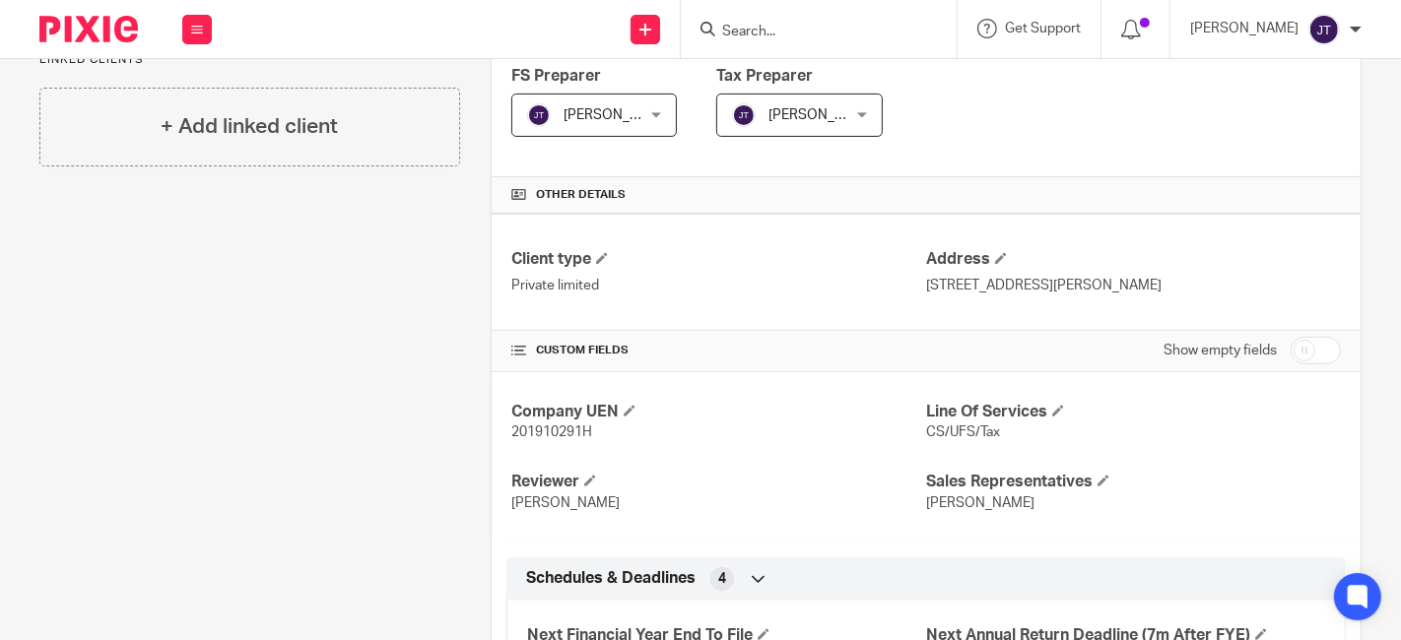
scroll to position [611, 0]
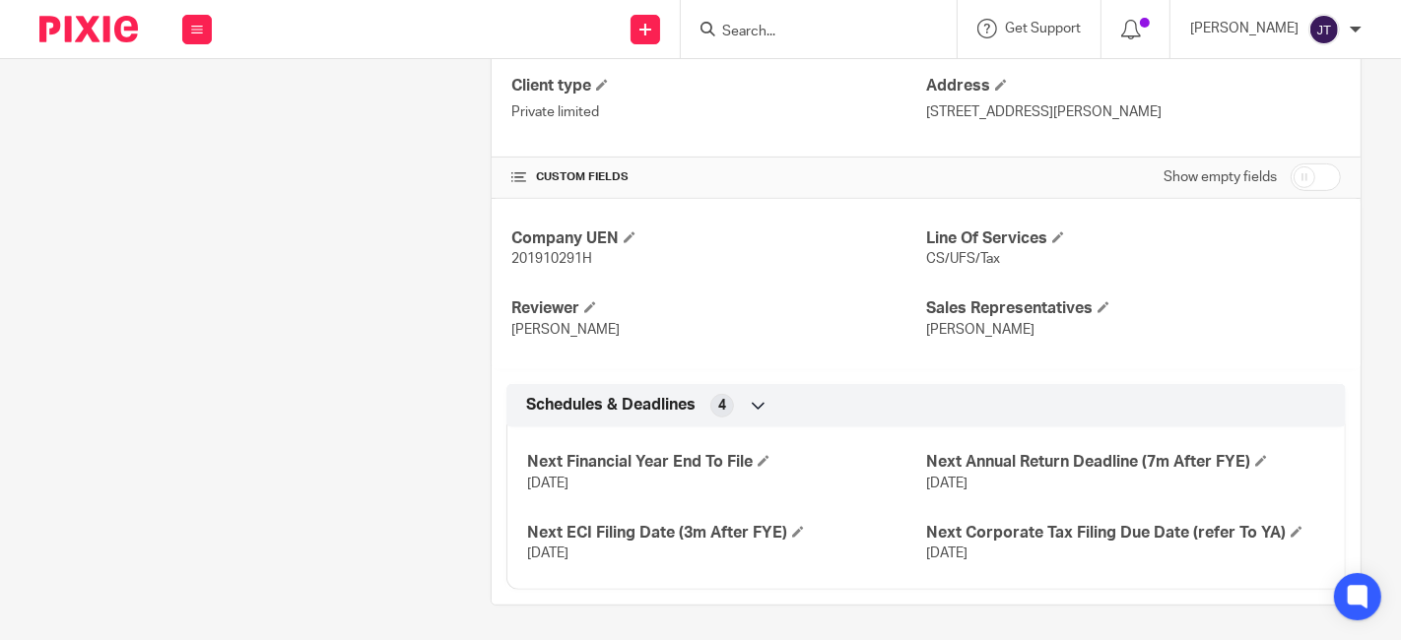
click at [333, 403] on div "Client contacts [PERSON_NAME] [PERSON_NAME][EMAIL_ADDRESS][DOMAIN_NAME] Edit co…" at bounding box center [234, 102] width 451 height 1007
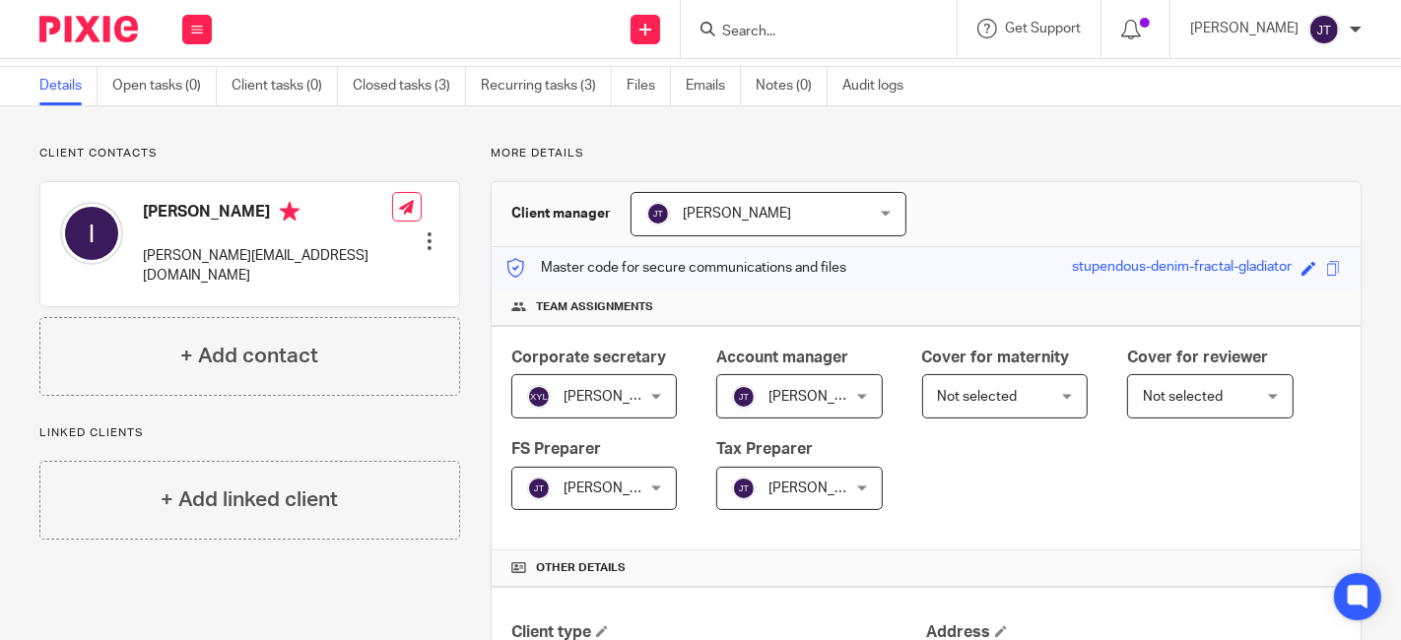
scroll to position [0, 0]
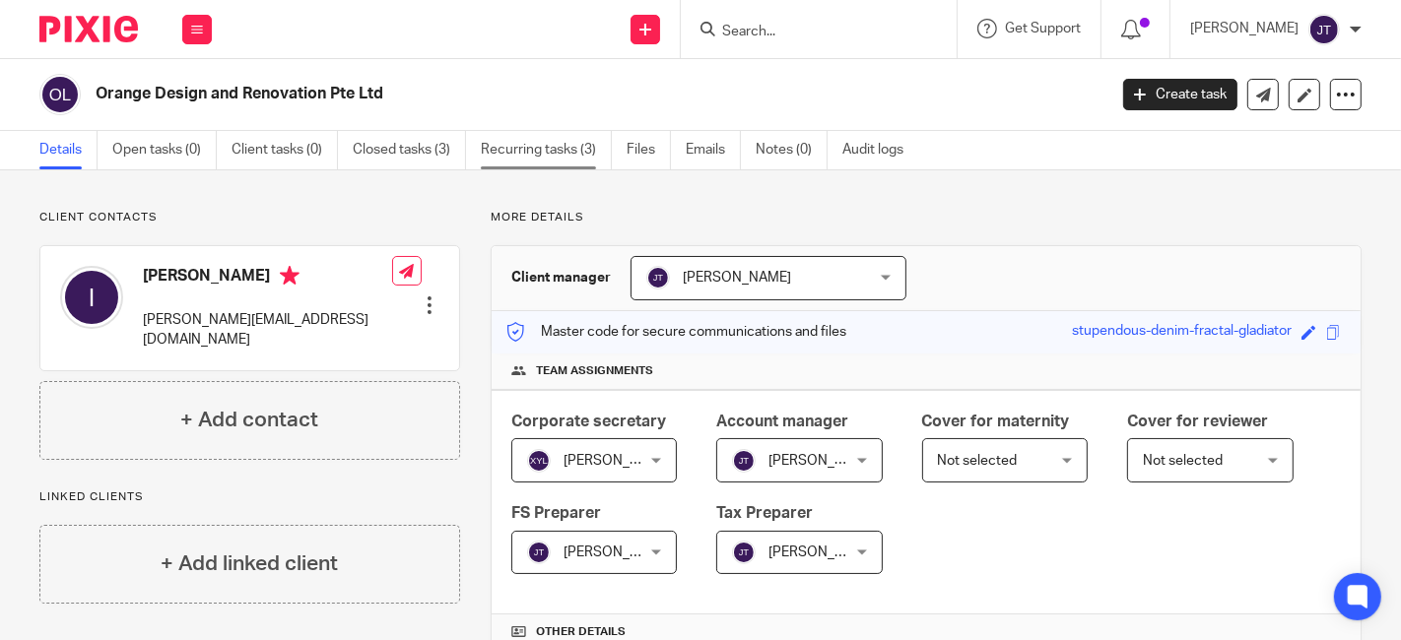
click at [548, 142] on link "Recurring tasks (3)" at bounding box center [546, 150] width 131 height 38
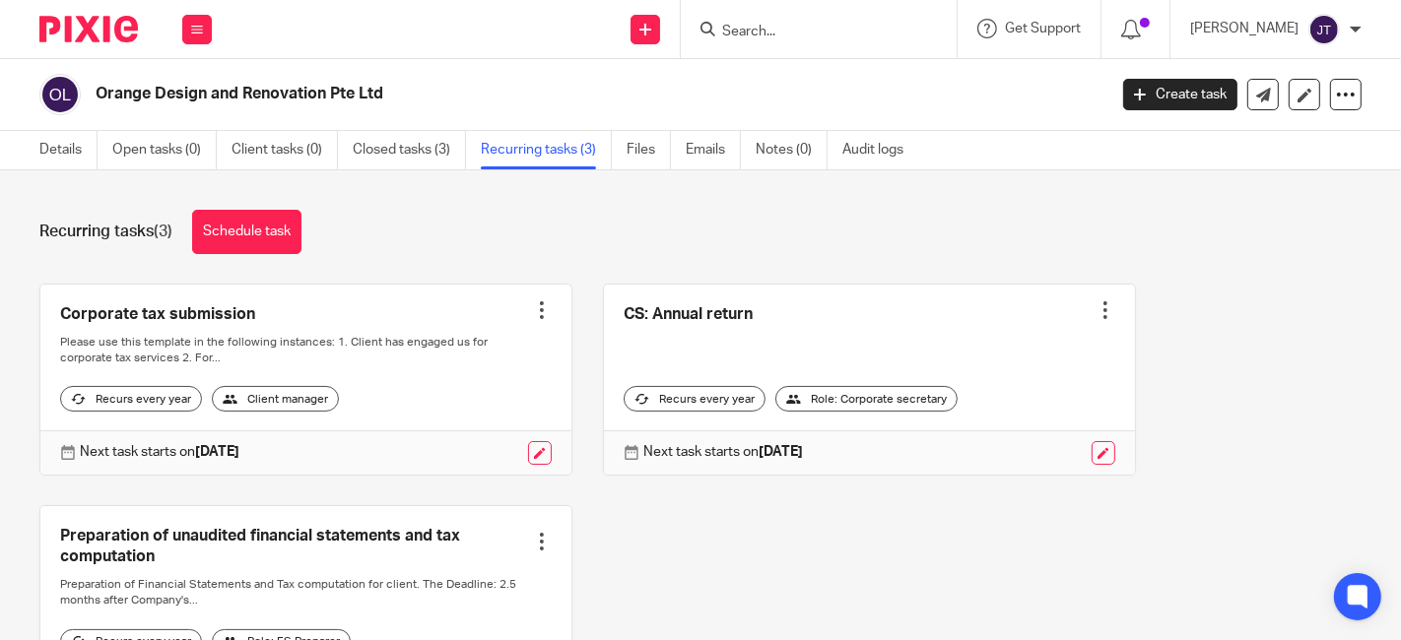
click at [691, 310] on link at bounding box center [869, 380] width 531 height 190
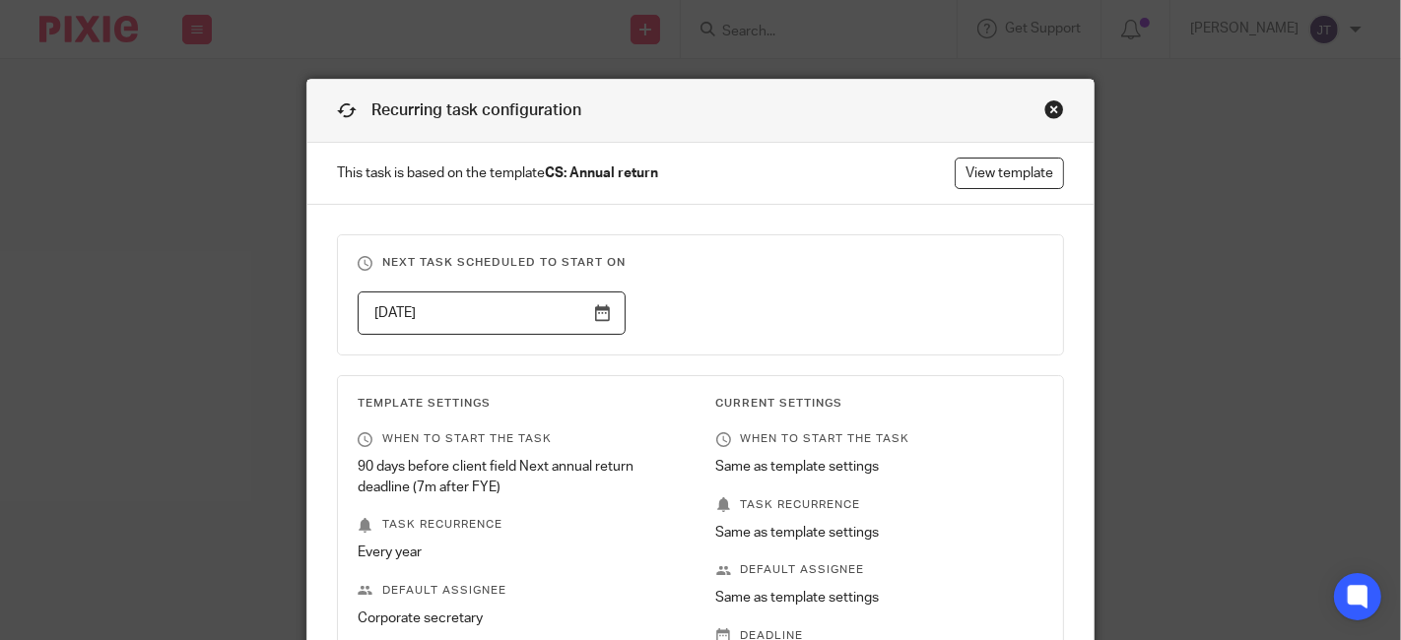
click at [1044, 117] on div "Close this dialog window" at bounding box center [1054, 110] width 20 height 20
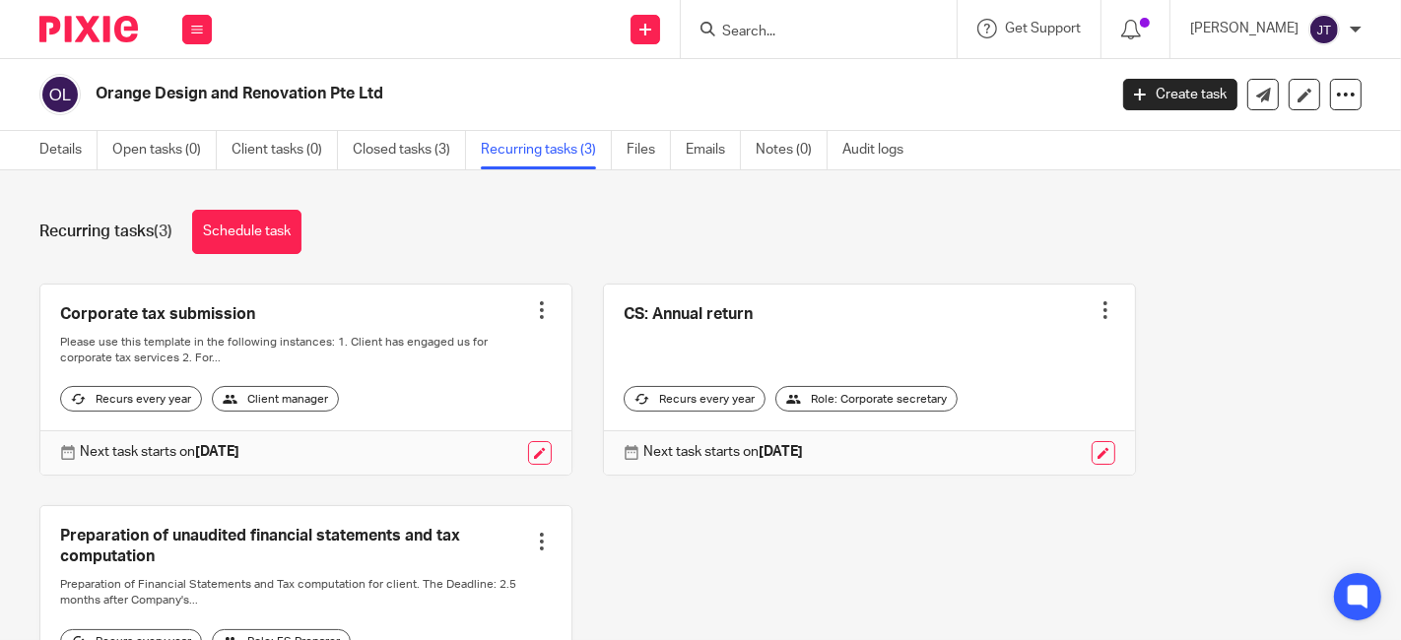
click at [103, 32] on img at bounding box center [88, 29] width 99 height 27
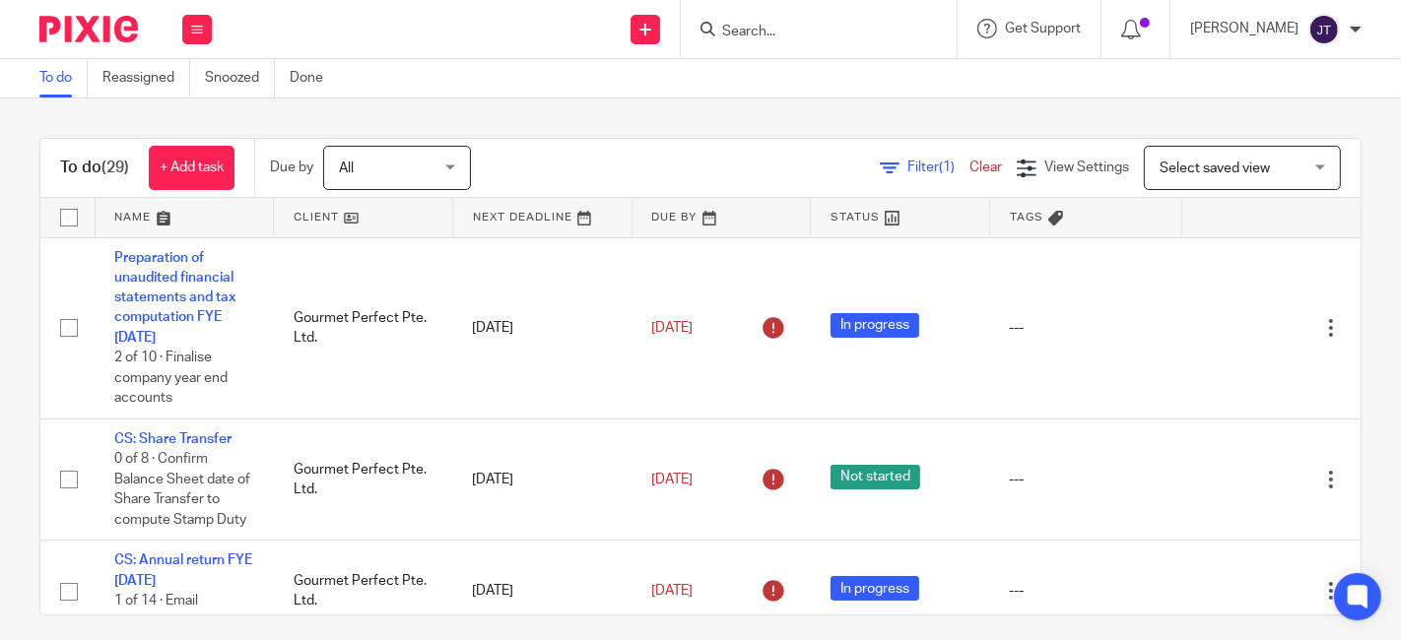
click at [304, 216] on link at bounding box center [363, 217] width 178 height 39
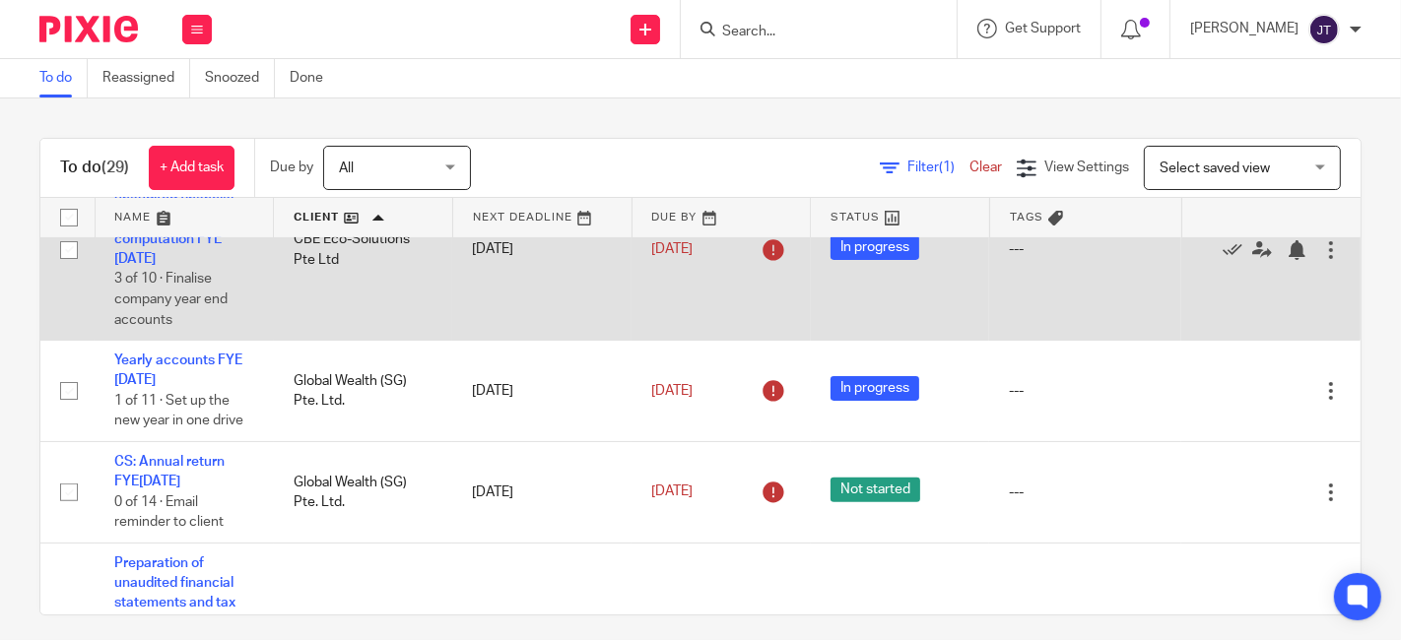
scroll to position [656, 0]
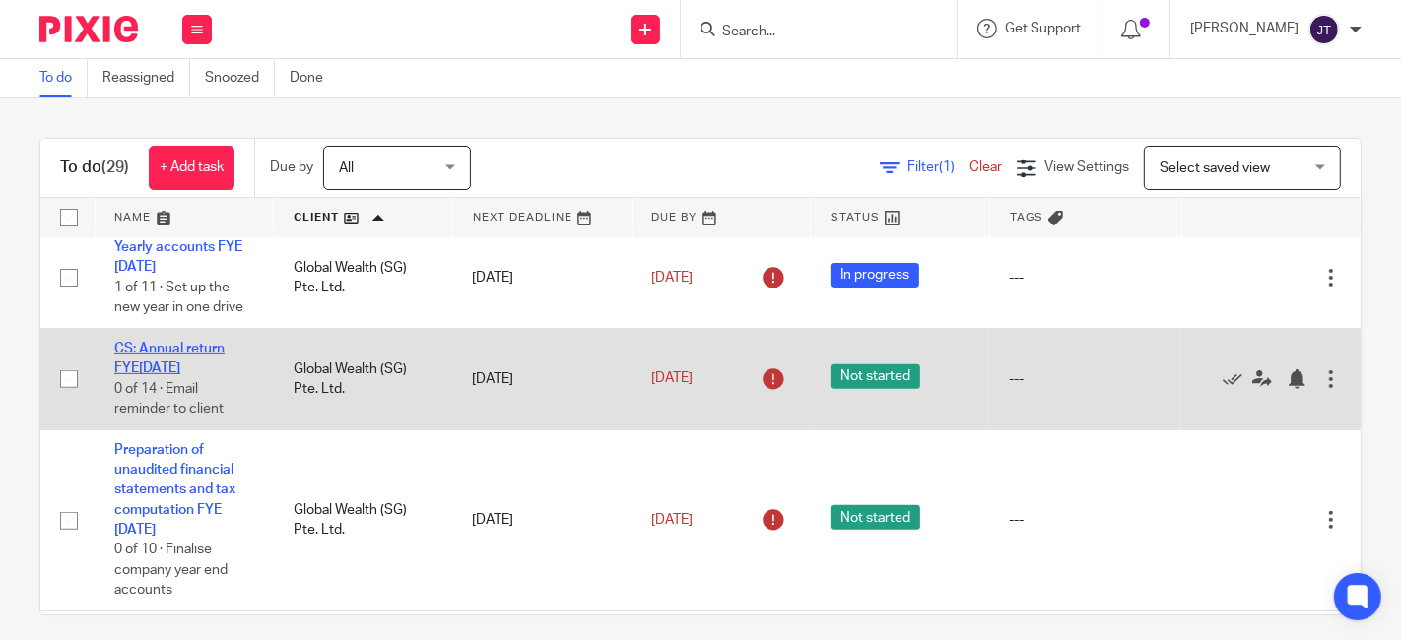
click at [188, 349] on link "CS: Annual return FYE31 Mar 2025" at bounding box center [169, 358] width 110 height 33
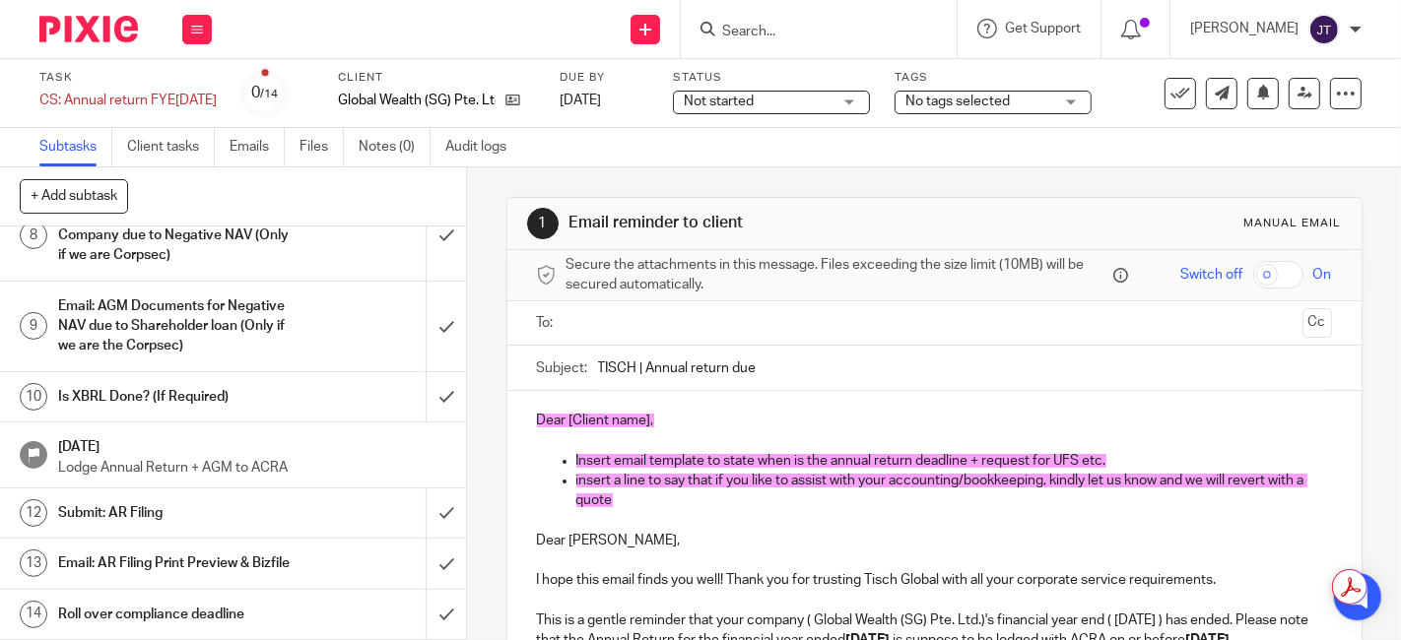
scroll to position [581, 0]
click at [115, 39] on img at bounding box center [88, 29] width 99 height 27
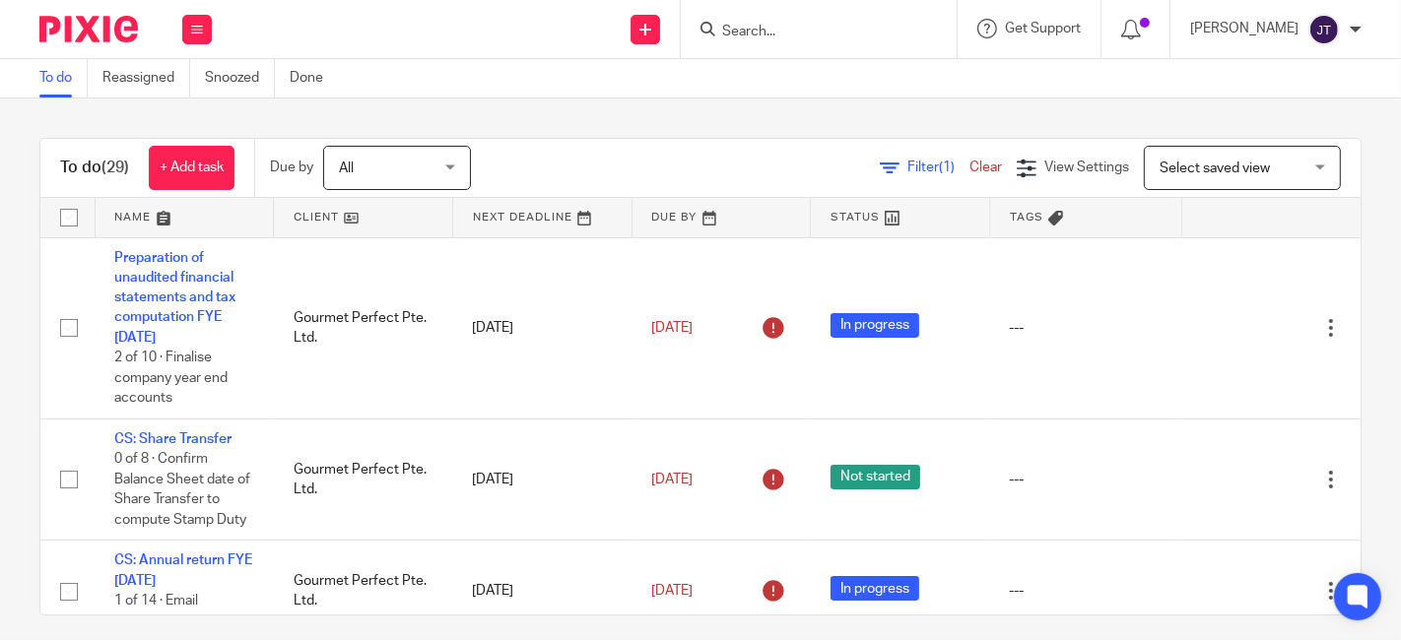
click at [303, 216] on link at bounding box center [363, 217] width 178 height 39
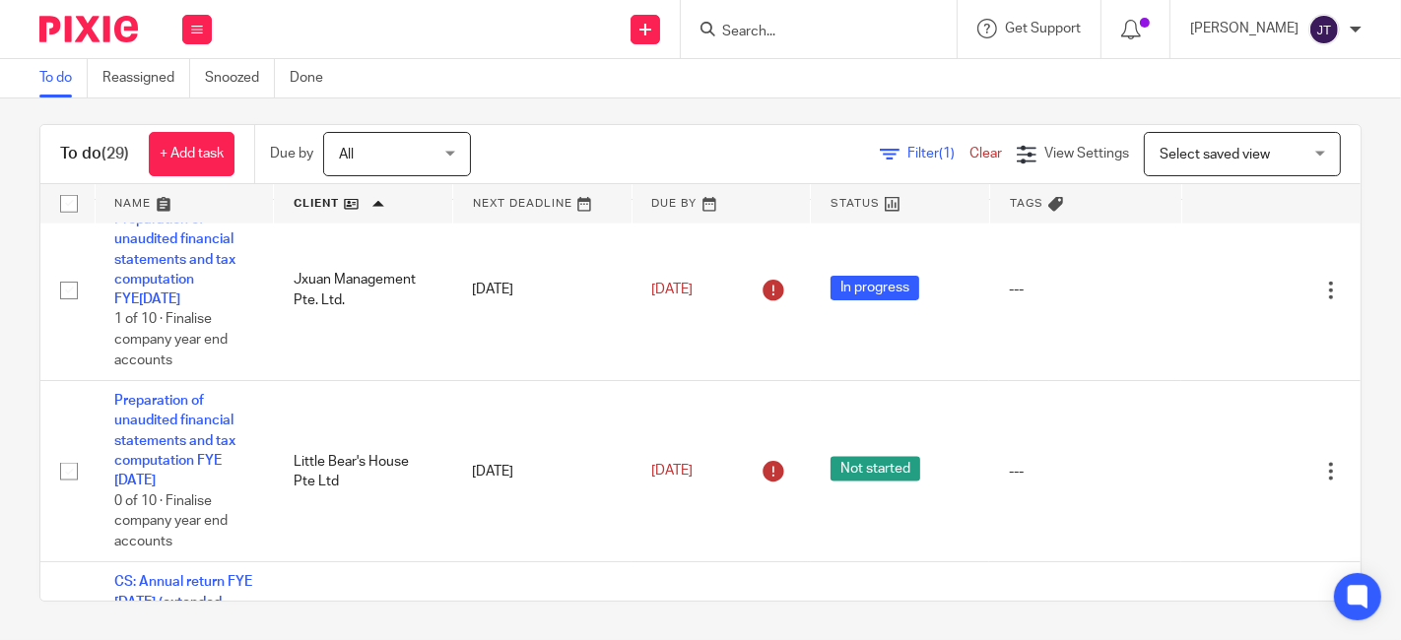
scroll to position [1899, 0]
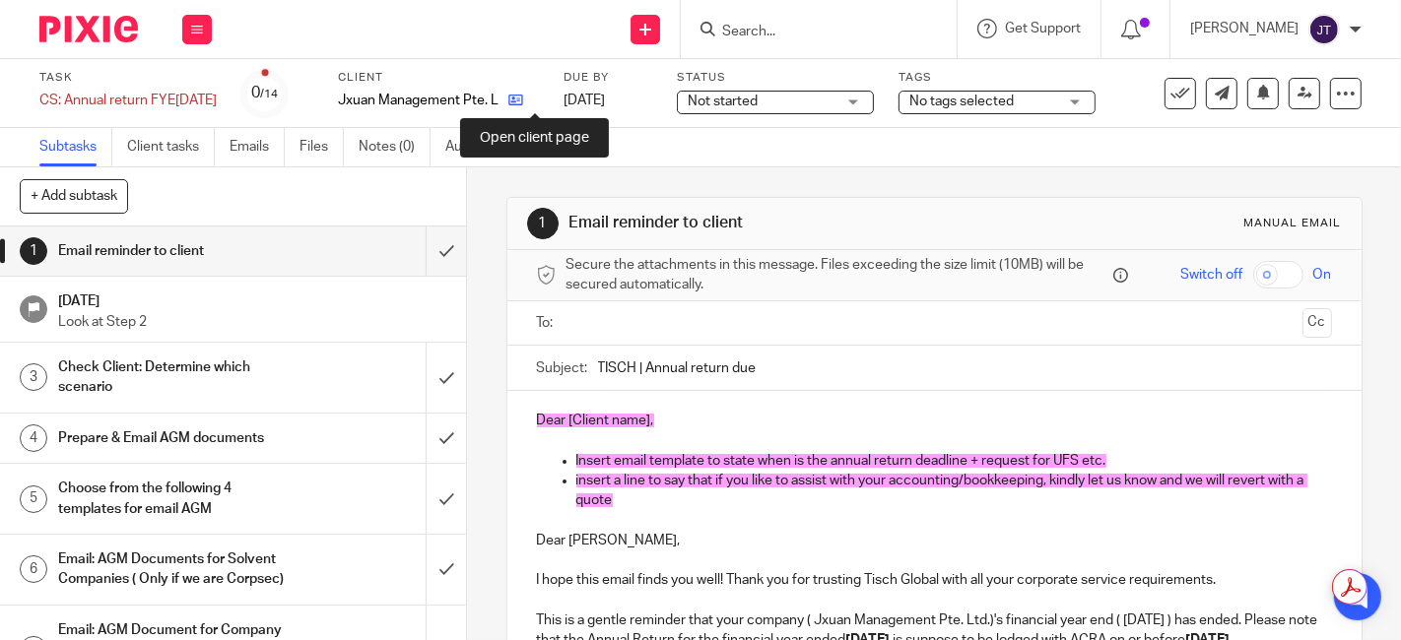
click at [523, 103] on icon at bounding box center [515, 100] width 15 height 15
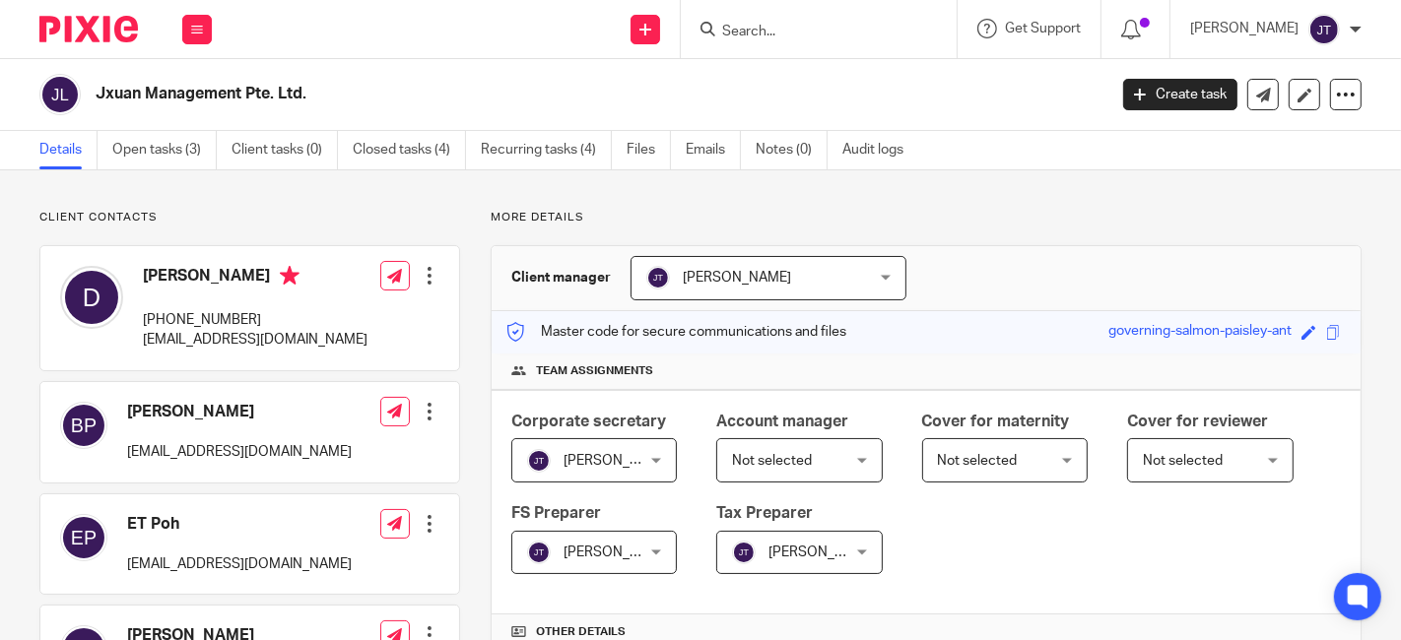
click at [826, 29] on input "Search" at bounding box center [808, 33] width 177 height 18
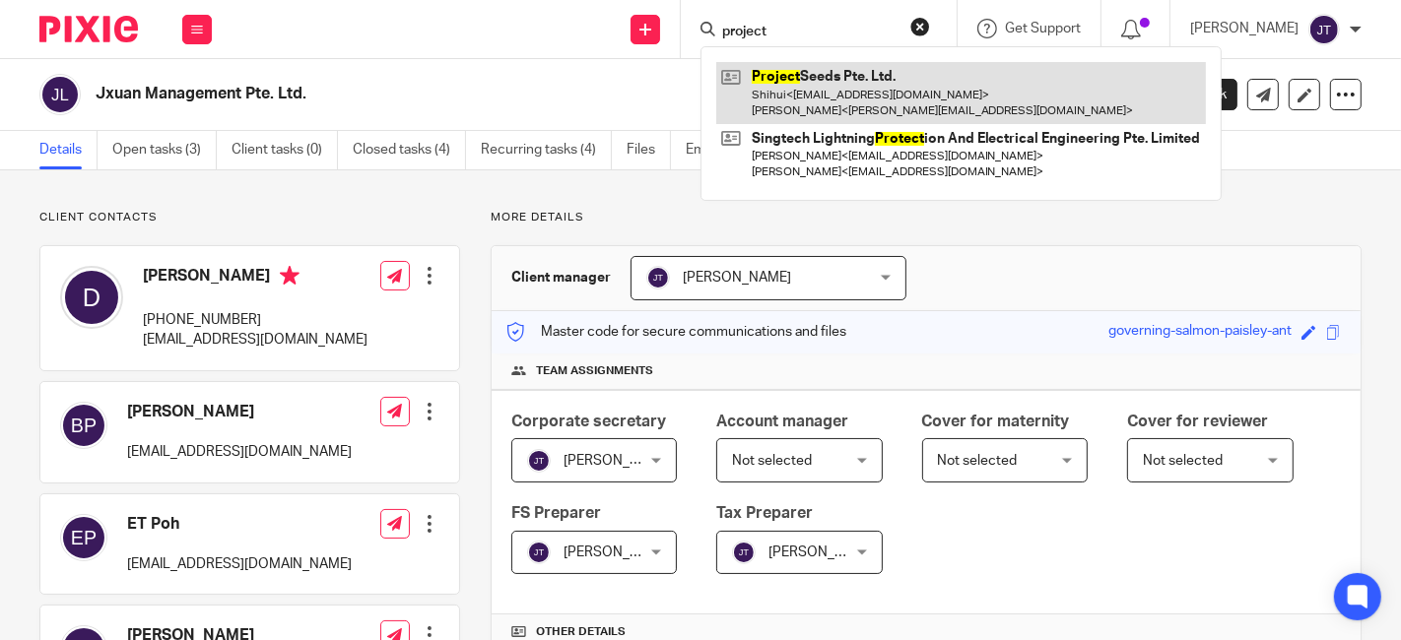
type input "project"
click at [832, 85] on link at bounding box center [961, 92] width 490 height 61
